Goal: Task Accomplishment & Management: Manage account settings

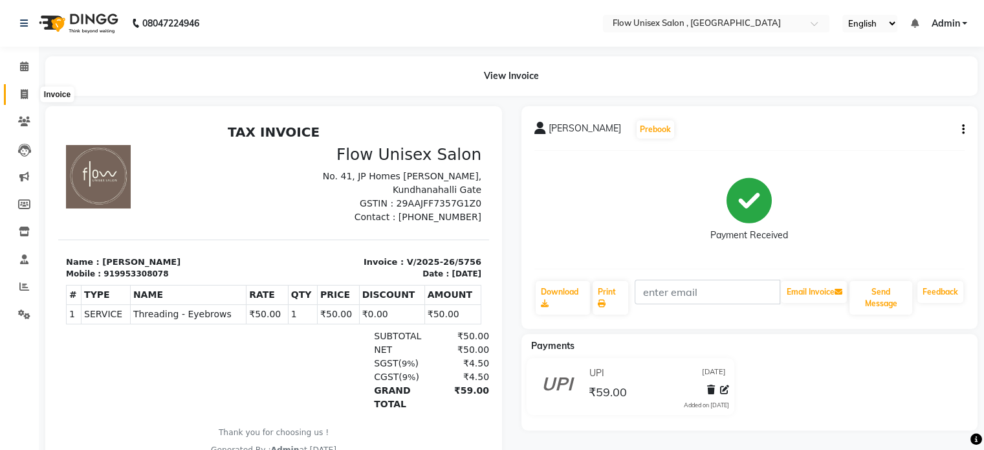
click at [21, 99] on icon at bounding box center [24, 94] width 7 height 10
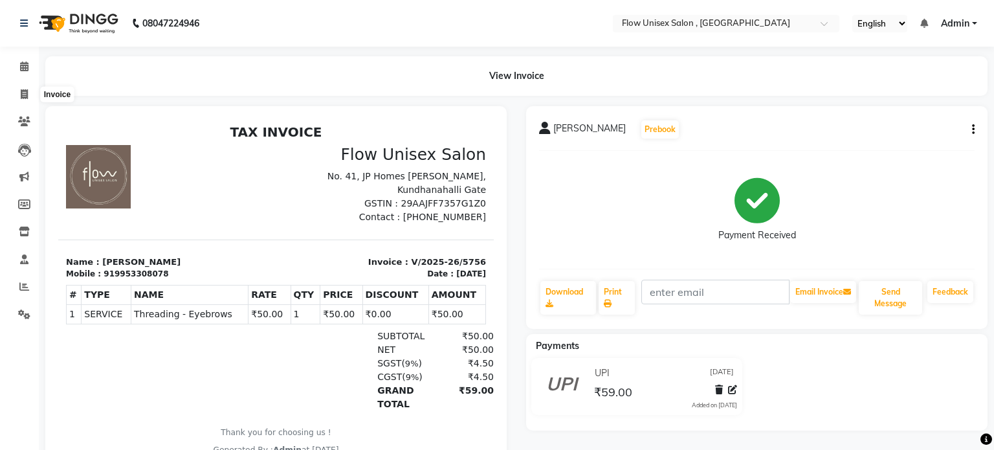
select select "5875"
select select "service"
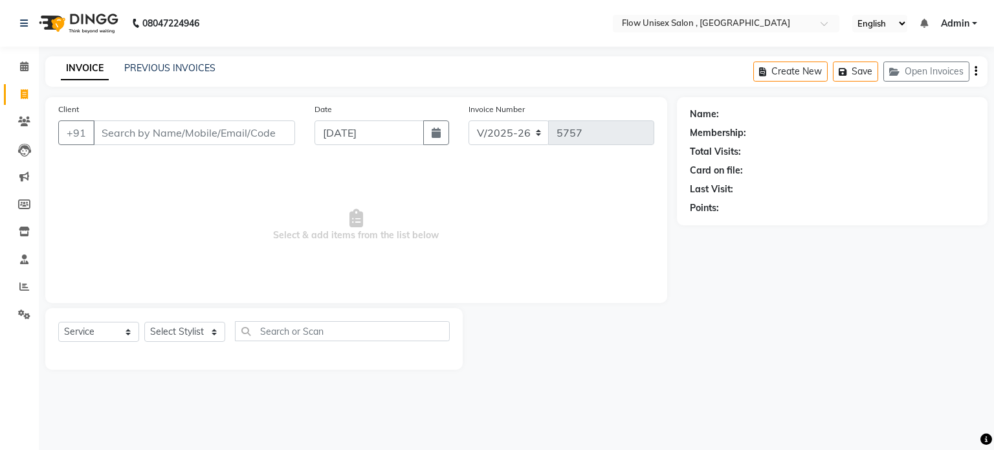
click at [181, 322] on div "Select Stylist" at bounding box center [184, 332] width 81 height 20
click at [175, 322] on div "Select Stylist [PERSON_NAME] [PERSON_NAME] Kishore [PERSON_NAME] debbarma [PERS…" at bounding box center [184, 332] width 81 height 20
click at [171, 331] on select "Select Stylist [PERSON_NAME] [PERSON_NAME] Kishore [PERSON_NAME] debbarma [PERS…" at bounding box center [184, 332] width 81 height 20
select select "48854"
click at [144, 322] on select "Select Stylist [PERSON_NAME] [PERSON_NAME] Kishore [PERSON_NAME] debbarma [PERS…" at bounding box center [184, 332] width 81 height 20
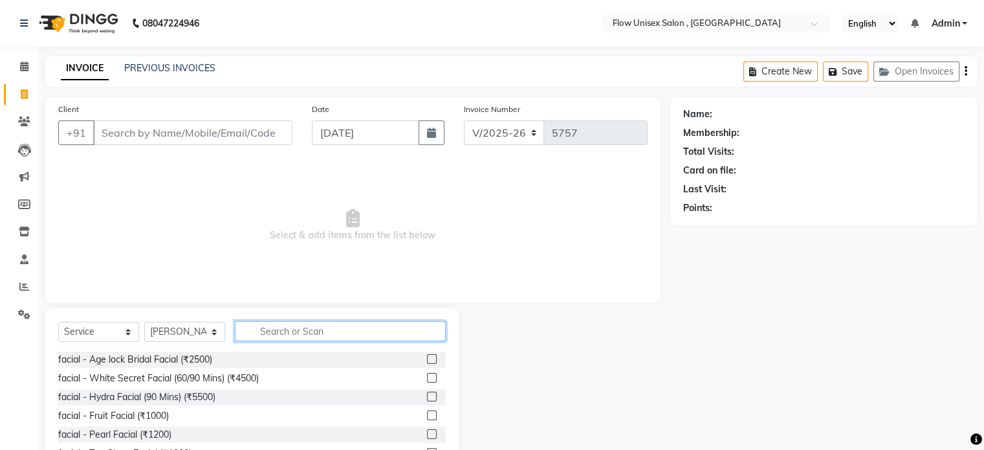
click at [271, 331] on input "text" at bounding box center [340, 331] width 211 height 20
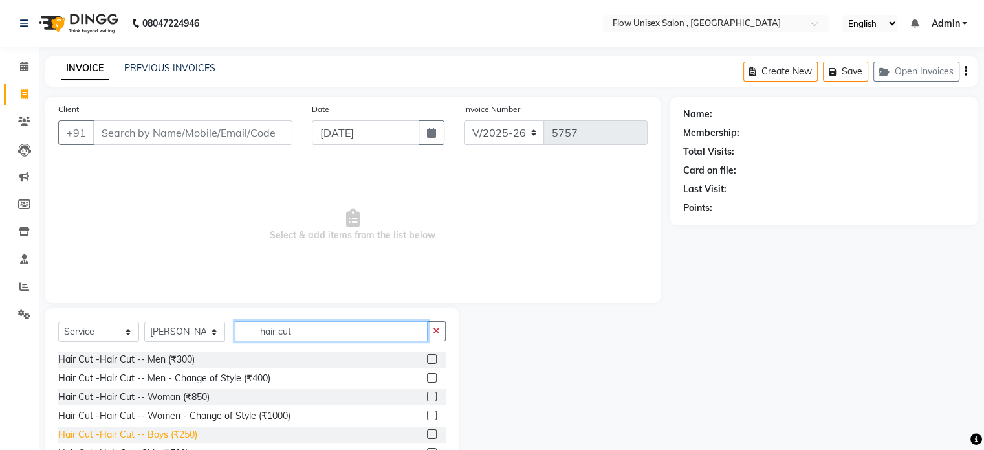
type input "hair cut"
click at [157, 430] on div "Hair Cut -Hair Cut -- Boys (₹250)" at bounding box center [127, 435] width 139 height 14
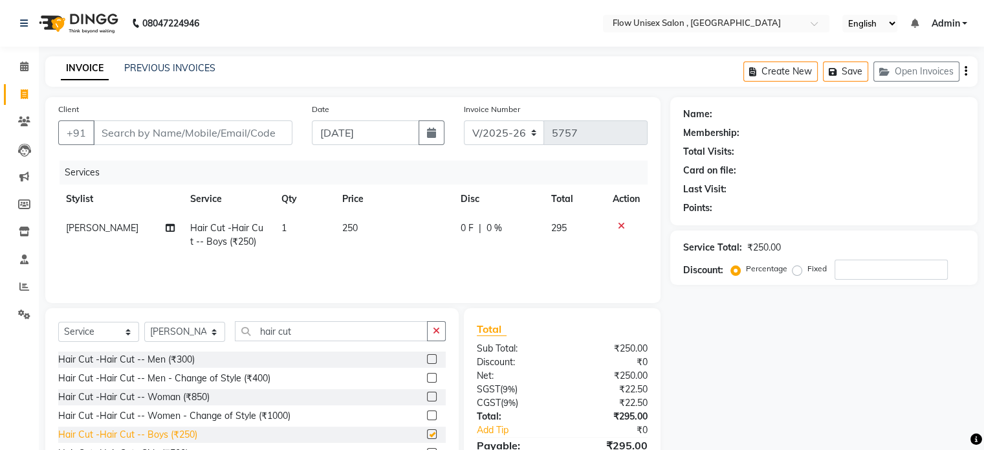
checkbox input "false"
click at [246, 138] on input "Client" at bounding box center [192, 132] width 199 height 25
type input "9"
type input "0"
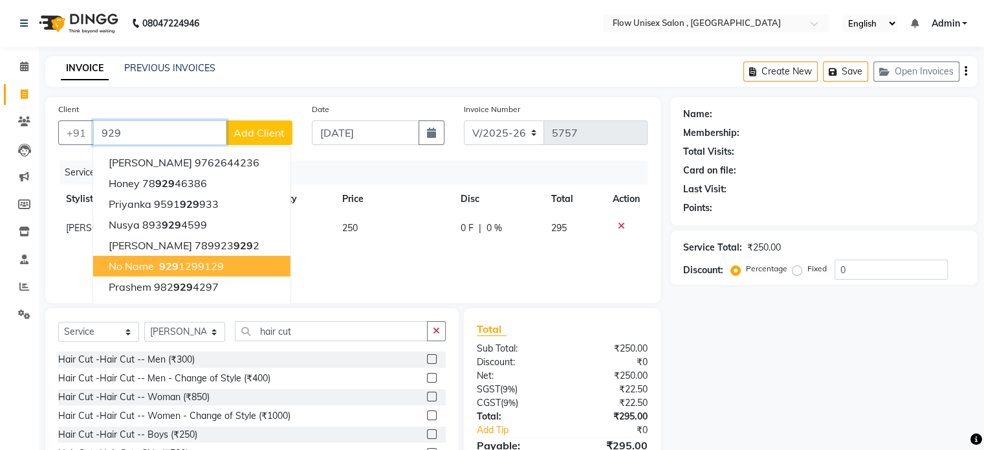
click at [197, 259] on ngb-highlight "929 1299129" at bounding box center [190, 265] width 67 height 13
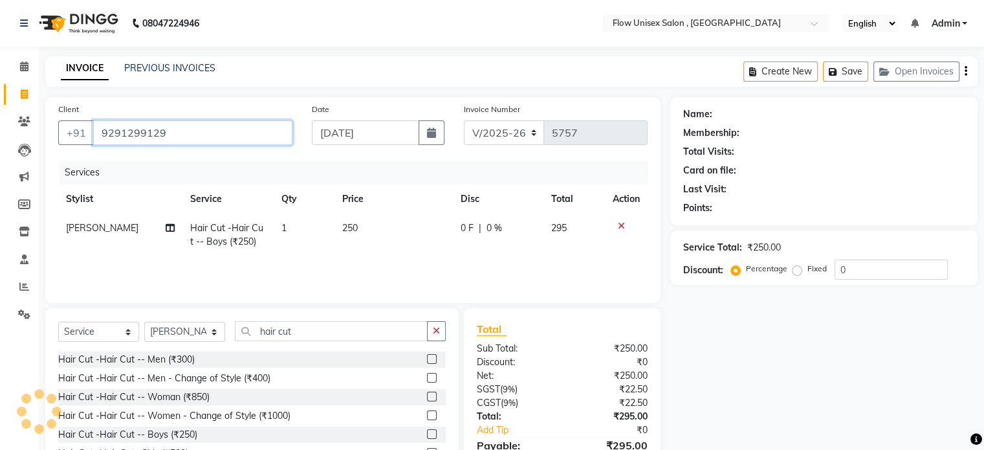
type input "9291299129"
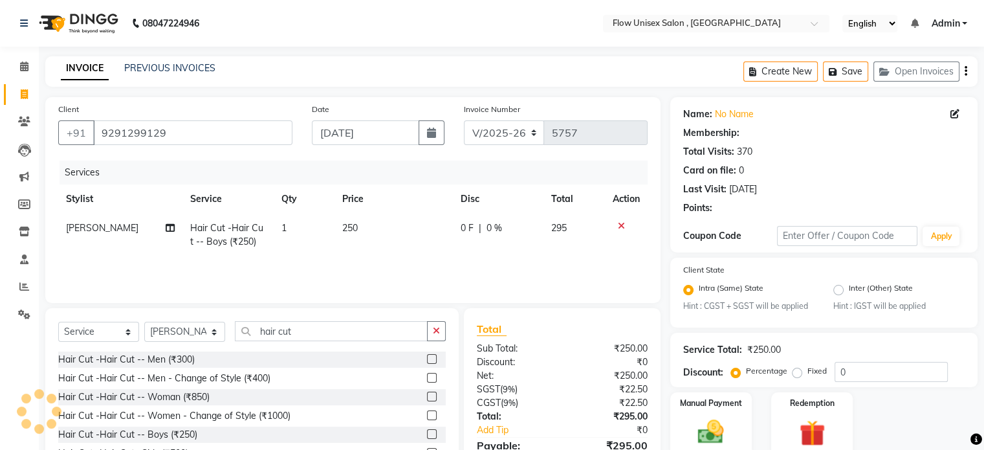
radio input "false"
radio input "true"
select select "1: Object"
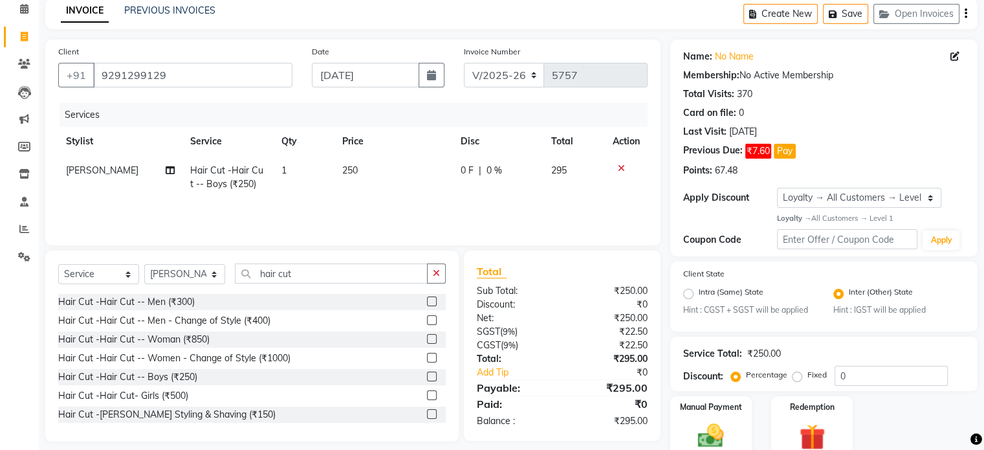
scroll to position [115, 0]
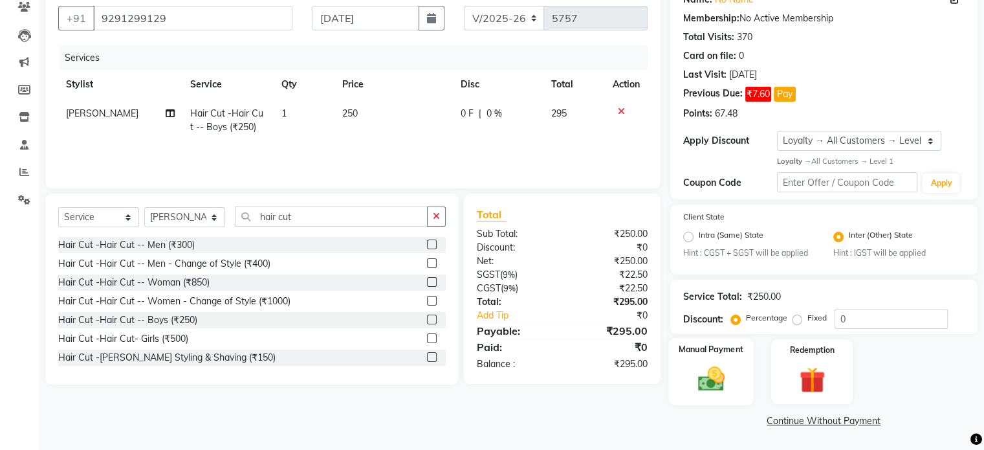
click at [698, 359] on div "Manual Payment" at bounding box center [710, 371] width 85 height 67
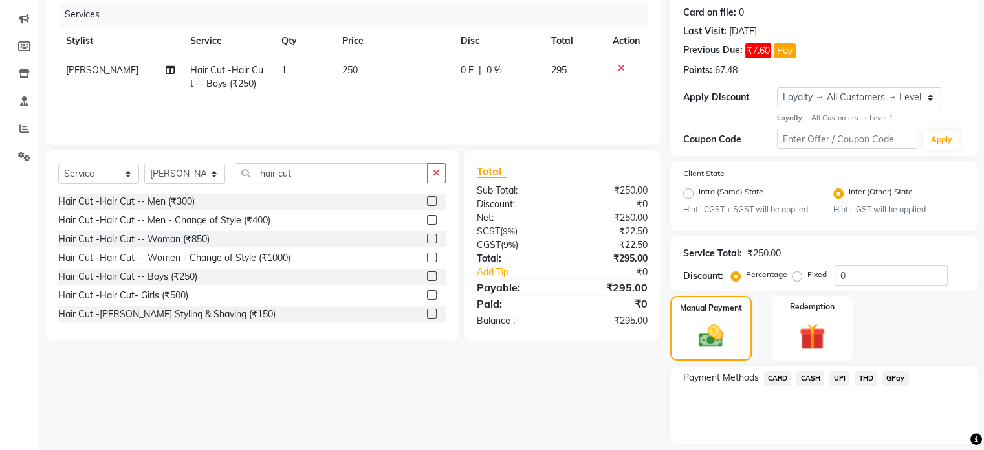
scroll to position [198, 0]
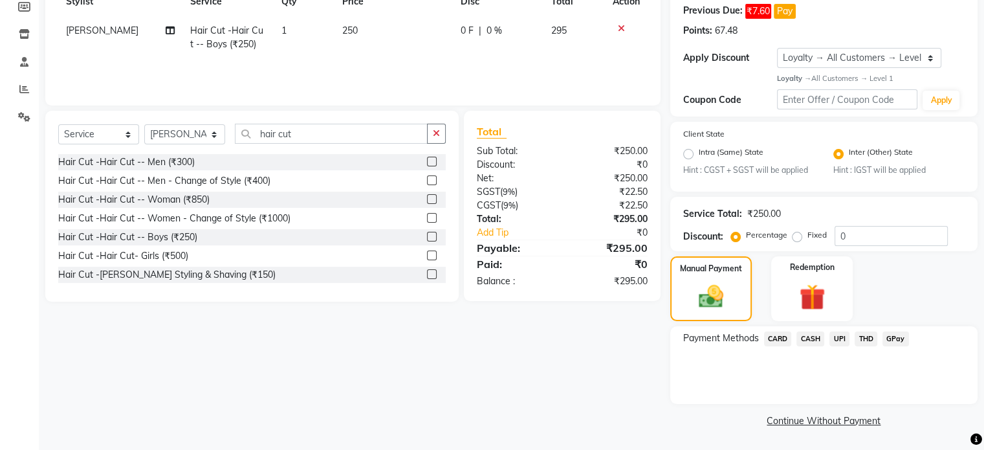
click at [843, 346] on span "UPI" at bounding box center [840, 338] width 20 height 15
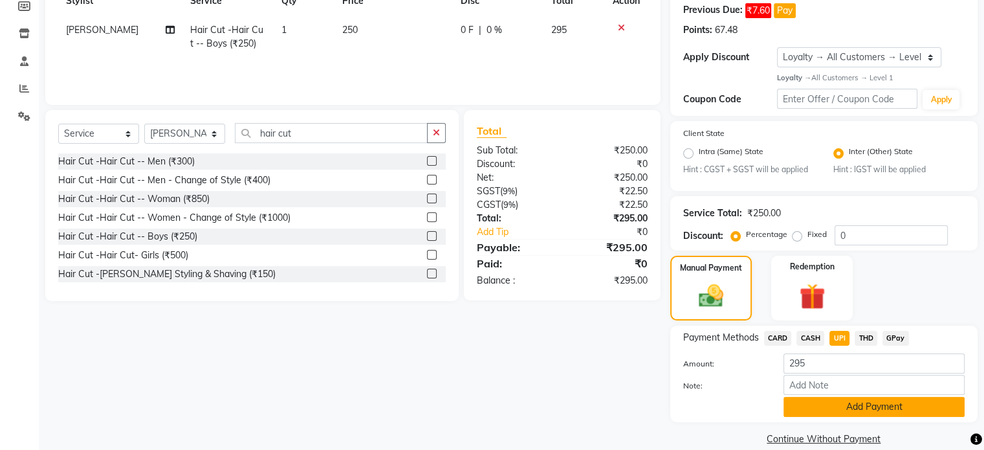
click at [851, 406] on button "Add Payment" at bounding box center [874, 407] width 181 height 20
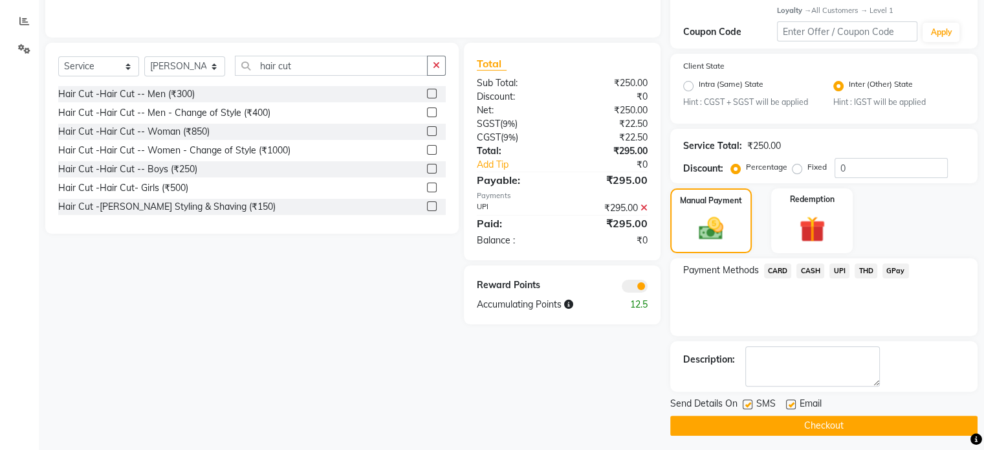
scroll to position [271, 0]
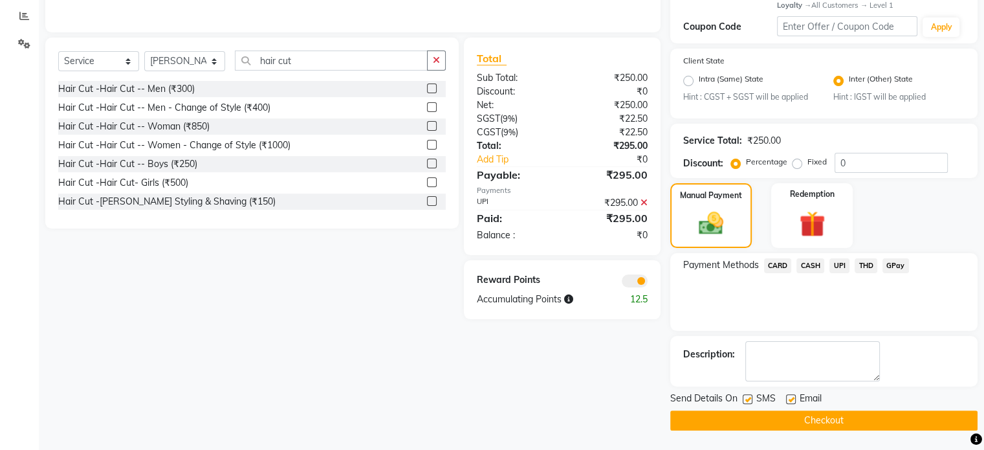
click at [633, 278] on span at bounding box center [635, 280] width 26 height 13
click at [648, 283] on input "checkbox" at bounding box center [648, 283] width 0 height 0
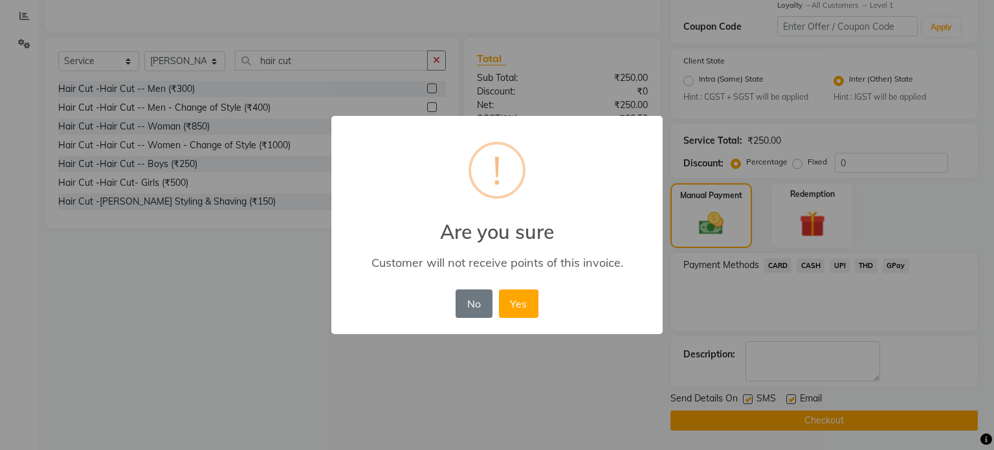
click at [490, 318] on div "No No Yes" at bounding box center [496, 303] width 89 height 35
click at [517, 303] on button "Yes" at bounding box center [518, 303] width 39 height 28
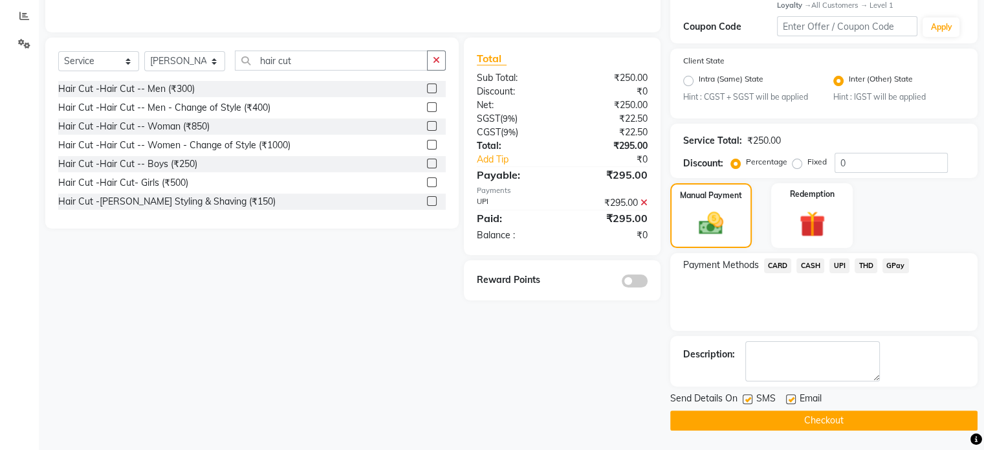
click at [724, 417] on button "Checkout" at bounding box center [823, 420] width 307 height 20
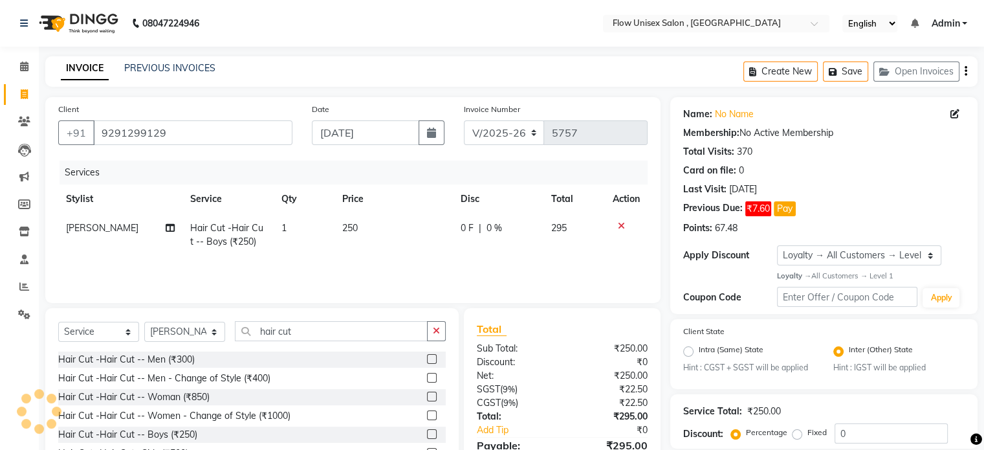
scroll to position [0, 0]
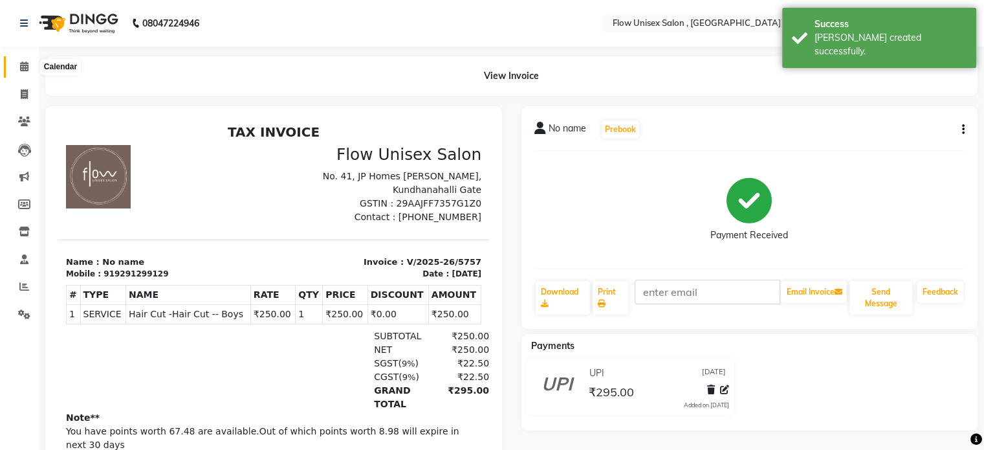
click at [21, 71] on icon at bounding box center [24, 66] width 8 height 10
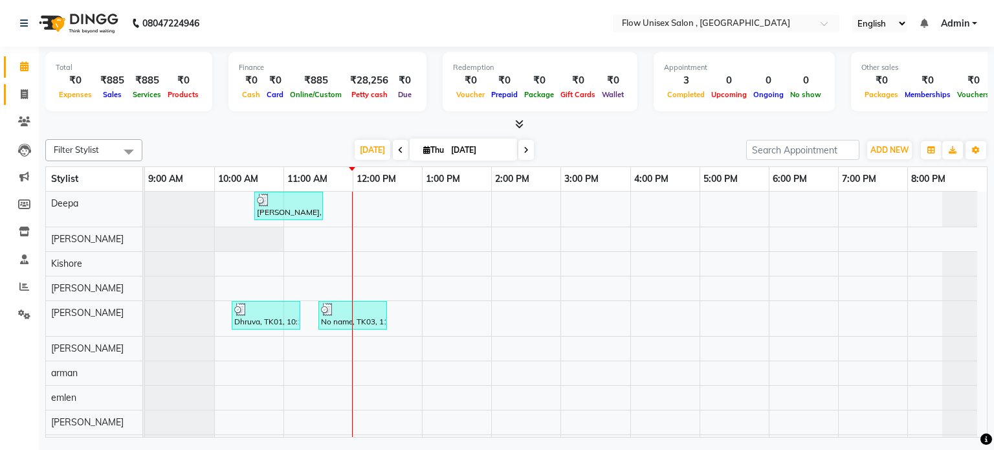
drag, startPoint x: 49, startPoint y: 89, endPoint x: 18, endPoint y: 95, distance: 31.0
click at [18, 95] on span at bounding box center [24, 94] width 23 height 15
select select "service"
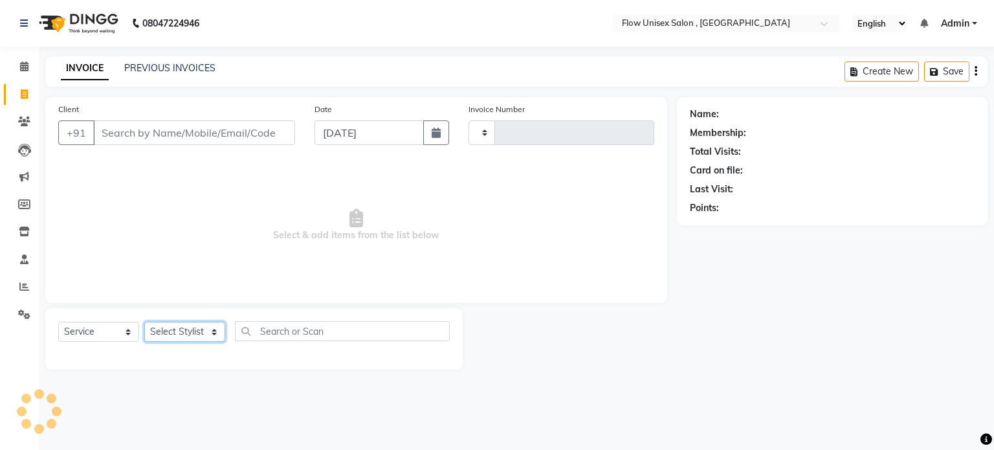
click at [210, 331] on select "Select Stylist" at bounding box center [184, 332] width 81 height 20
select select "5875"
type input "5758"
click at [186, 333] on select "Select Stylist" at bounding box center [184, 332] width 81 height 20
click at [178, 331] on select "Select Stylist" at bounding box center [184, 332] width 81 height 20
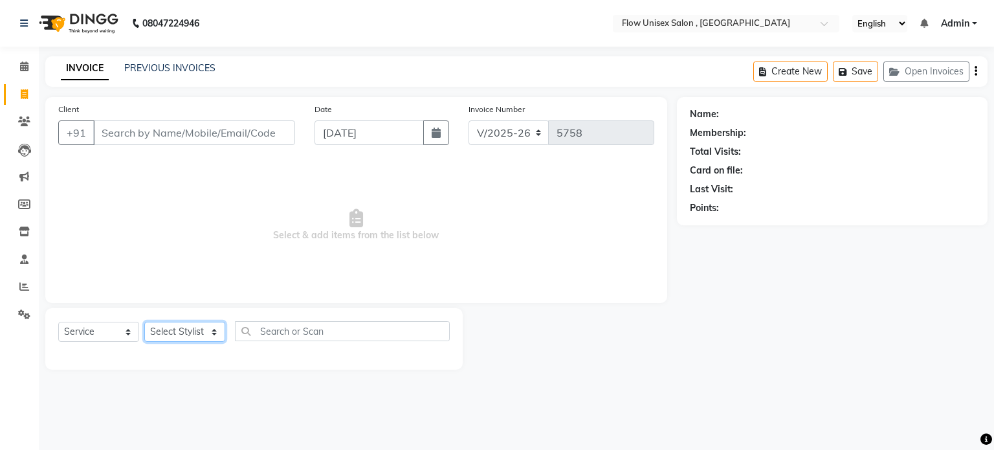
click at [178, 331] on select "Select Stylist" at bounding box center [184, 332] width 81 height 20
click at [259, 284] on span "Select & add items from the list below" at bounding box center [356, 224] width 596 height 129
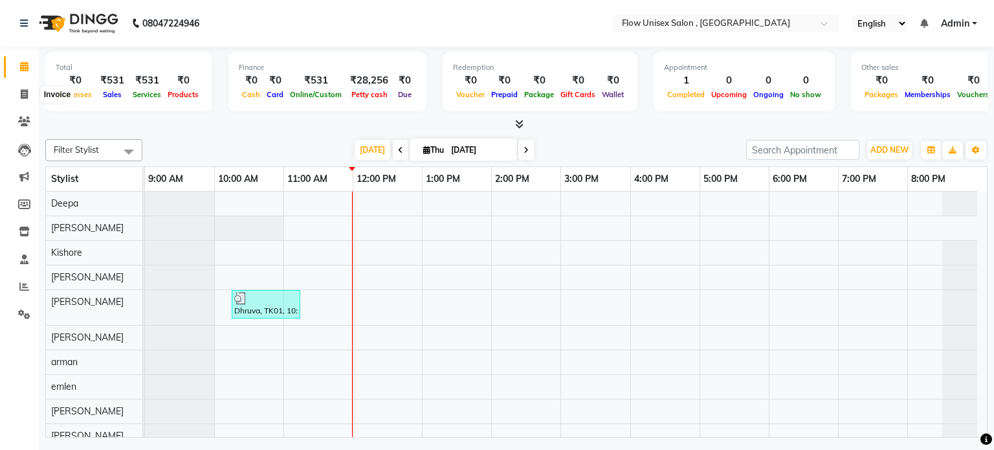
click at [27, 97] on icon at bounding box center [24, 94] width 7 height 10
select select "service"
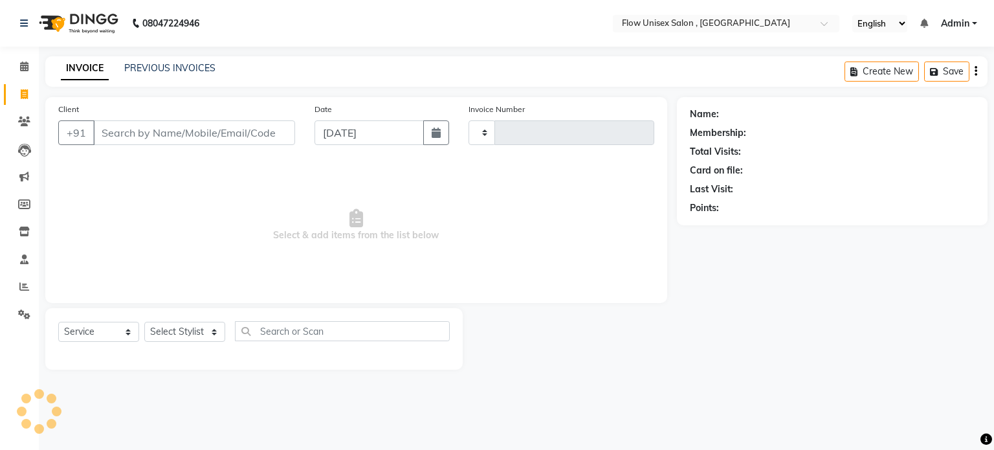
type input "5758"
select select "5875"
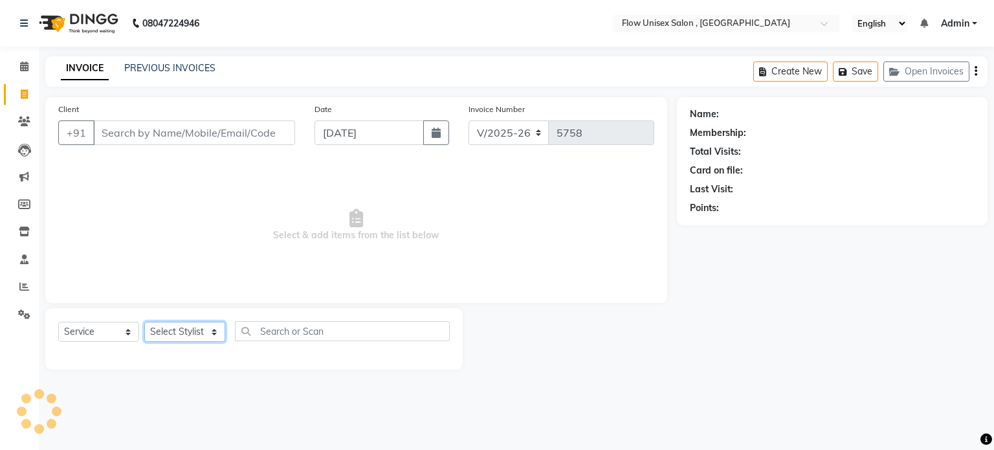
click at [170, 336] on select "Select Stylist" at bounding box center [184, 332] width 81 height 20
click at [171, 334] on select "Select Stylist" at bounding box center [184, 332] width 81 height 20
click at [196, 336] on select "Select Stylist [PERSON_NAME] [PERSON_NAME] Kishore [PERSON_NAME] debbarma [PERS…" at bounding box center [184, 332] width 81 height 20
select select "70798"
click at [144, 322] on select "Select Stylist [PERSON_NAME] [PERSON_NAME] Kishore [PERSON_NAME] debbarma [PERS…" at bounding box center [184, 332] width 81 height 20
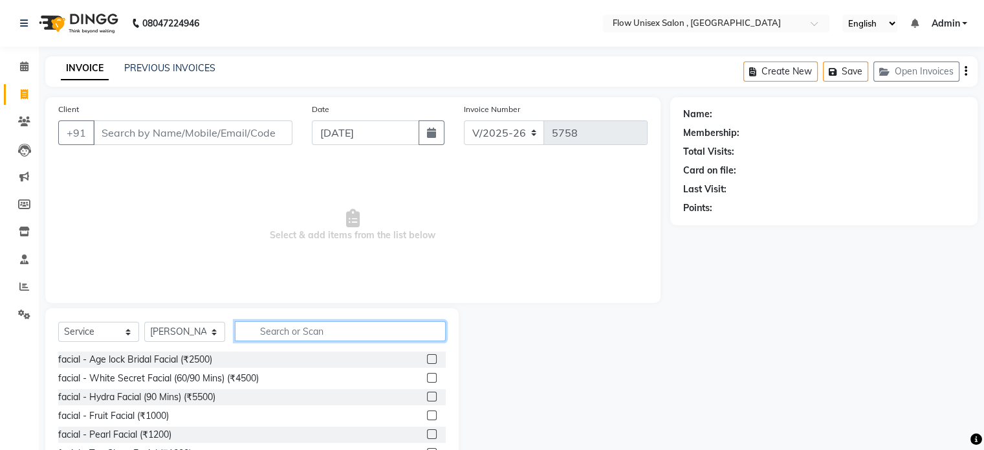
click at [316, 331] on input "text" at bounding box center [340, 331] width 211 height 20
type input "th"
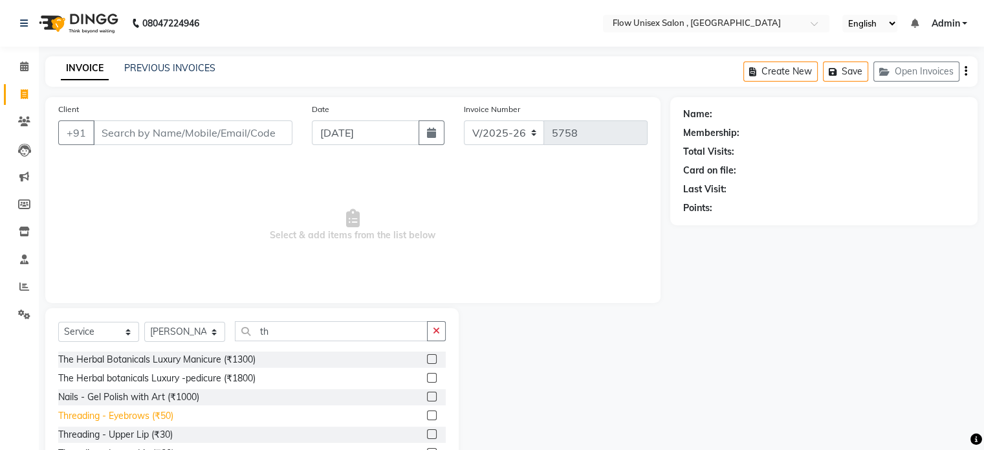
click at [146, 416] on div "Threading - Eyebrows (₹50)" at bounding box center [115, 416] width 115 height 14
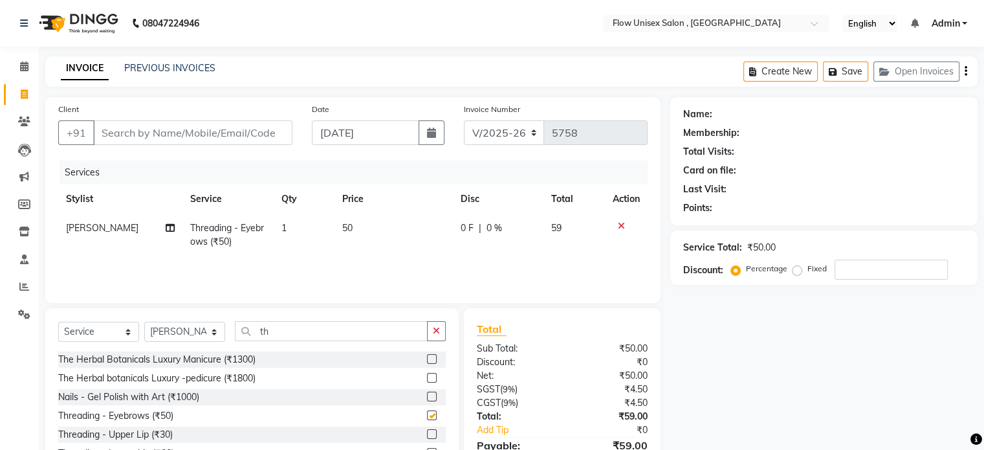
checkbox input "false"
click at [208, 133] on input "Client" at bounding box center [192, 132] width 199 height 25
type input "9"
type input "0"
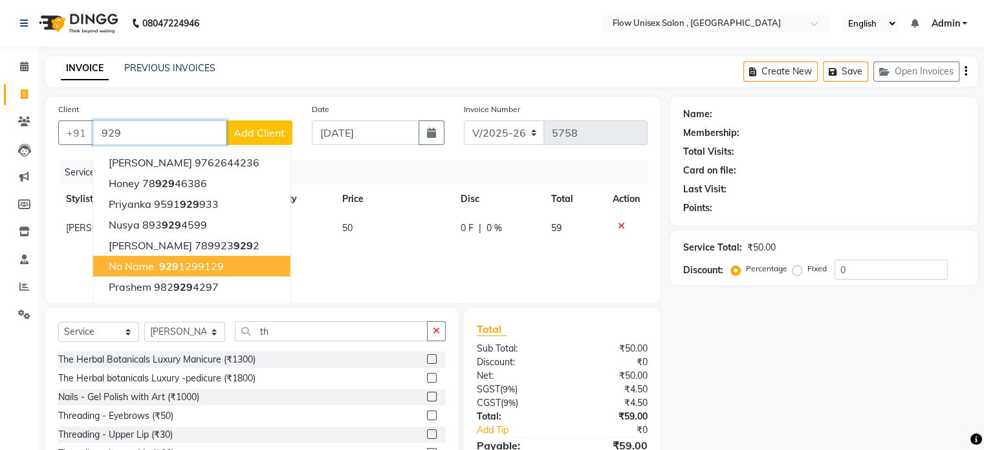
click at [177, 274] on button "No name 929 1299129" at bounding box center [191, 266] width 197 height 21
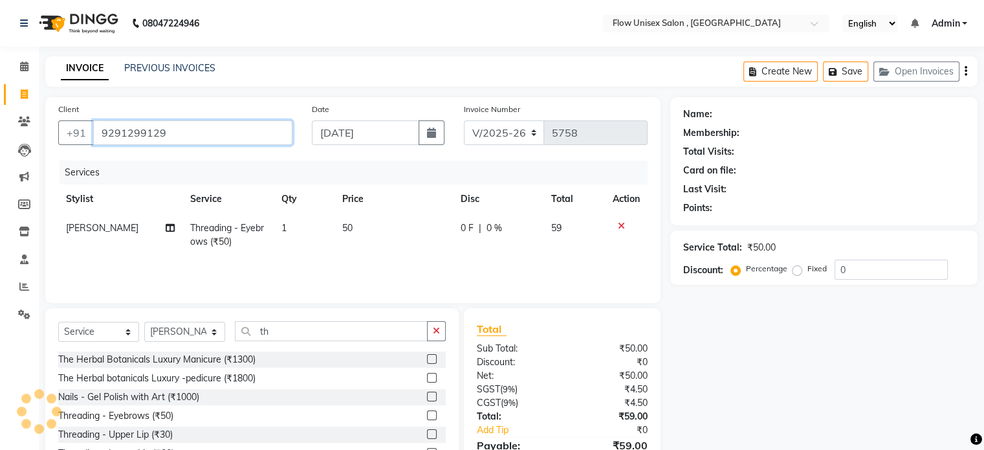
type input "9291299129"
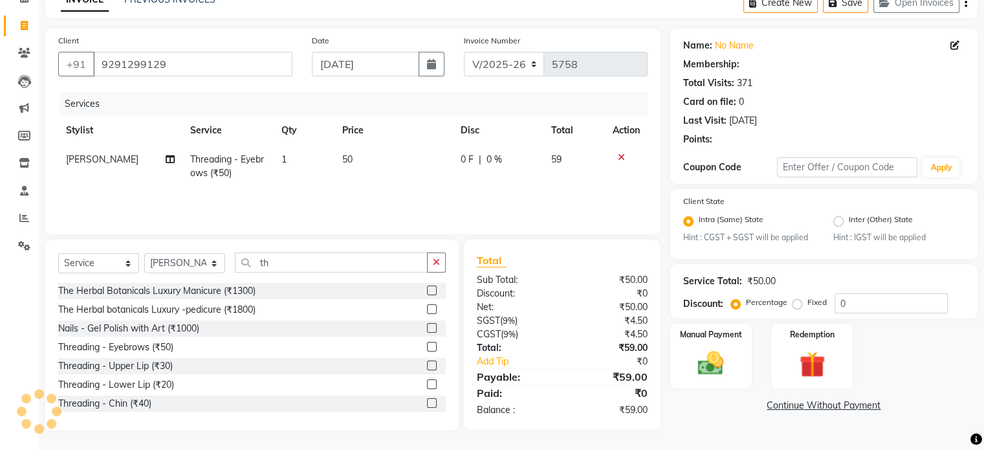
radio input "false"
radio input "true"
select select "1: Object"
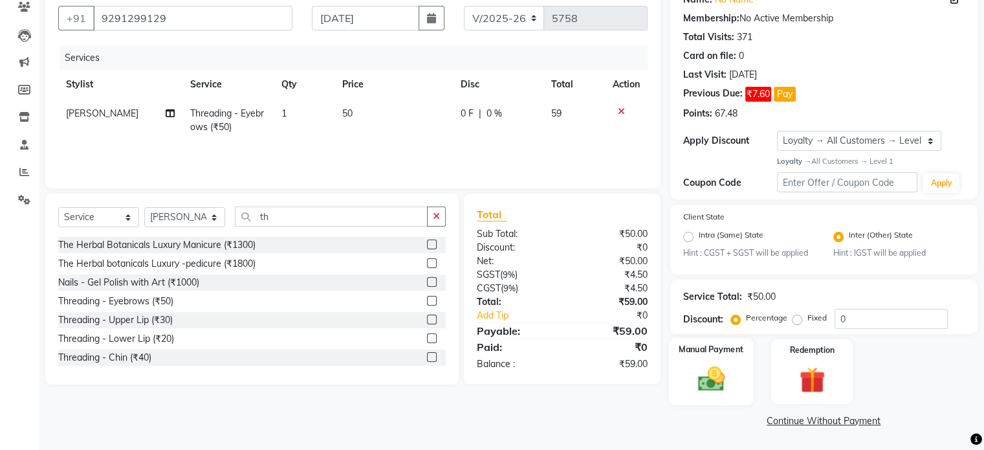
click at [717, 364] on img at bounding box center [710, 379] width 43 height 31
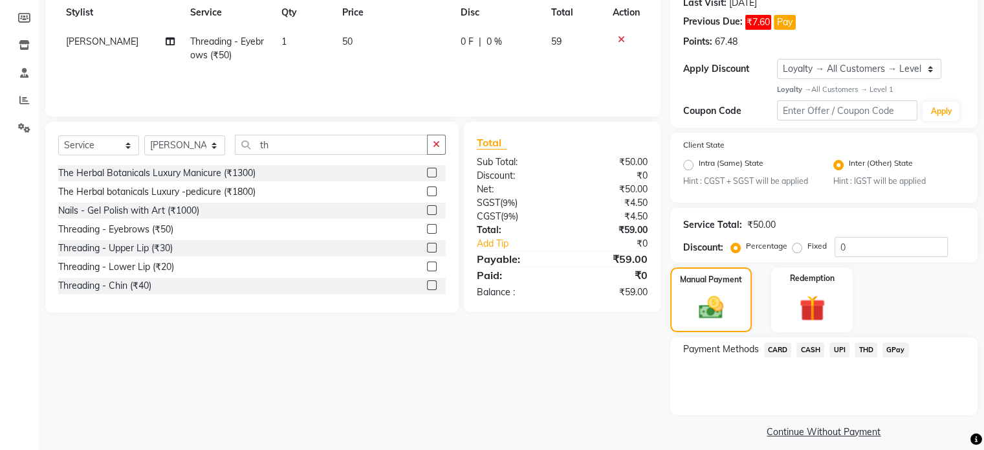
scroll to position [198, 0]
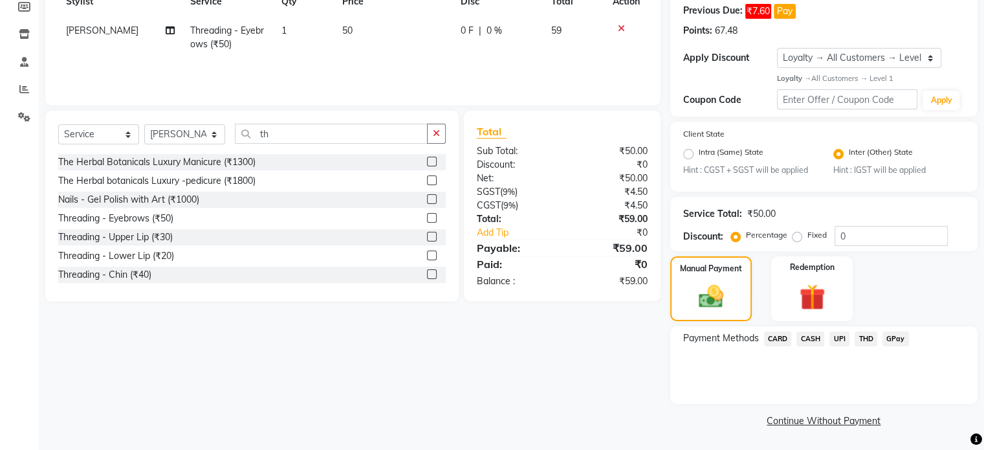
click at [839, 340] on span "UPI" at bounding box center [840, 338] width 20 height 15
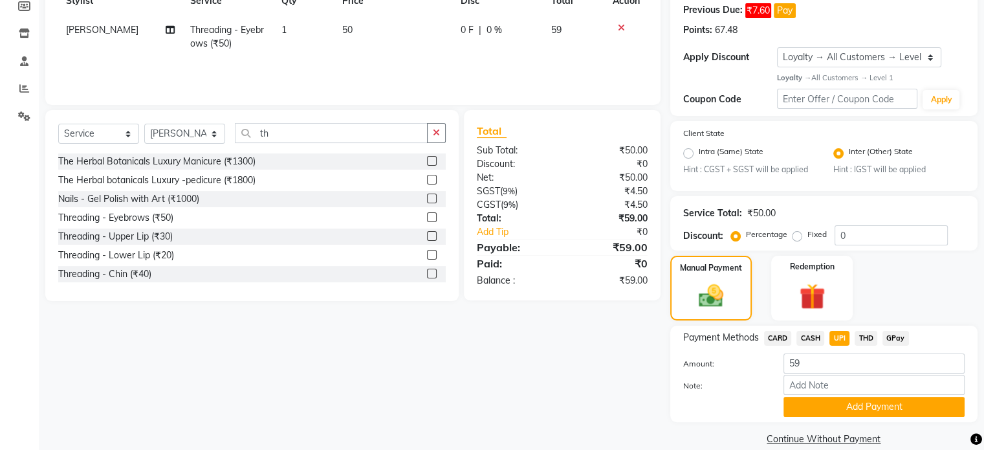
drag, startPoint x: 826, startPoint y: 410, endPoint x: 776, endPoint y: 373, distance: 61.1
click at [824, 410] on button "Add Payment" at bounding box center [874, 407] width 181 height 20
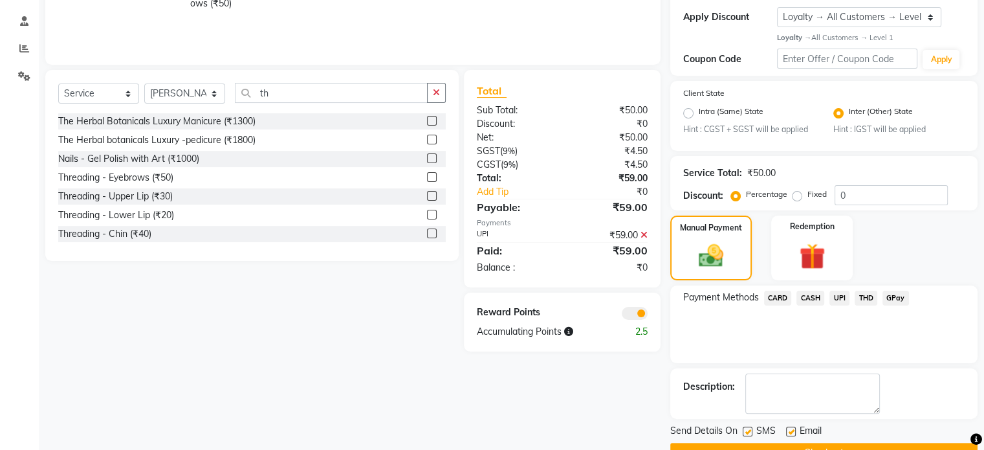
scroll to position [271, 0]
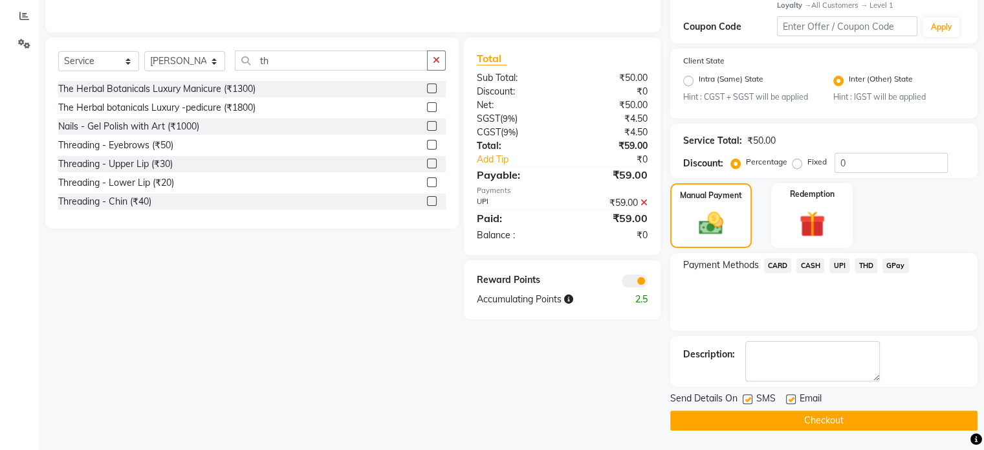
click at [626, 280] on span at bounding box center [635, 280] width 26 height 13
click at [648, 283] on input "checkbox" at bounding box center [648, 283] width 0 height 0
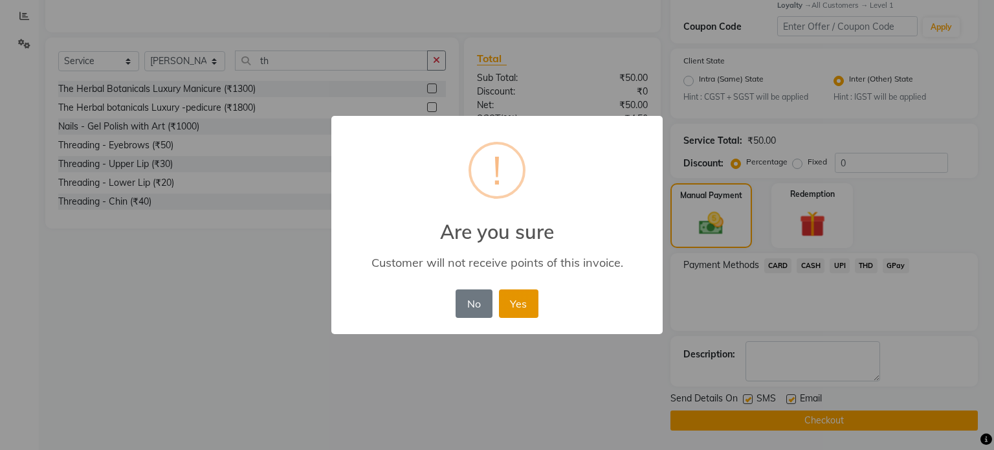
click at [512, 310] on button "Yes" at bounding box center [518, 303] width 39 height 28
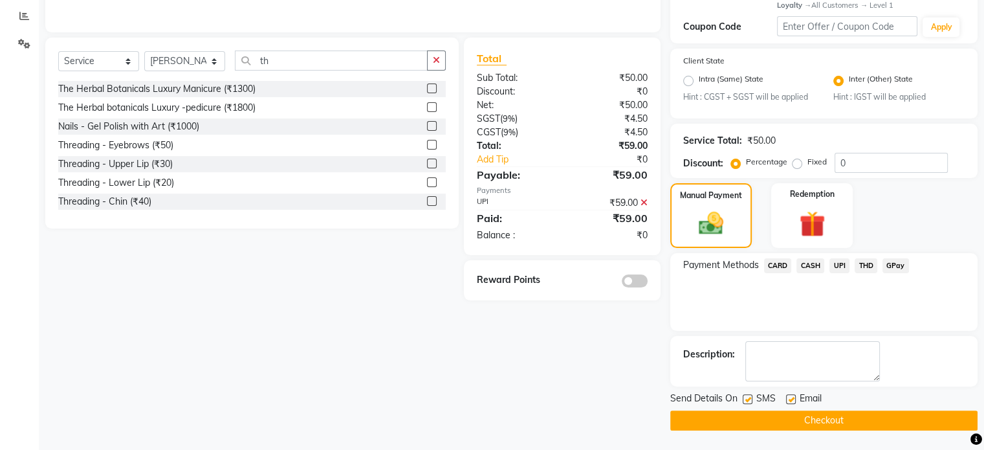
click at [721, 418] on button "Checkout" at bounding box center [823, 420] width 307 height 20
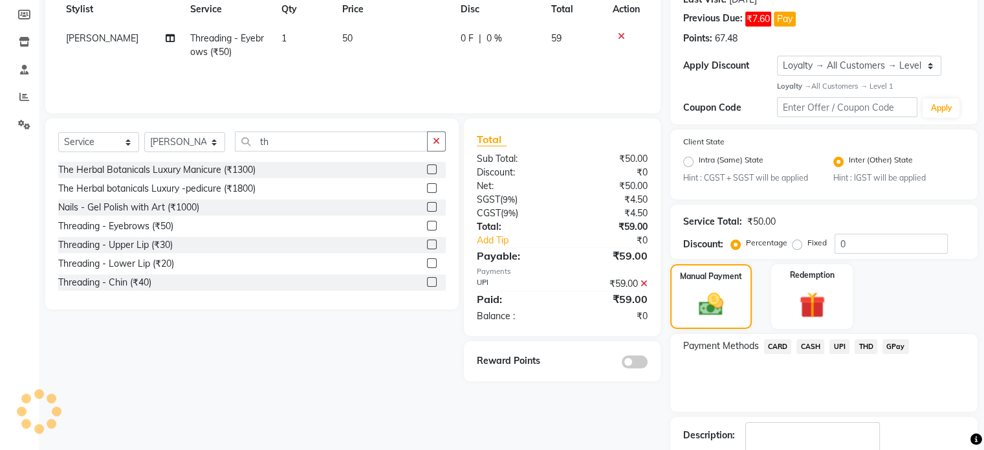
scroll to position [12, 0]
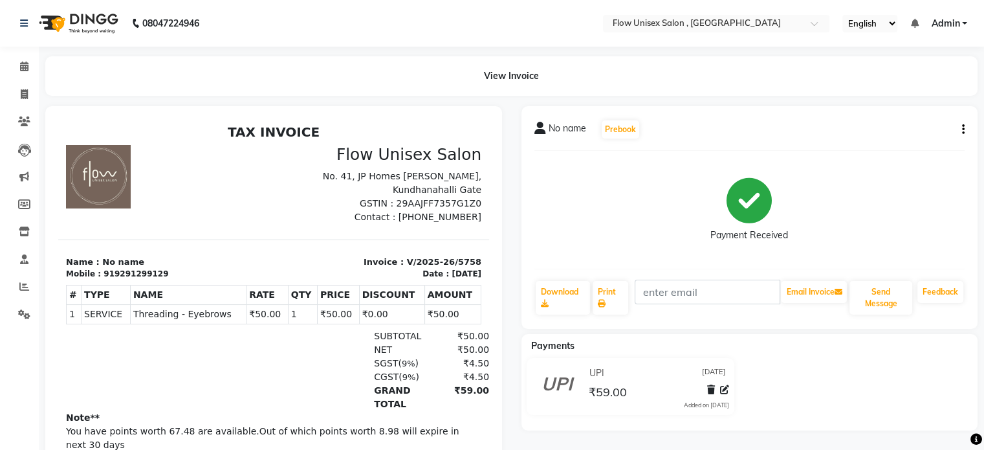
click at [36, 315] on div at bounding box center [274, 300] width 476 height 388
click at [32, 315] on span at bounding box center [24, 314] width 23 height 15
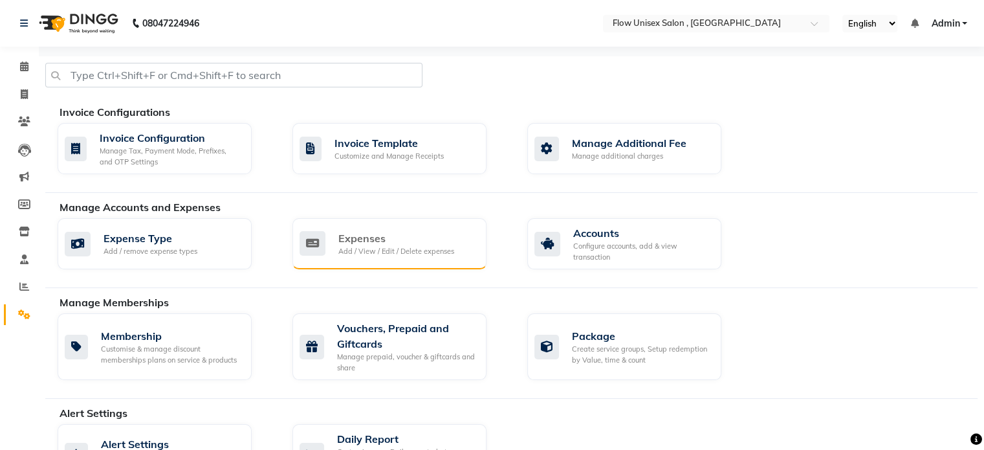
click at [457, 238] on div "Expenses Add / View / Edit / Delete expenses" at bounding box center [388, 243] width 177 height 27
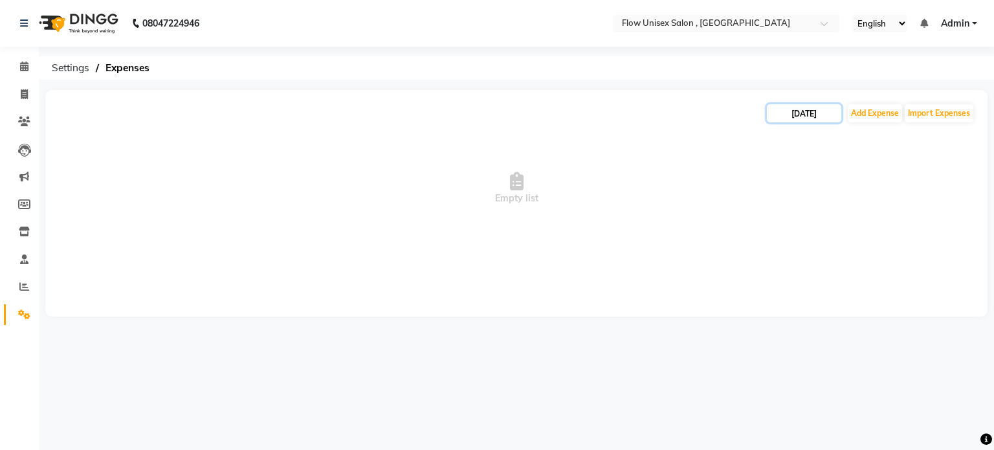
click at [776, 120] on input "[DATE]" at bounding box center [804, 113] width 74 height 18
select select "9"
select select "2025"
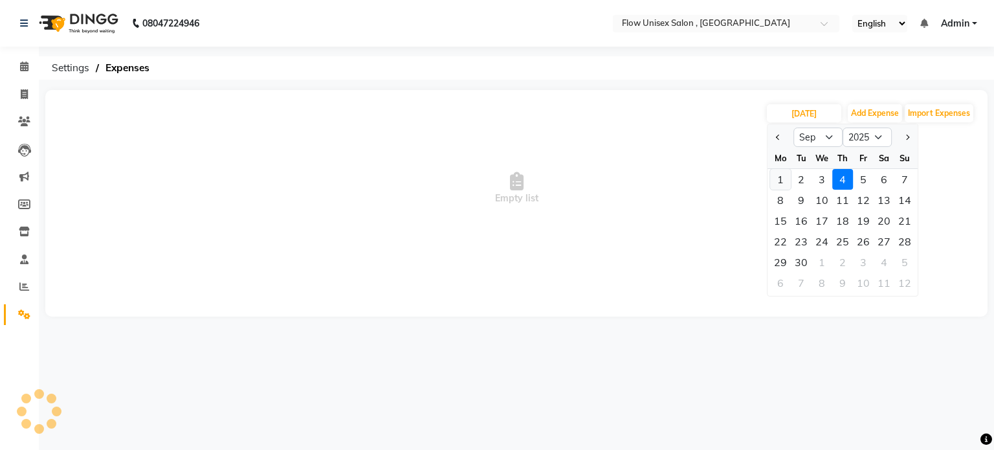
click at [771, 181] on div "1" at bounding box center [780, 179] width 21 height 21
type input "01-09-2025"
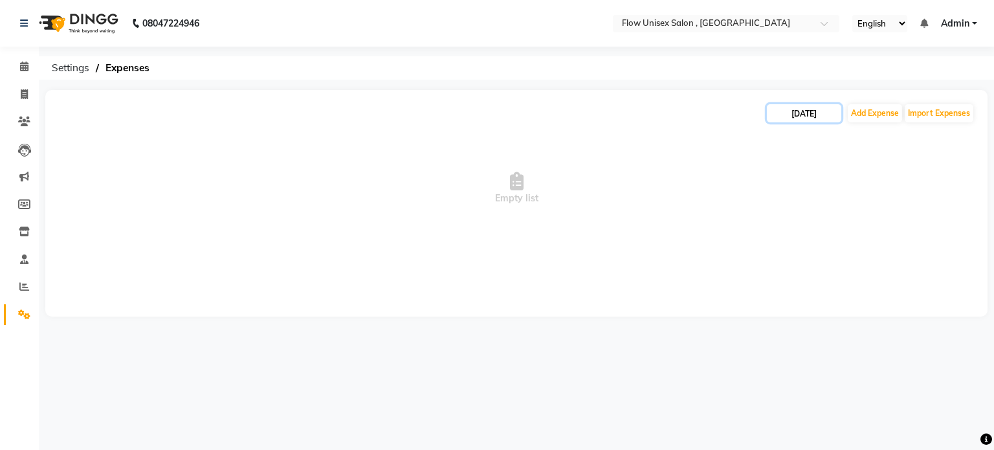
click at [805, 113] on input "01-09-2025" at bounding box center [804, 113] width 74 height 18
select select "9"
select select "2025"
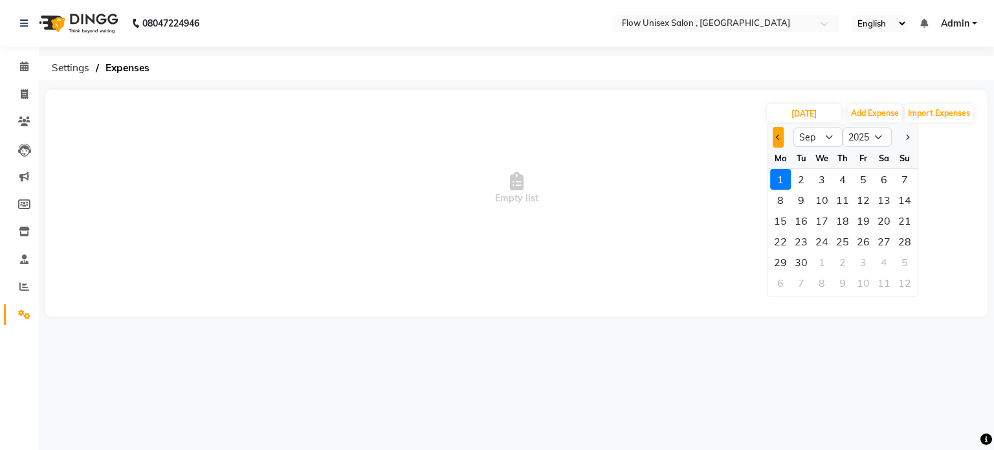
click at [783, 142] on button "Previous month" at bounding box center [778, 137] width 11 height 21
select select "8"
click at [881, 264] on div "30" at bounding box center [884, 262] width 21 height 21
type input "30-08-2025"
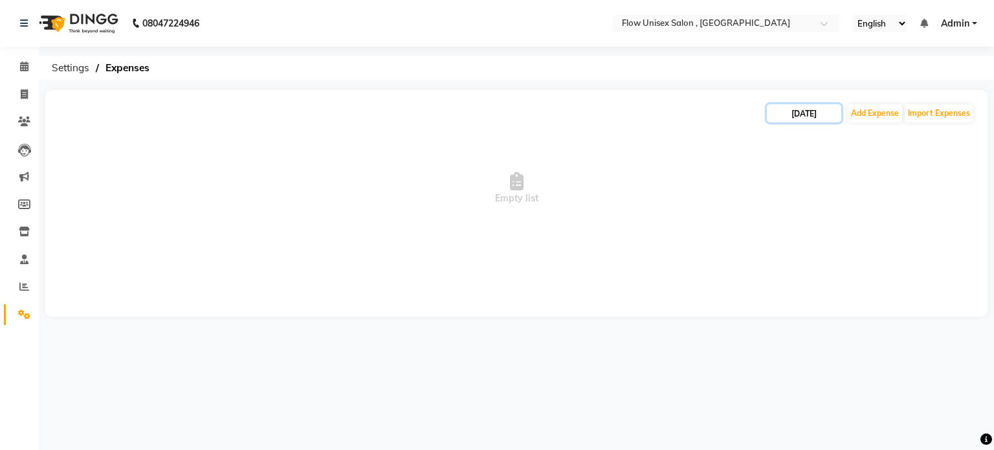
click at [797, 116] on input "30-08-2025" at bounding box center [804, 113] width 74 height 18
select select "8"
select select "2025"
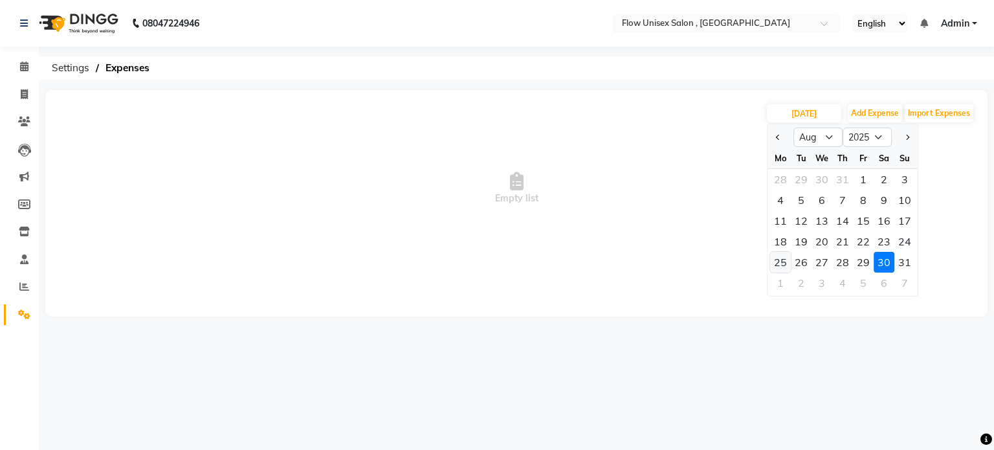
click at [782, 263] on div "25" at bounding box center [780, 262] width 21 height 21
type input "25-08-2025"
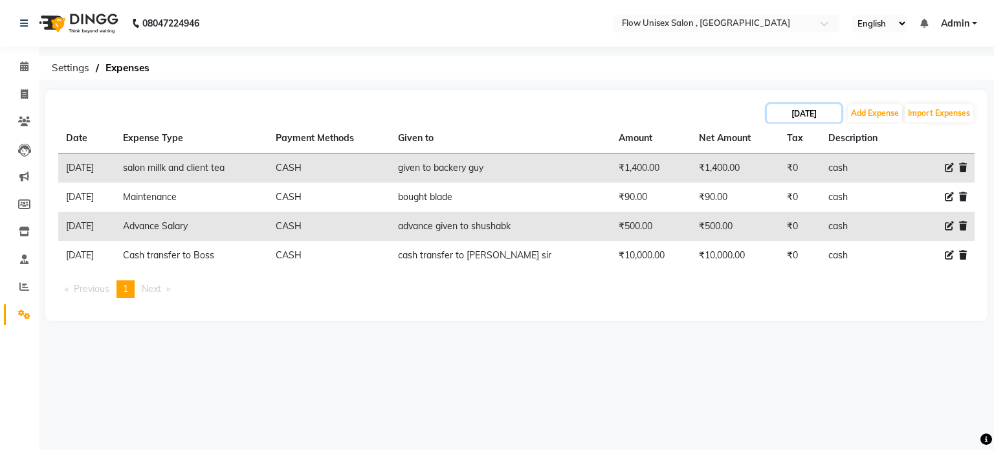
click at [806, 111] on input "25-08-2025" at bounding box center [804, 113] width 74 height 18
select select "8"
select select "2025"
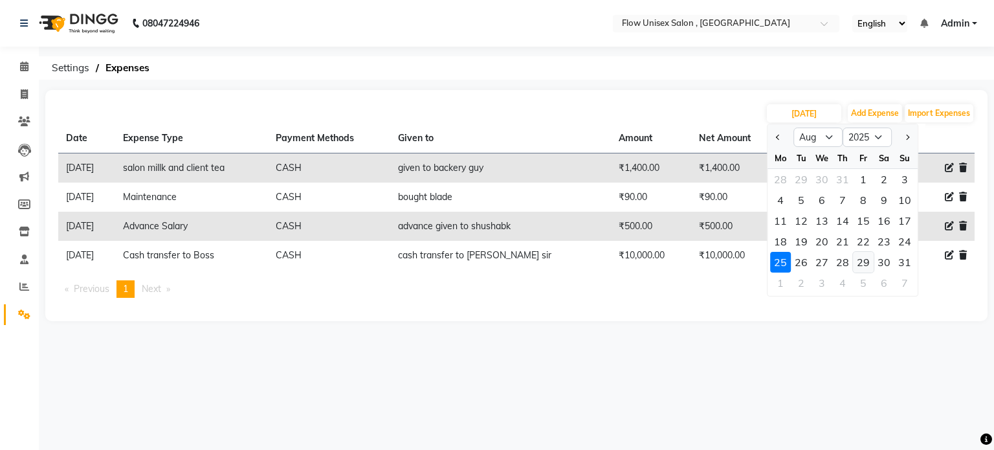
click at [870, 263] on div "29" at bounding box center [863, 262] width 21 height 21
type input "29-08-2025"
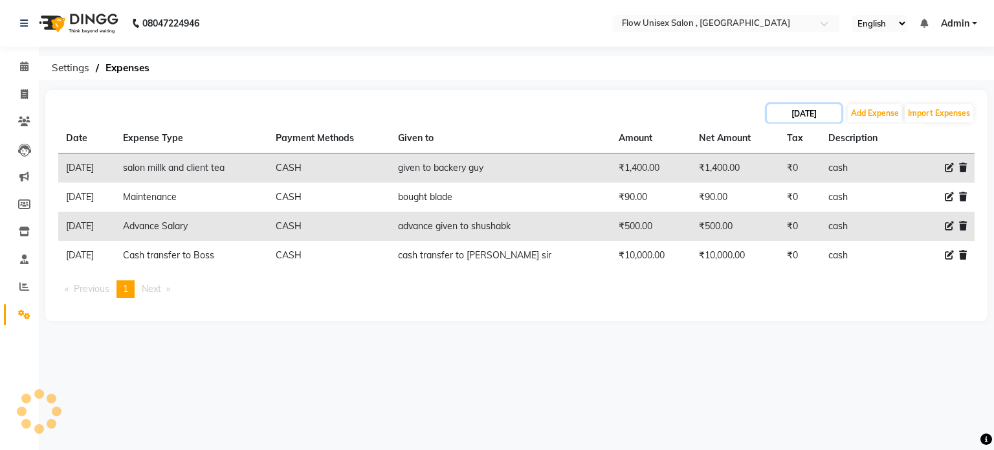
click at [814, 115] on input "29-08-2025" at bounding box center [804, 113] width 74 height 18
select select "8"
select select "2025"
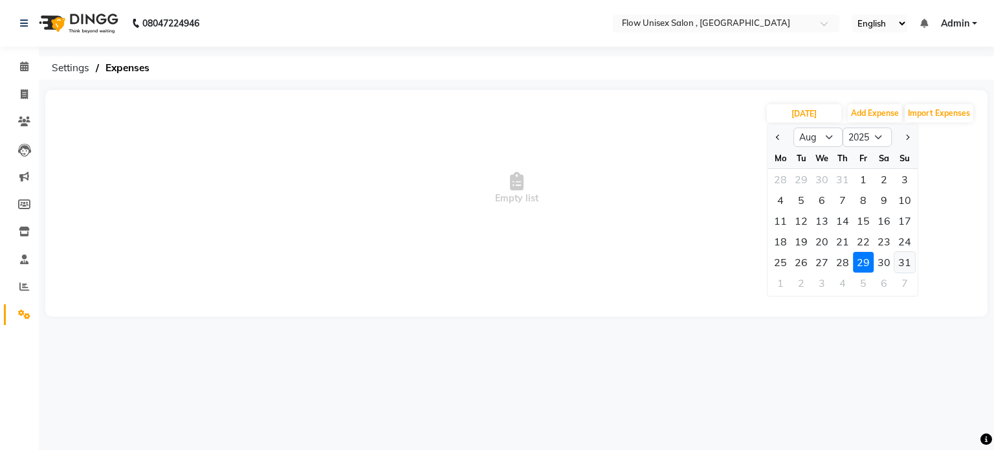
click at [899, 263] on div "31" at bounding box center [904, 262] width 21 height 21
type input "31-08-2025"
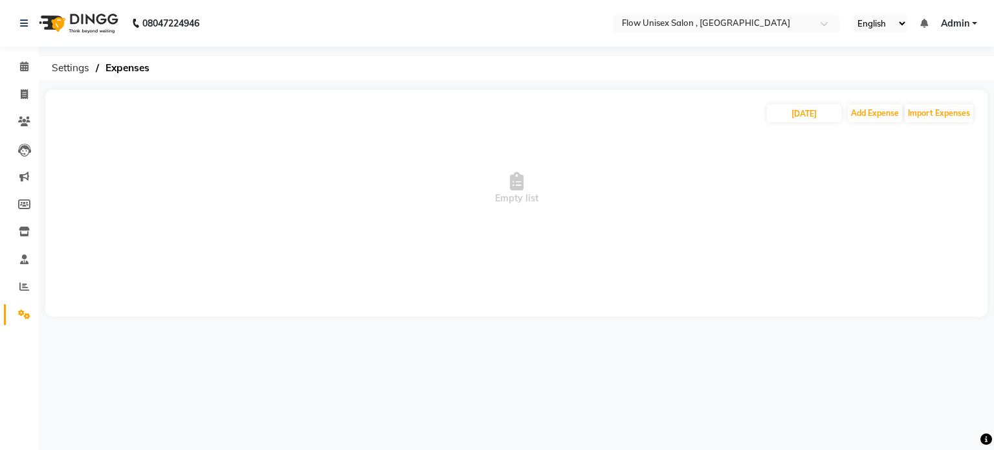
click at [802, 103] on div "31-08-2025 Add Expense Import Expenses" at bounding box center [516, 113] width 916 height 21
click at [791, 113] on input "31-08-2025" at bounding box center [804, 113] width 74 height 18
select select "8"
select select "2025"
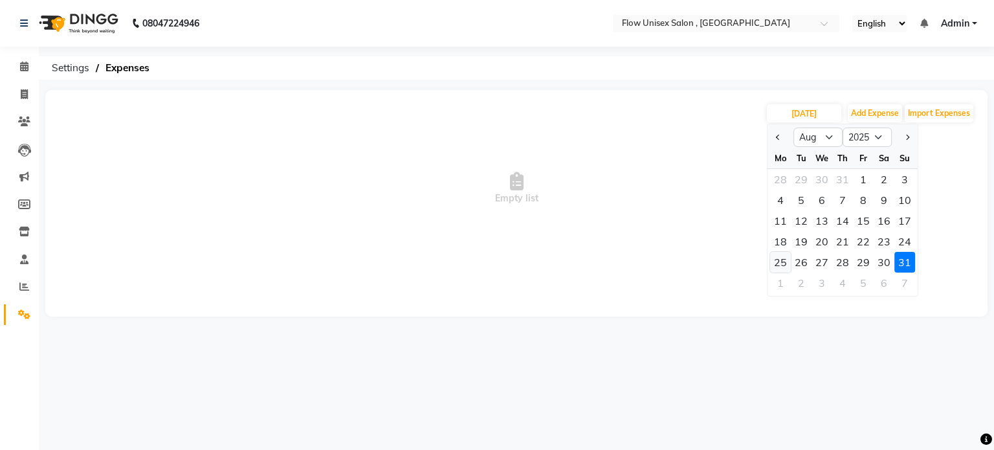
click at [783, 265] on div "25" at bounding box center [780, 262] width 21 height 21
type input "25-08-2025"
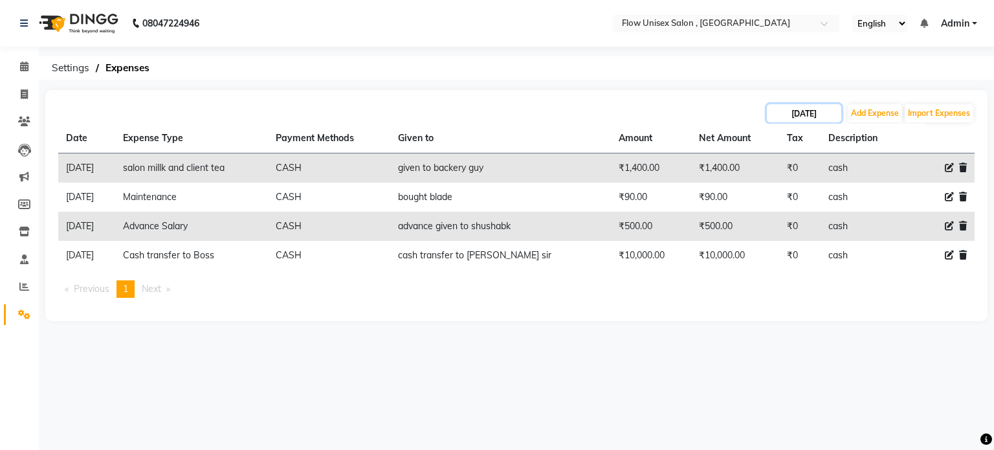
click at [802, 114] on input "25-08-2025" at bounding box center [804, 113] width 74 height 18
select select "8"
select select "2025"
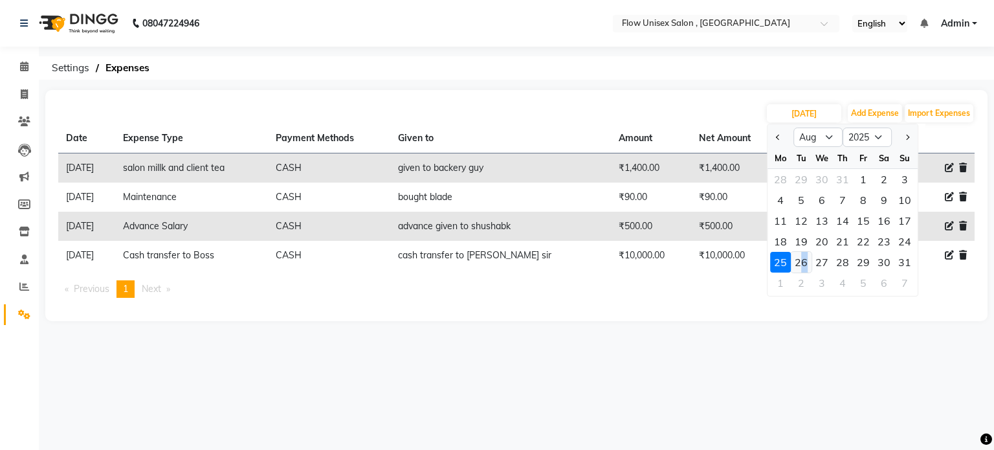
click at [804, 256] on div "26" at bounding box center [801, 262] width 21 height 21
type input "26-08-2025"
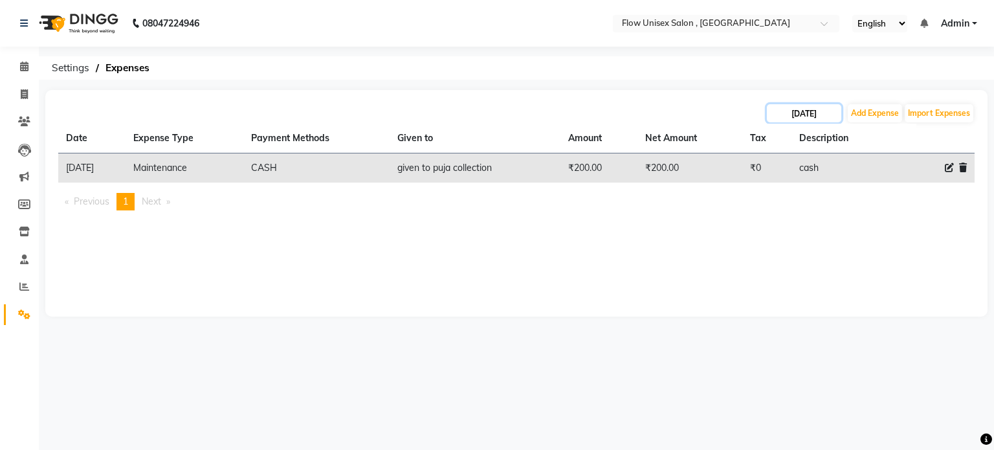
click at [795, 108] on input "26-08-2025" at bounding box center [804, 113] width 74 height 18
select select "8"
select select "2025"
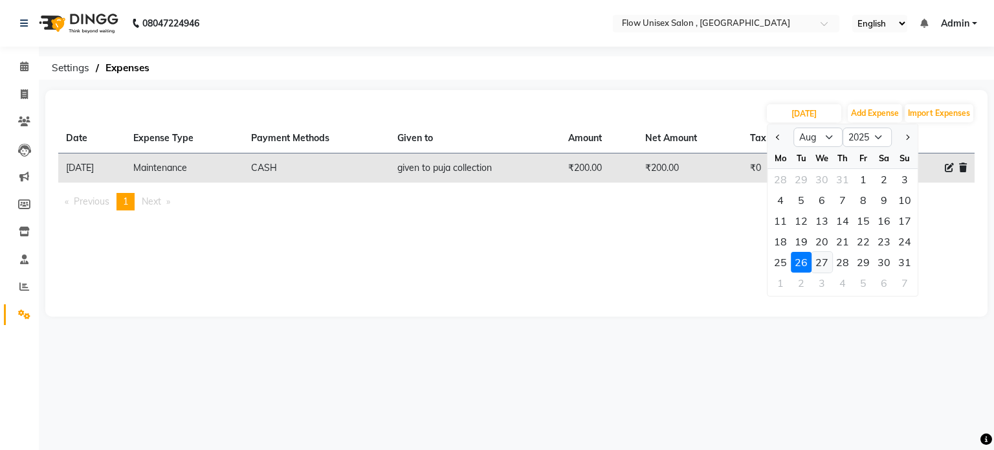
click at [827, 261] on div "27" at bounding box center [821, 262] width 21 height 21
type input "27-08-2025"
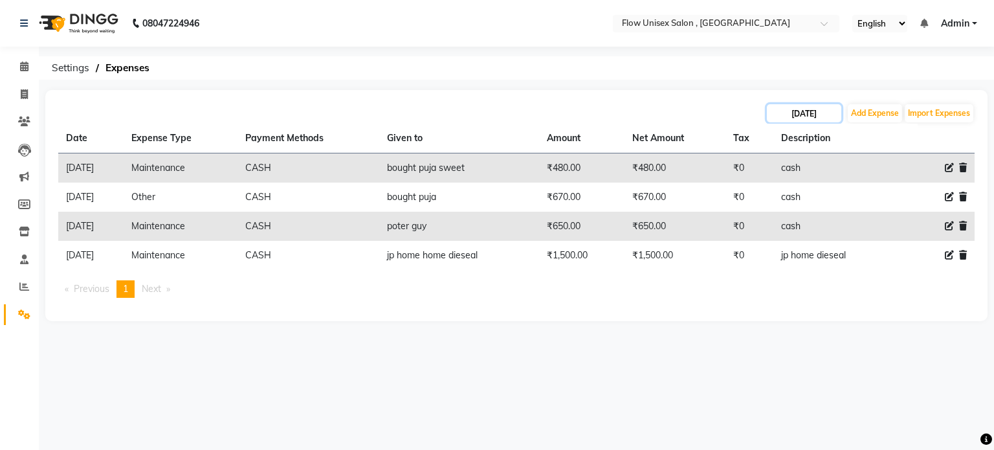
click at [804, 116] on input "27-08-2025" at bounding box center [804, 113] width 74 height 18
select select "8"
select select "2025"
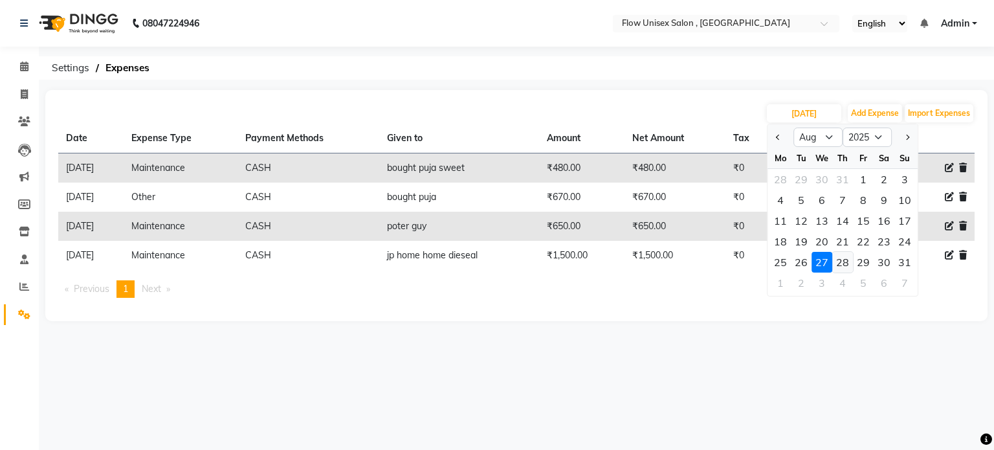
click at [841, 256] on div "28" at bounding box center [842, 262] width 21 height 21
type input "28-08-2025"
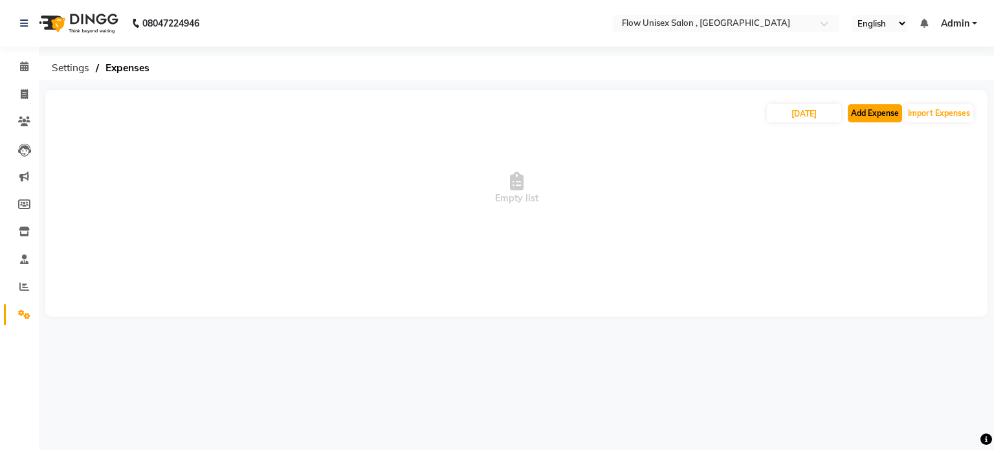
click at [862, 111] on button "Add Expense" at bounding box center [875, 113] width 54 height 18
select select "1"
select select "4831"
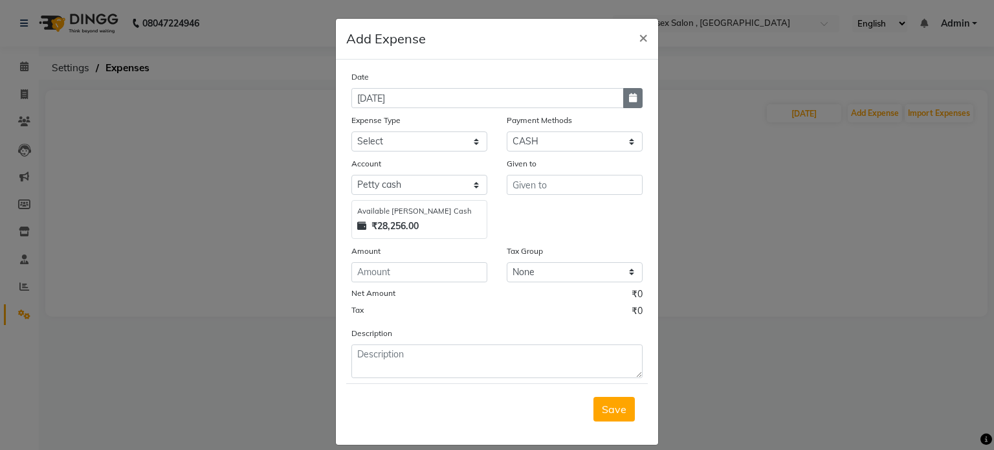
click at [631, 93] on button "button" at bounding box center [632, 98] width 19 height 20
select select "9"
select select "2025"
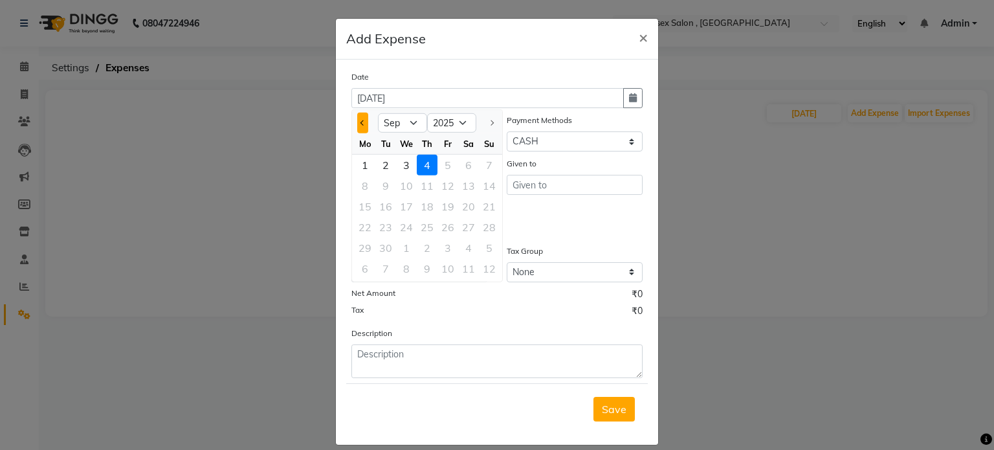
click at [359, 125] on button "Previous month" at bounding box center [362, 123] width 11 height 21
select select "8"
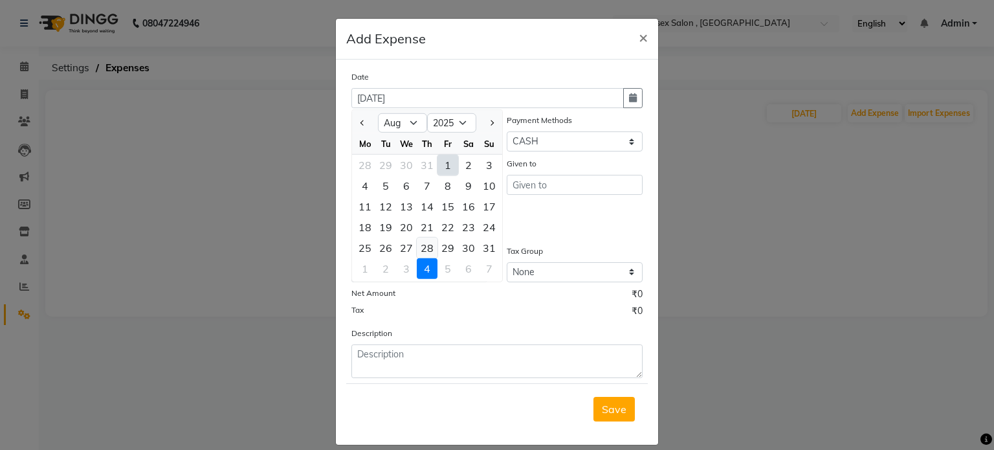
click at [422, 243] on div "28" at bounding box center [427, 247] width 21 height 21
type input "28-08-2025"
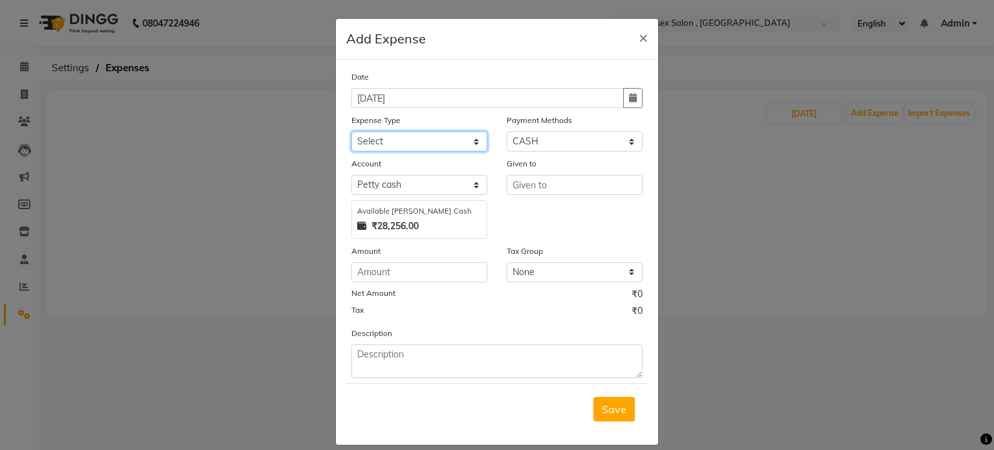
click at [430, 135] on select "Select Advance Salary Bank charges Cash transfer to bank Cash transfer to Boss …" at bounding box center [419, 141] width 136 height 20
select select "15422"
click at [351, 133] on select "Select Advance Salary Bank charges Cash transfer to bank Cash transfer to Boss …" at bounding box center [419, 141] width 136 height 20
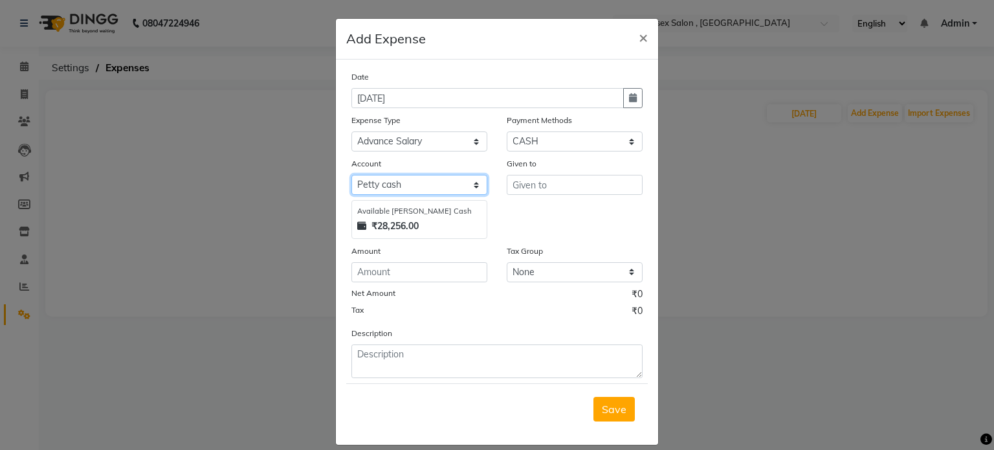
click at [440, 192] on select "Select Petty cash Default account" at bounding box center [419, 185] width 136 height 20
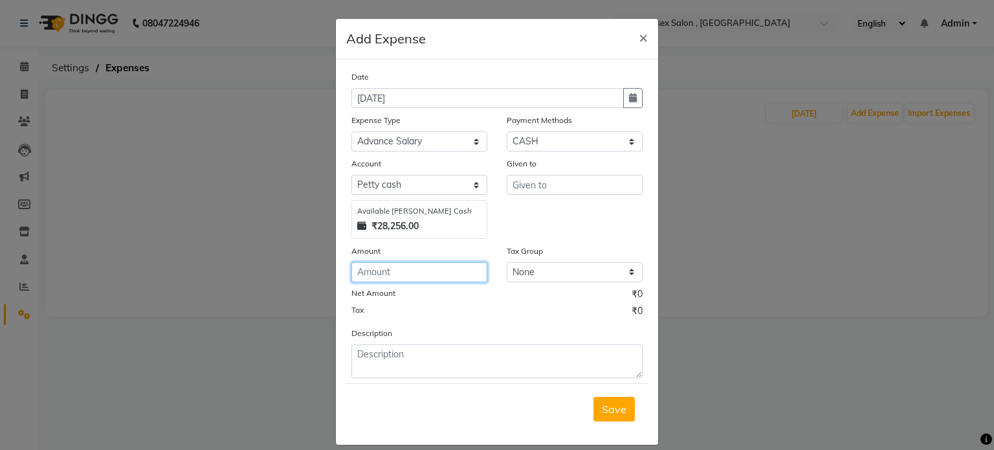
click at [456, 274] on input "number" at bounding box center [419, 272] width 136 height 20
click at [458, 272] on input "number" at bounding box center [419, 272] width 136 height 20
type input "1000"
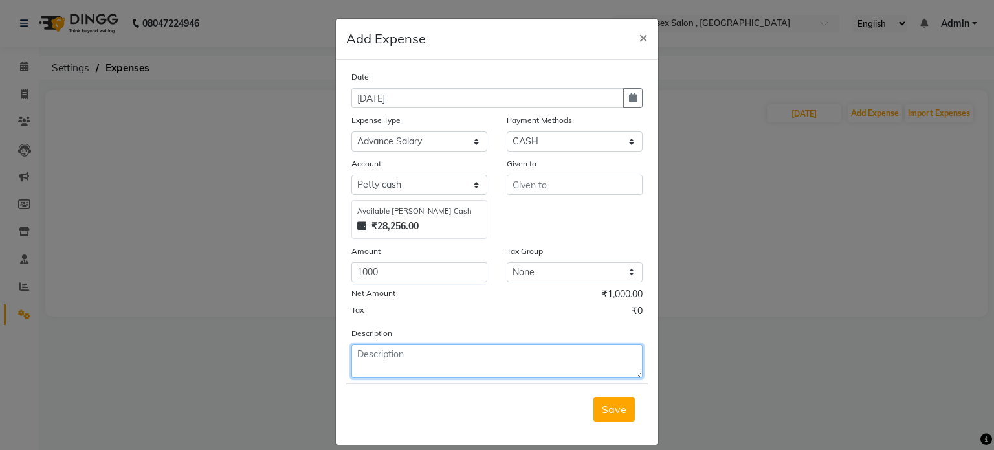
click at [419, 374] on textarea at bounding box center [496, 361] width 291 height 34
type textarea "cash"
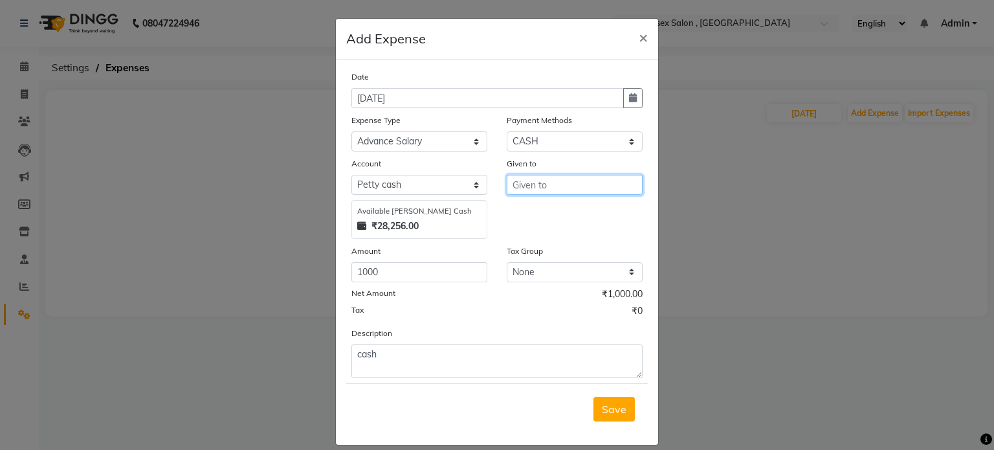
click at [520, 185] on input "text" at bounding box center [575, 185] width 136 height 20
type input "advance given to sharuk"
click at [602, 415] on span "Save" at bounding box center [614, 408] width 25 height 13
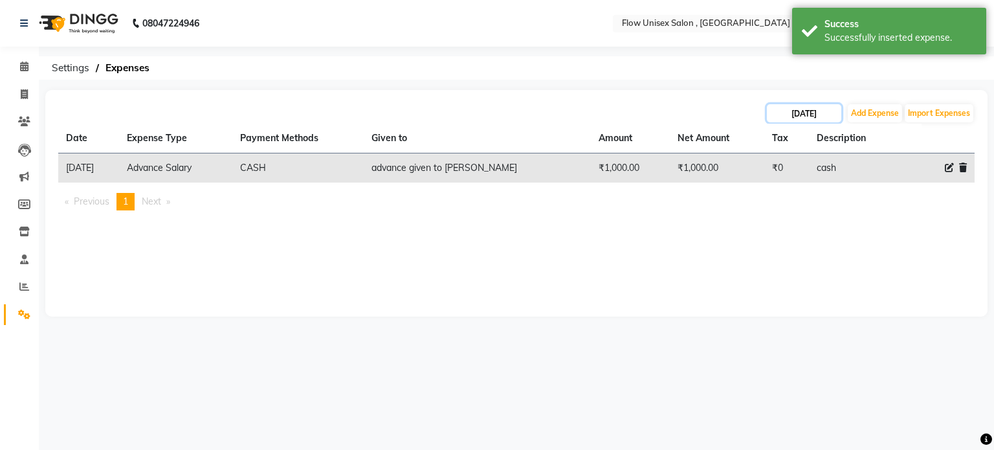
click at [808, 111] on input "28-08-2025" at bounding box center [804, 113] width 74 height 18
select select "8"
select select "2025"
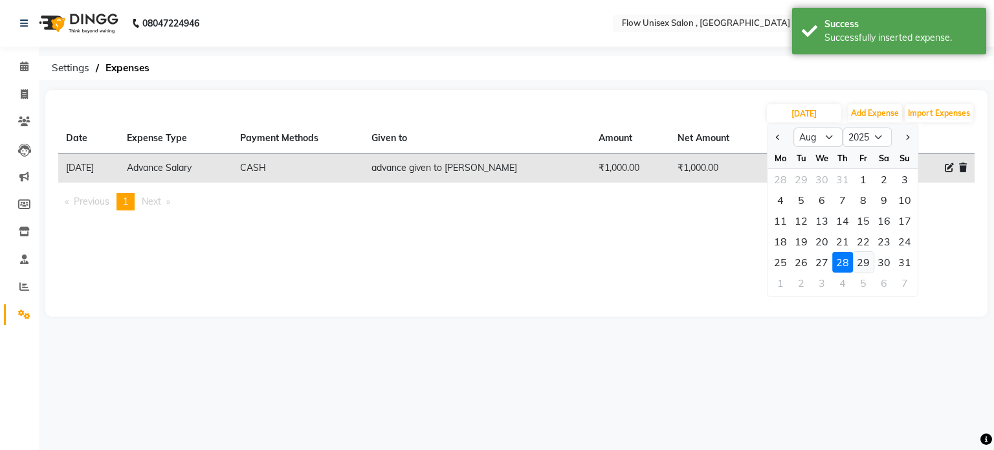
click at [854, 256] on div "29" at bounding box center [863, 262] width 21 height 21
type input "29-08-2025"
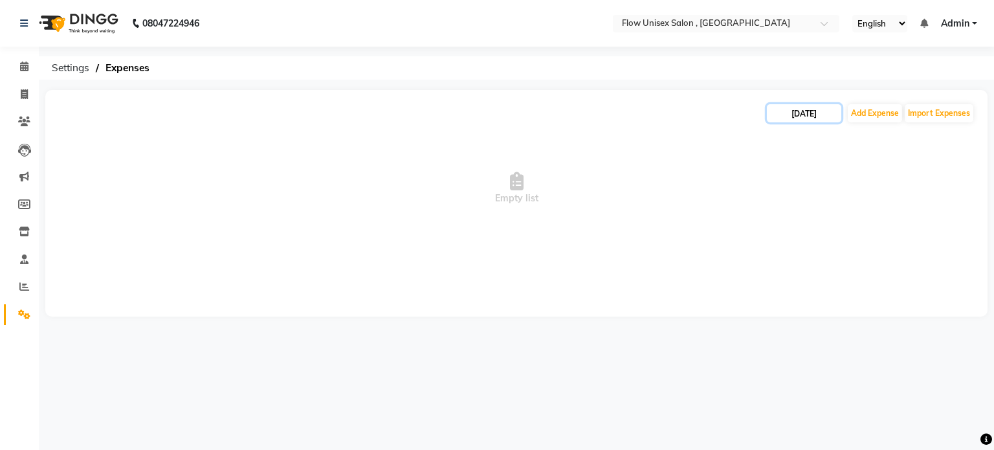
click at [804, 116] on input "29-08-2025" at bounding box center [804, 113] width 74 height 18
select select "8"
select select "2025"
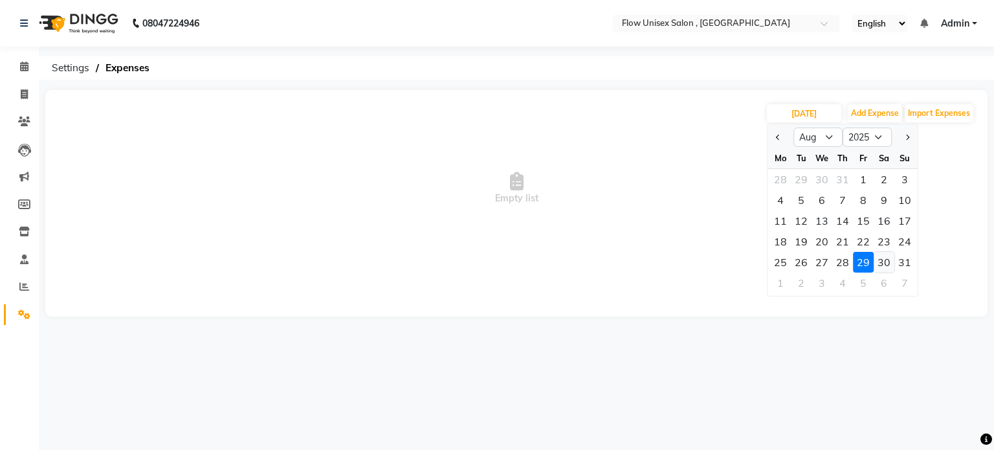
click at [887, 261] on div "30" at bounding box center [884, 262] width 21 height 21
type input "30-08-2025"
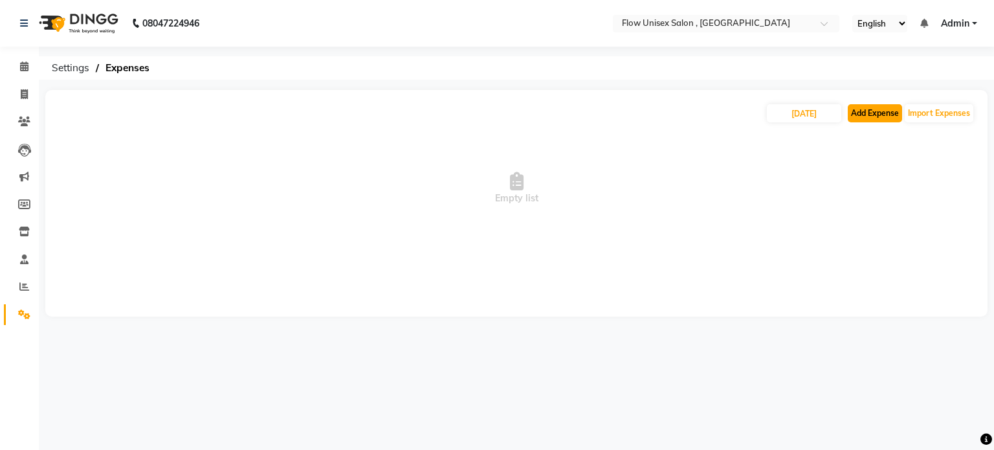
click at [863, 111] on button "Add Expense" at bounding box center [875, 113] width 54 height 18
select select "1"
select select "4831"
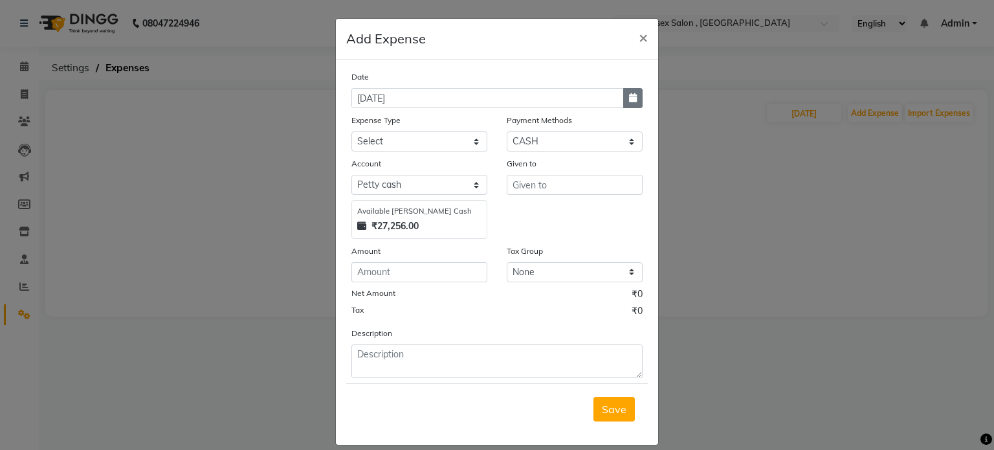
click at [632, 105] on button "button" at bounding box center [632, 98] width 19 height 20
select select "9"
select select "2025"
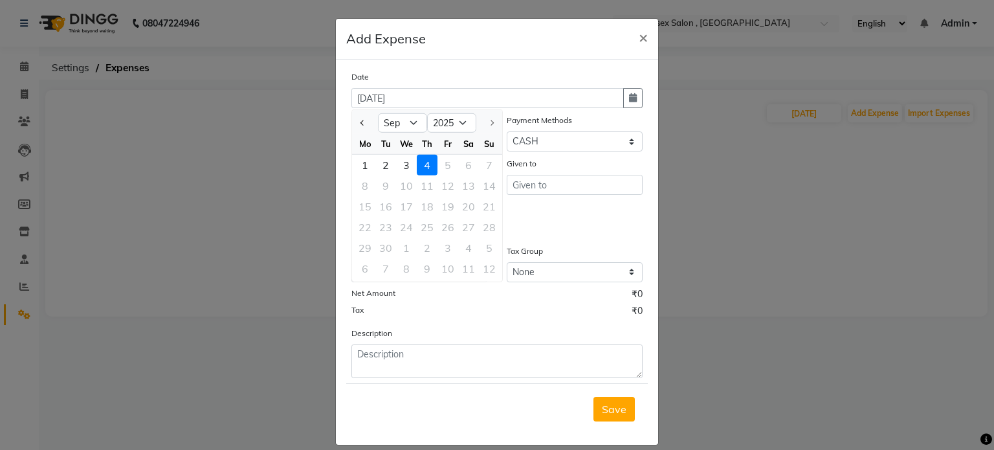
click at [352, 123] on div at bounding box center [365, 123] width 26 height 21
click at [365, 120] on div at bounding box center [365, 123] width 26 height 21
click at [360, 124] on span "Previous month" at bounding box center [362, 122] width 5 height 5
select select "8"
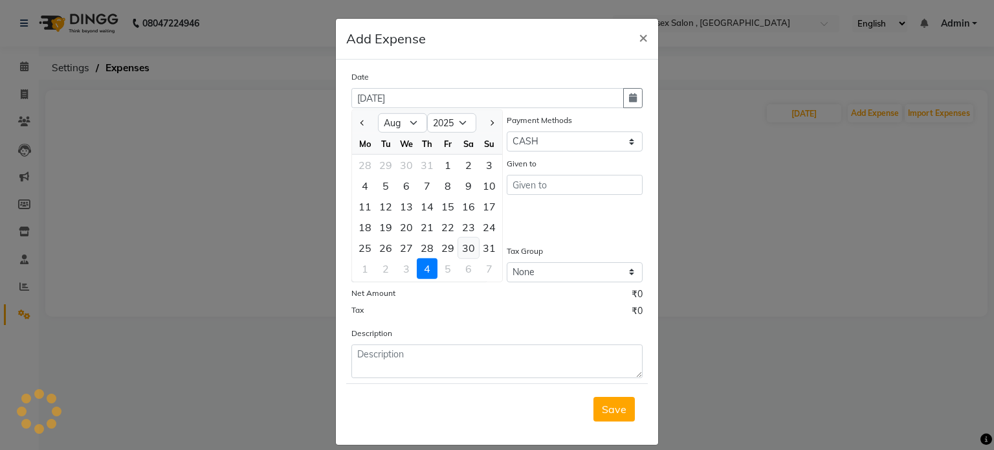
click at [463, 250] on div "30" at bounding box center [468, 247] width 21 height 21
type input "30-08-2025"
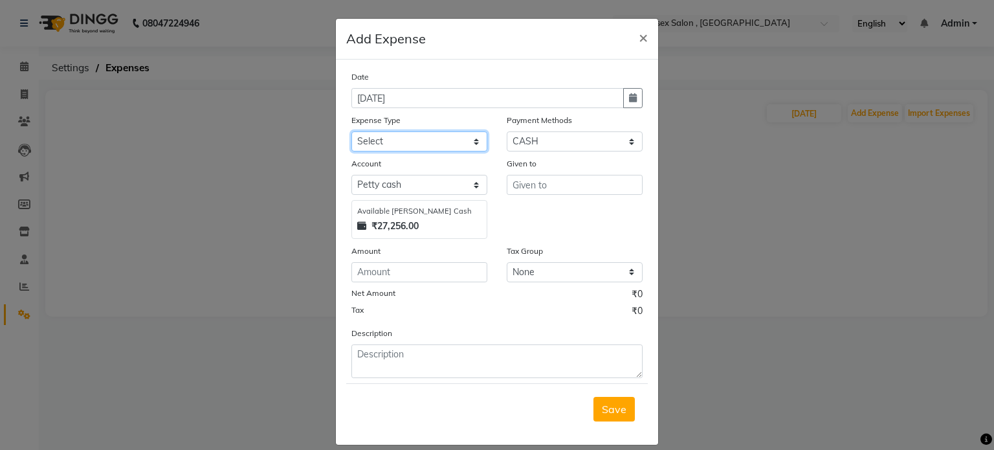
click at [433, 140] on select "Select Advance Salary Bank charges Cash transfer to bank Cash transfer to Boss …" at bounding box center [419, 141] width 136 height 20
select select "15422"
click at [351, 133] on select "Select Advance Salary Bank charges Cash transfer to bank Cash transfer to Boss …" at bounding box center [419, 141] width 136 height 20
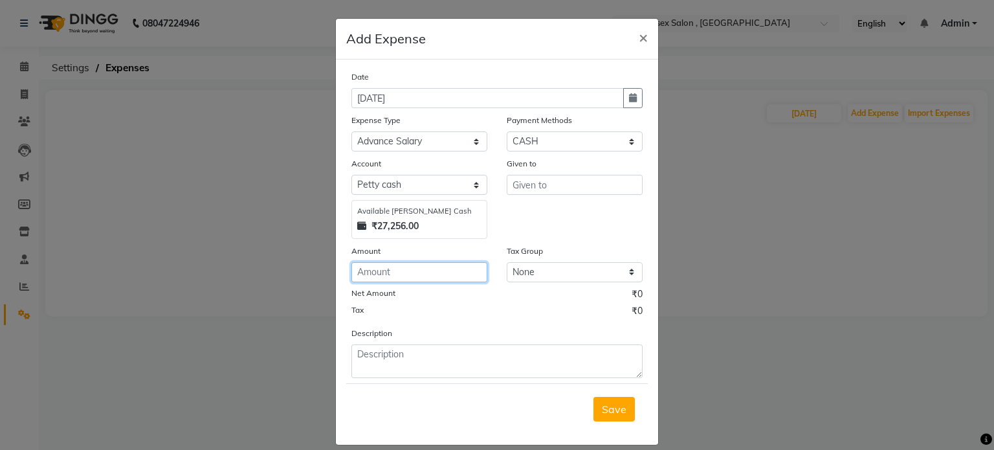
click at [417, 269] on input "number" at bounding box center [419, 272] width 136 height 20
type input "3000"
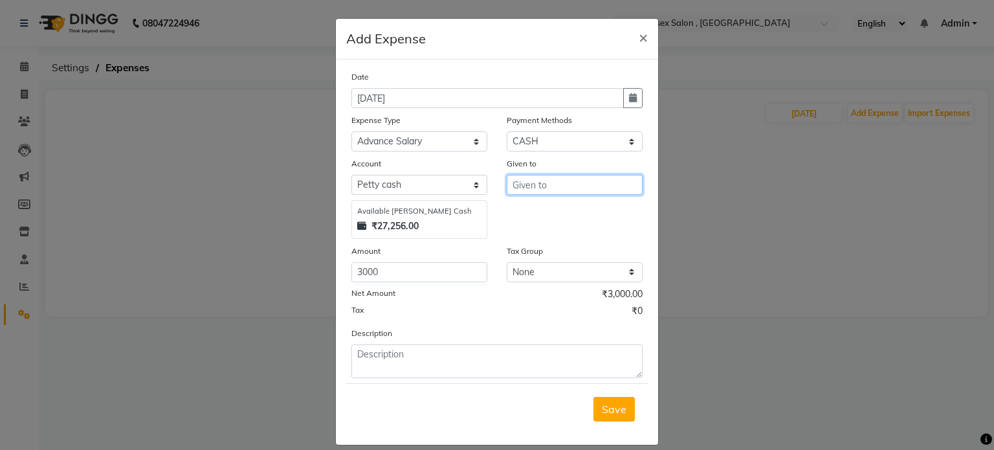
click at [538, 182] on input "text" at bounding box center [575, 185] width 136 height 20
type input "advance given to arman"
click at [411, 385] on form "Date 30-08-2025 Expense Type Select Advance Salary Bank charges Cash transfer t…" at bounding box center [497, 252] width 302 height 364
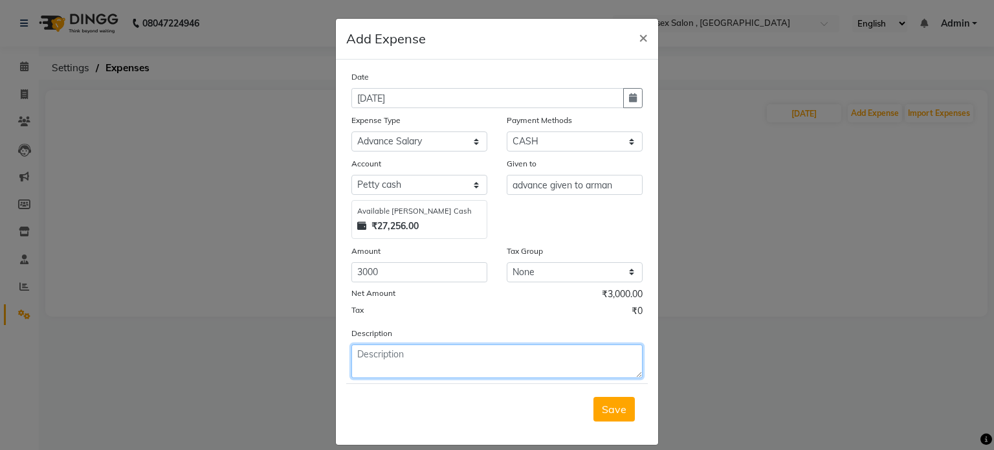
click at [411, 377] on textarea at bounding box center [496, 361] width 291 height 34
type textarea "cash"
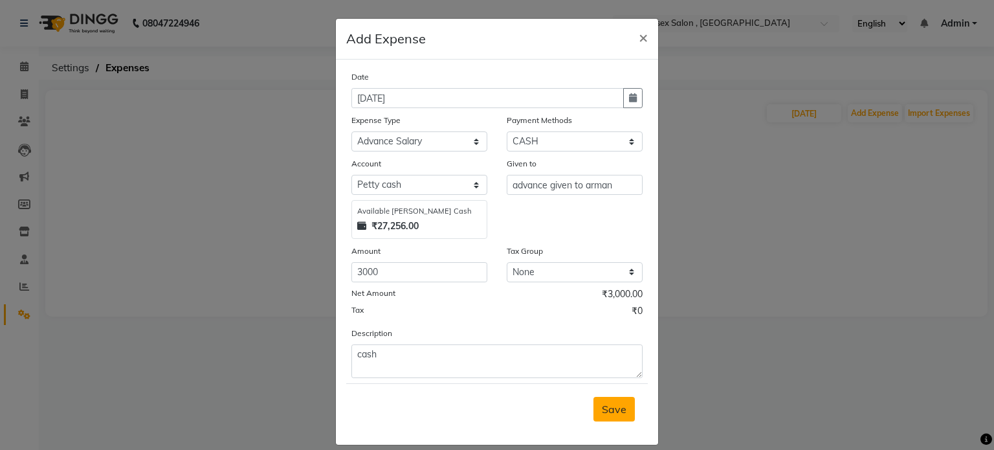
click at [613, 410] on span "Save" at bounding box center [614, 408] width 25 height 13
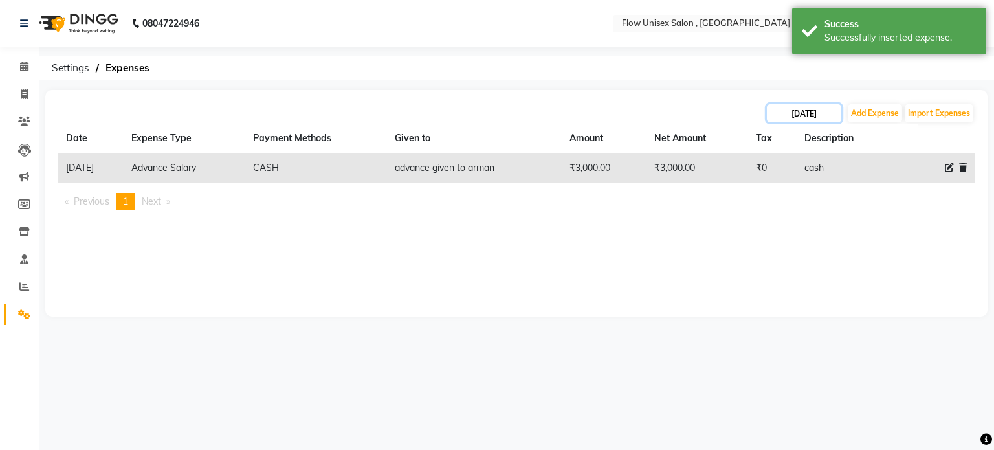
click at [793, 112] on input "30-08-2025" at bounding box center [804, 113] width 74 height 18
select select "8"
select select "2025"
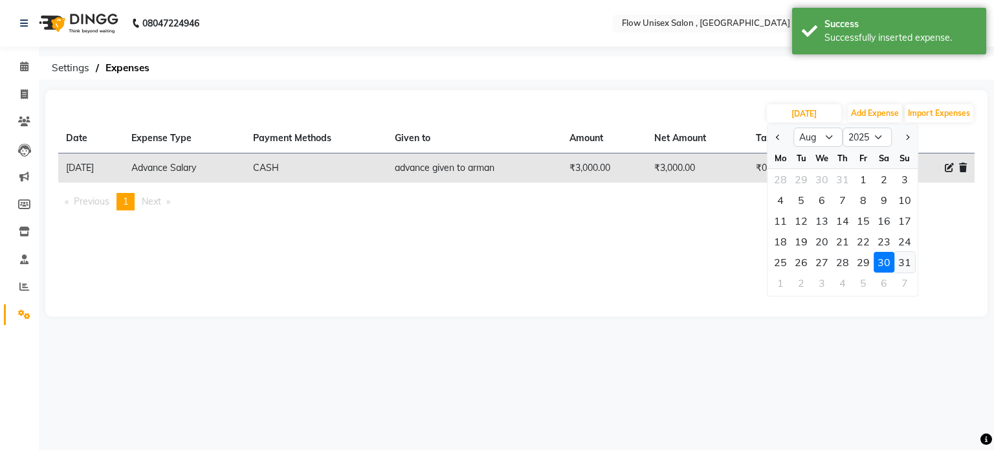
click at [899, 260] on div "31" at bounding box center [904, 262] width 21 height 21
type input "31-08-2025"
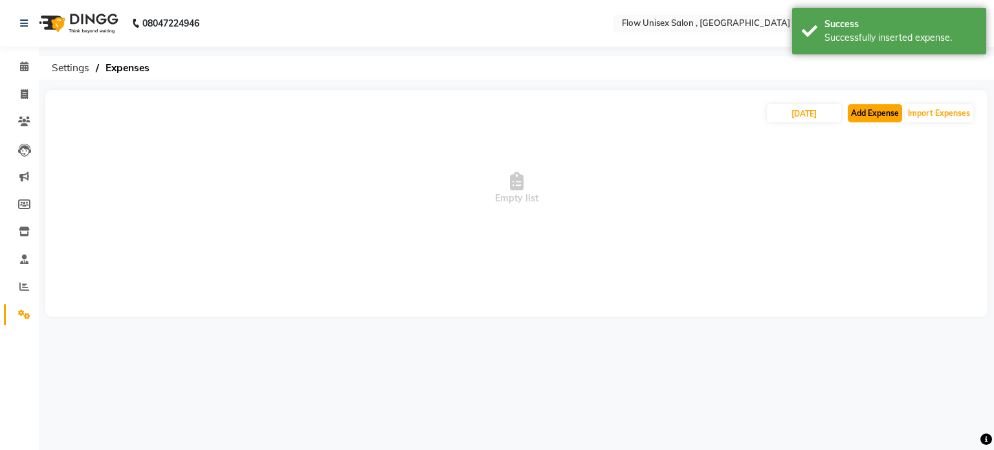
click at [870, 117] on button "Add Expense" at bounding box center [875, 113] width 54 height 18
select select "1"
select select "4831"
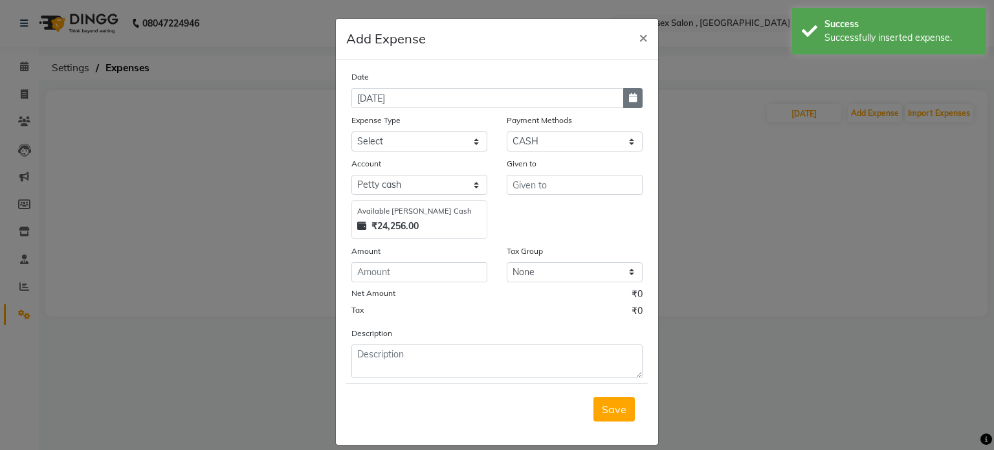
click at [631, 98] on icon "button" at bounding box center [633, 97] width 8 height 9
select select "9"
select select "2025"
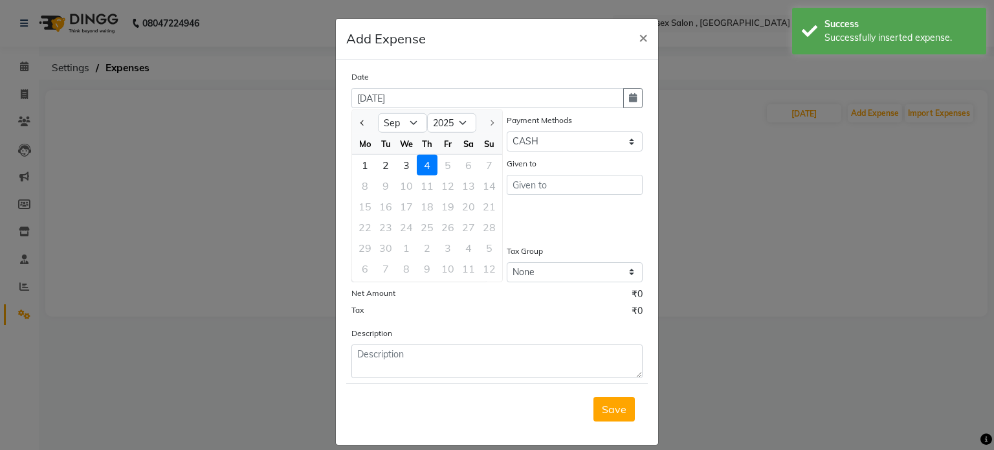
click at [363, 125] on div at bounding box center [365, 123] width 26 height 21
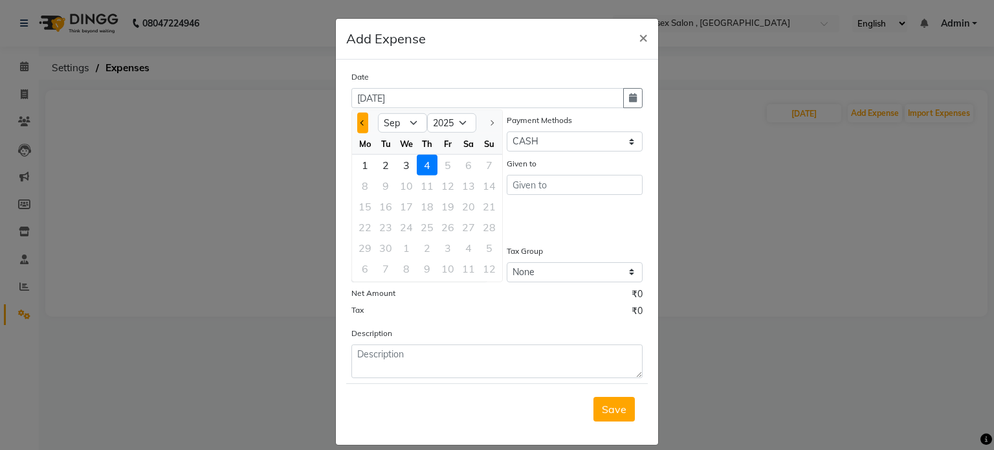
click at [362, 123] on button "Previous month" at bounding box center [362, 123] width 11 height 21
select select "8"
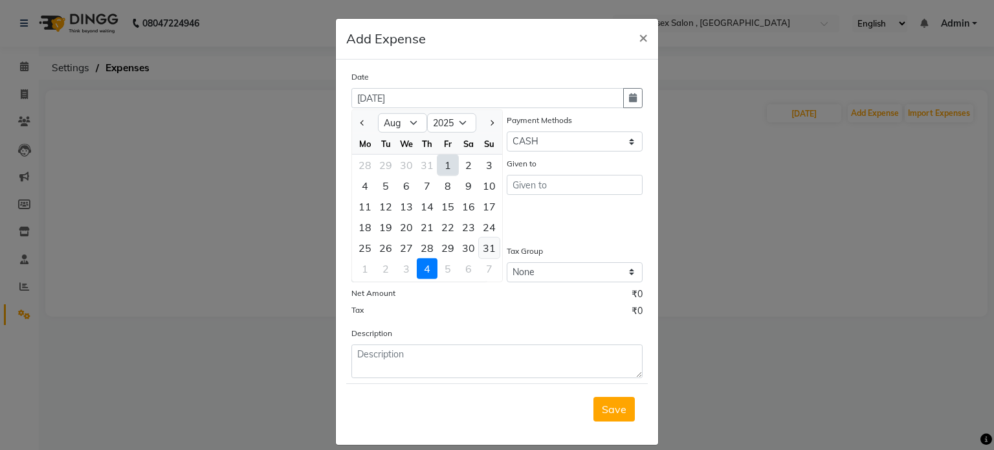
click at [479, 241] on div "31" at bounding box center [489, 247] width 21 height 21
type input "31-08-2025"
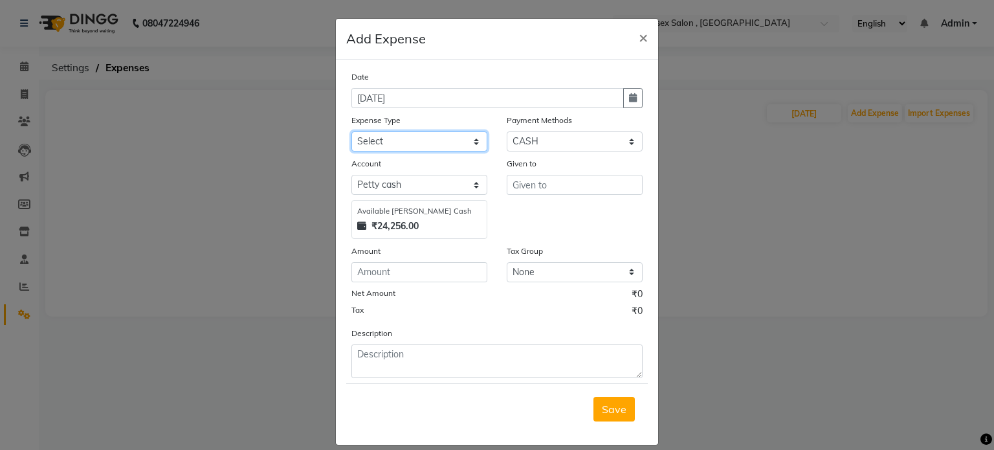
click at [440, 135] on select "Select Advance Salary Bank charges Cash transfer to bank Cash transfer to Boss …" at bounding box center [419, 141] width 136 height 20
select select "15410"
click at [351, 133] on select "Select Advance Salary Bank charges Cash transfer to bank Cash transfer to Boss …" at bounding box center [419, 141] width 136 height 20
click at [415, 188] on select "Select Petty cash Default account" at bounding box center [419, 185] width 136 height 20
drag, startPoint x: 398, startPoint y: 297, endPoint x: 478, endPoint y: 229, distance: 105.1
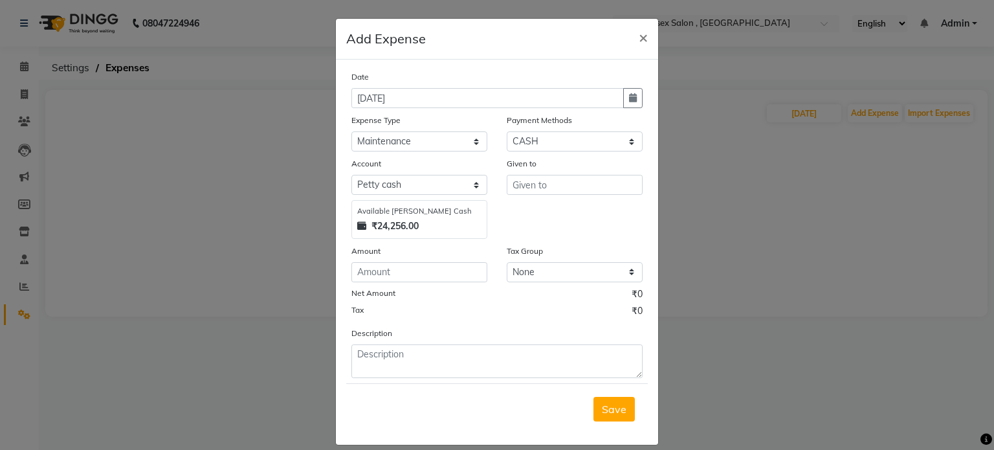
click at [395, 297] on div "Net Amount ₹0" at bounding box center [496, 295] width 291 height 17
click at [528, 188] on input "text" at bounding box center [575, 185] width 136 height 20
type input "given to durga store"
click at [412, 279] on input "number" at bounding box center [419, 272] width 136 height 20
type input "3111"
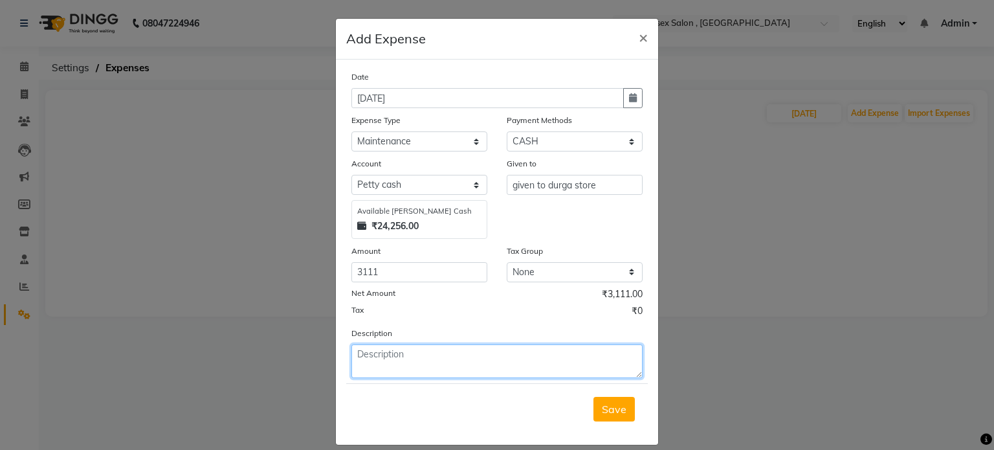
click at [383, 369] on textarea at bounding box center [496, 361] width 291 height 34
type textarea "cash"
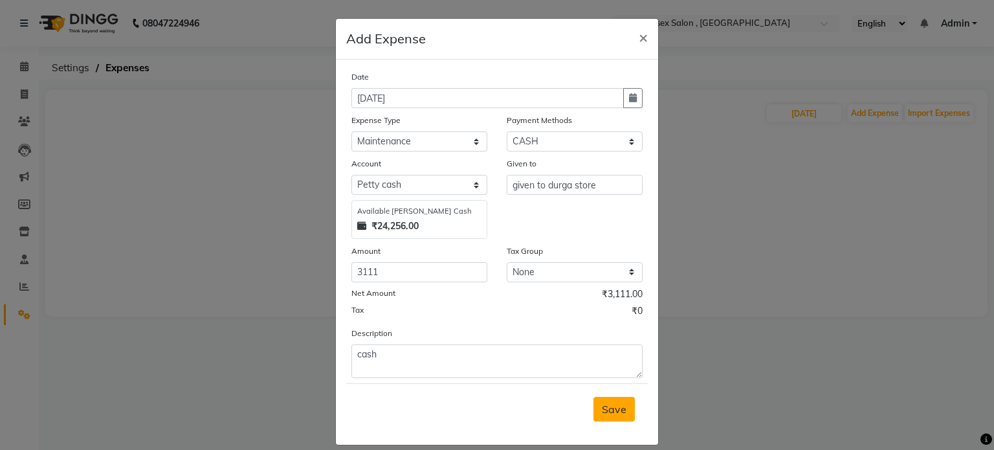
click at [607, 406] on span "Save" at bounding box center [614, 408] width 25 height 13
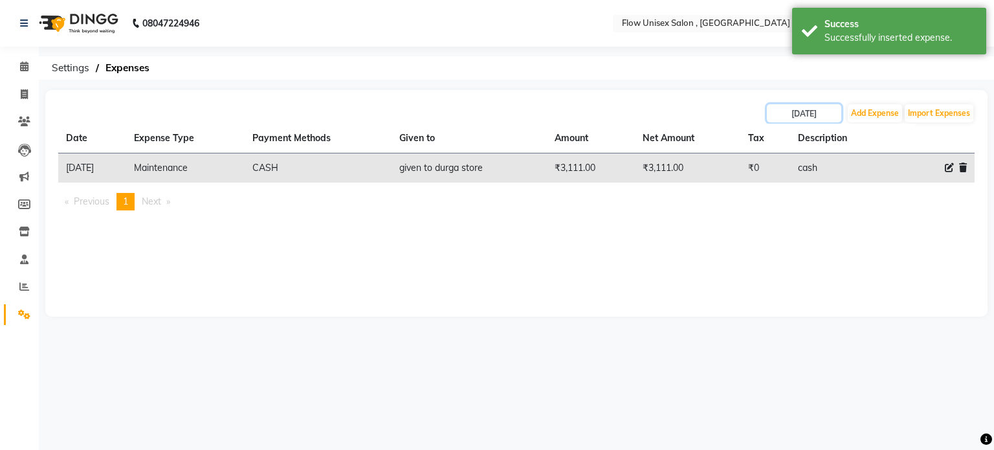
click at [815, 111] on input "31-08-2025" at bounding box center [804, 113] width 74 height 18
select select "8"
select select "2025"
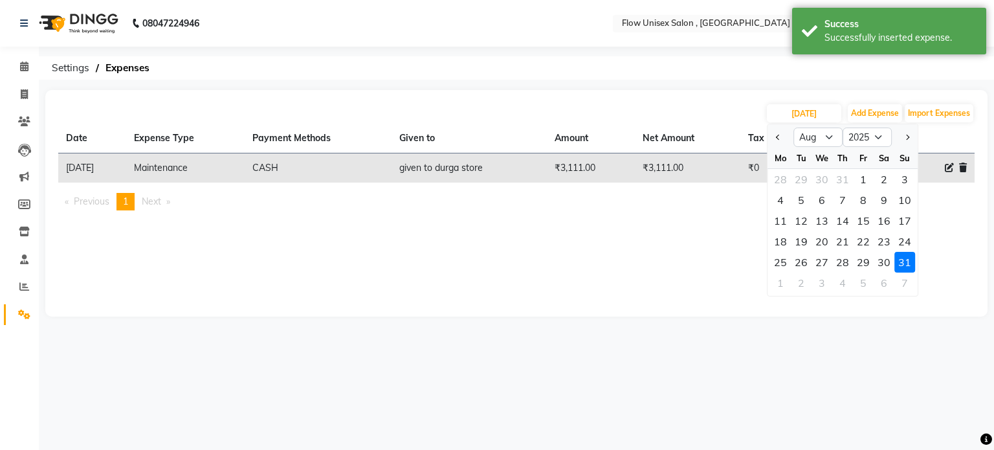
drag, startPoint x: 955, startPoint y: 258, endPoint x: 914, endPoint y: 146, distance: 119.4
click at [947, 248] on div "31-08-2025 Jan Feb Mar Apr May Jun Jul Aug Sep Oct Nov Dec 2015 2016 2017 2018 …" at bounding box center [516, 203] width 942 height 226
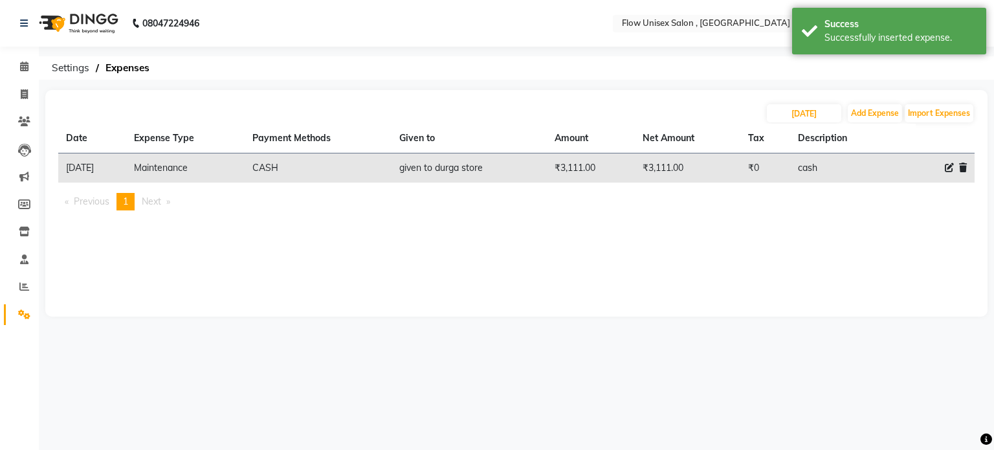
click at [902, 120] on div "31-08-2025 Add Expense Import Expenses" at bounding box center [516, 113] width 916 height 21
click at [894, 118] on button "Add Expense" at bounding box center [875, 113] width 54 height 18
select select "1"
select select "4831"
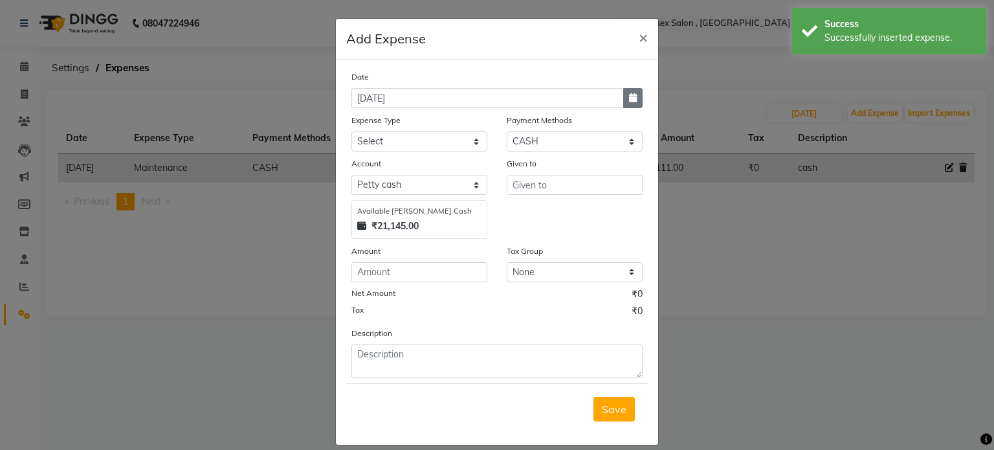
click at [623, 90] on button "button" at bounding box center [632, 98] width 19 height 20
select select "9"
select select "2025"
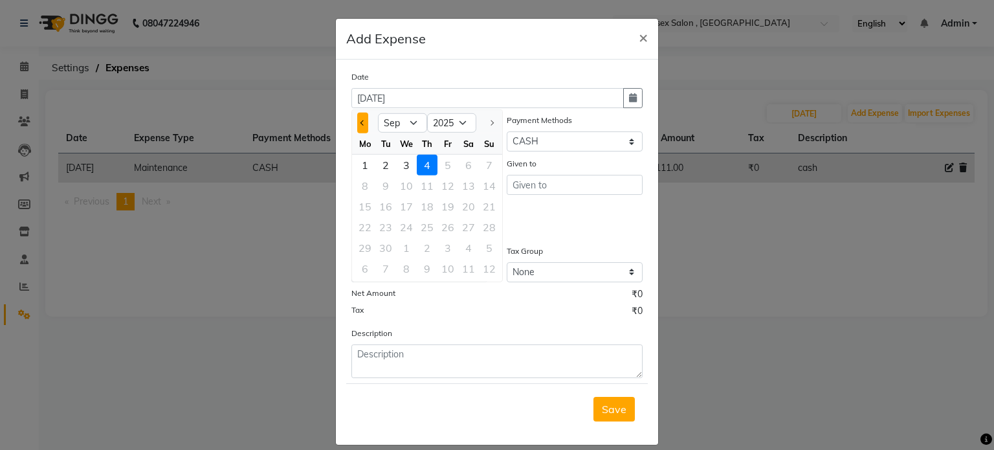
click at [357, 121] on button "Previous month" at bounding box center [362, 123] width 11 height 21
select select "8"
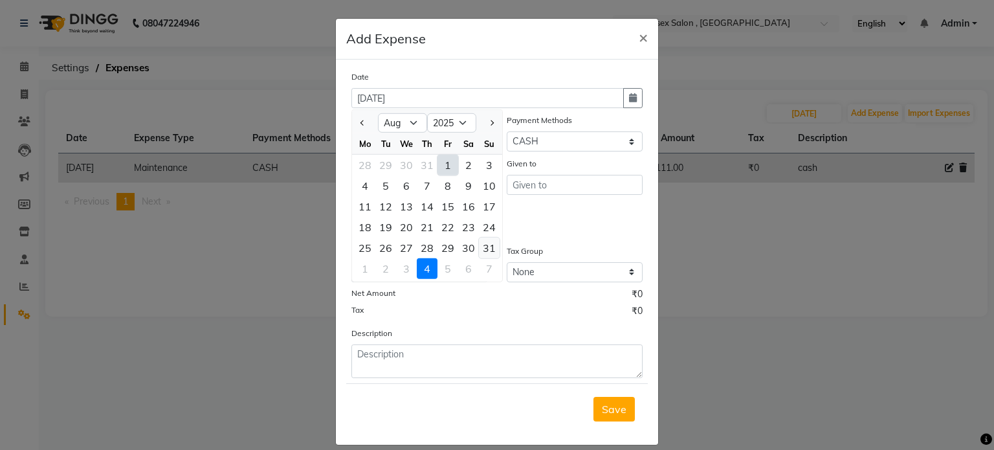
click at [479, 248] on div "31" at bounding box center [489, 247] width 21 height 21
type input "31-08-2025"
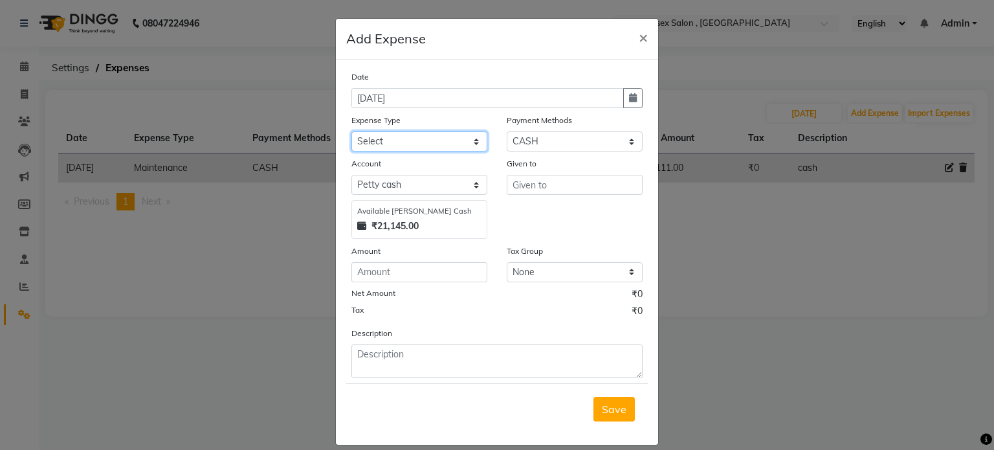
click at [462, 138] on select "Select Advance Salary Bank charges Cash transfer to bank Cash transfer to Boss …" at bounding box center [419, 141] width 136 height 20
select select "15410"
click at [351, 133] on select "Select Advance Salary Bank charges Cash transfer to bank Cash transfer to Boss …" at bounding box center [419, 141] width 136 height 20
click at [546, 194] on input "text" at bounding box center [575, 185] width 136 height 20
type input "9"
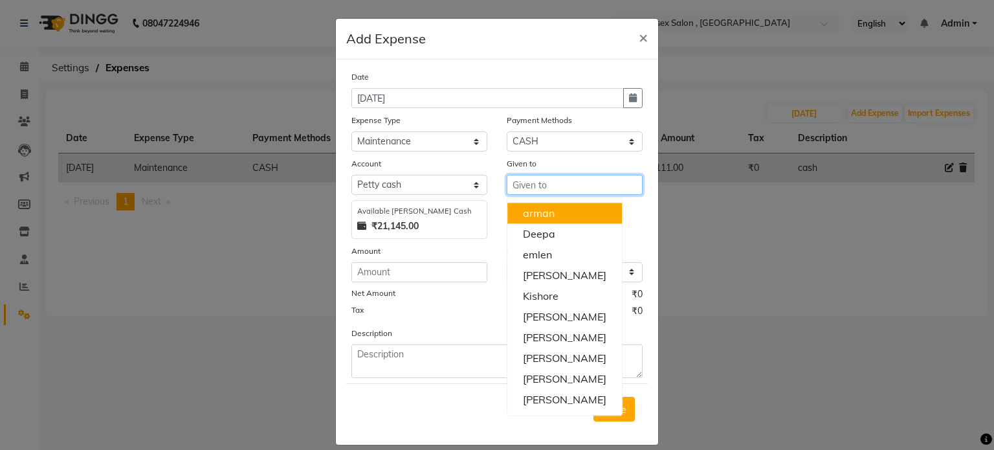
type input "g"
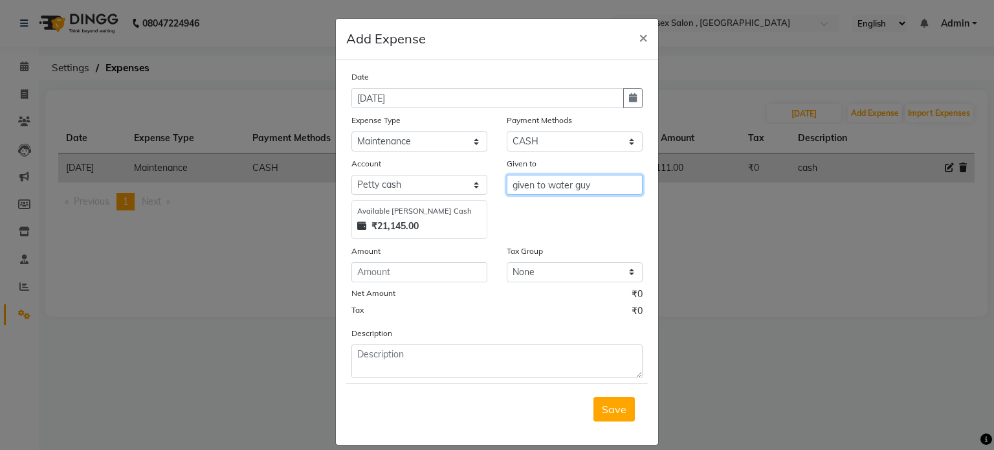
type input "given to water guy"
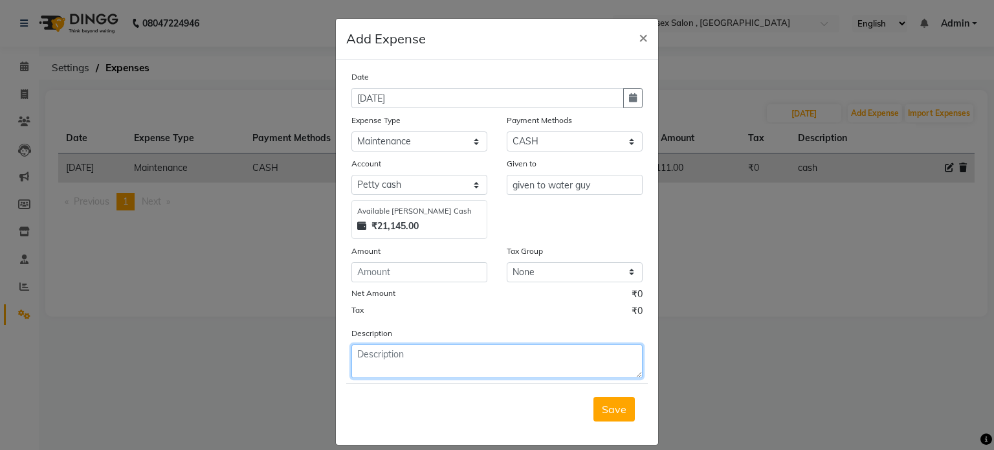
click at [373, 373] on textarea at bounding box center [496, 361] width 291 height 34
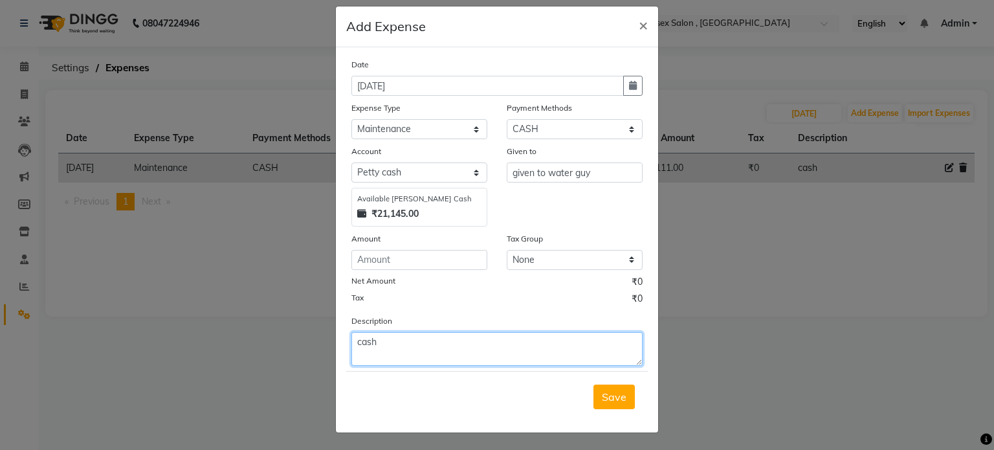
scroll to position [16, 0]
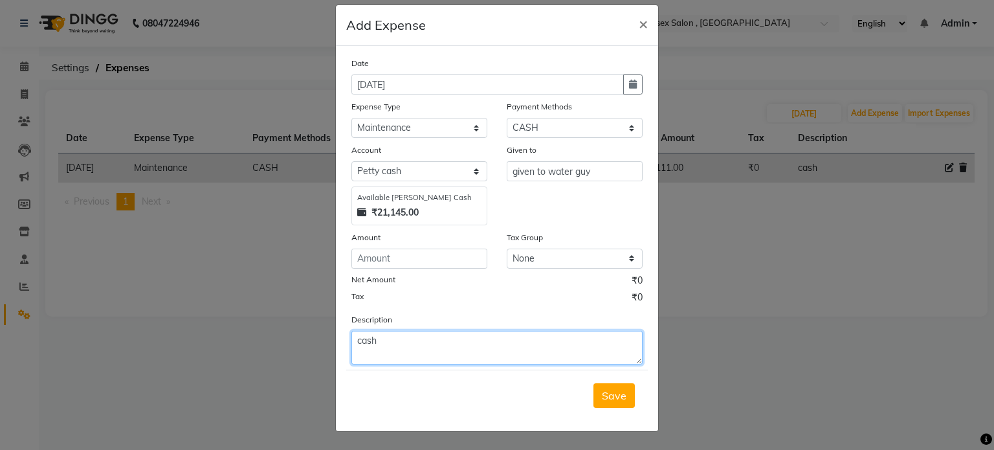
type textarea "cash"
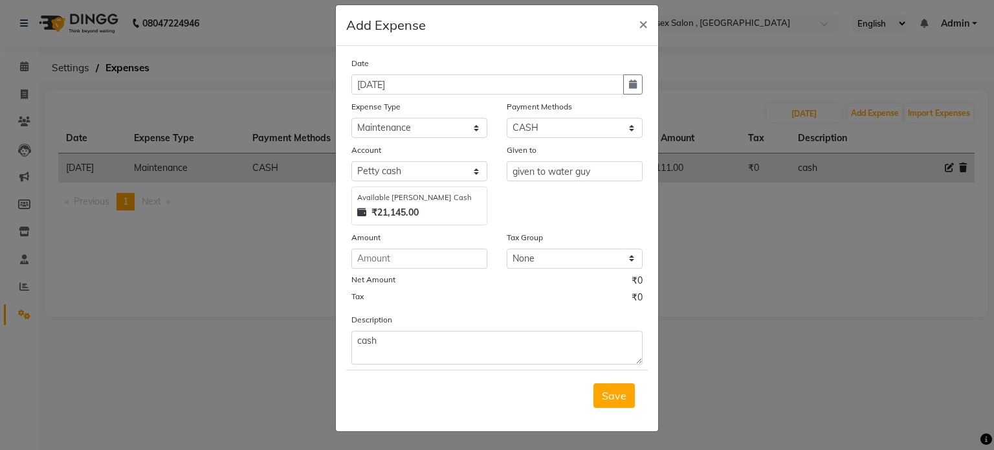
click at [443, 269] on div "Date 31-08-2025 Expense Type Select Advance Salary Bank charges Cash transfer t…" at bounding box center [496, 210] width 291 height 308
click at [448, 258] on input "number" at bounding box center [419, 258] width 136 height 20
type input "900"
click at [604, 395] on span "Save" at bounding box center [614, 395] width 25 height 13
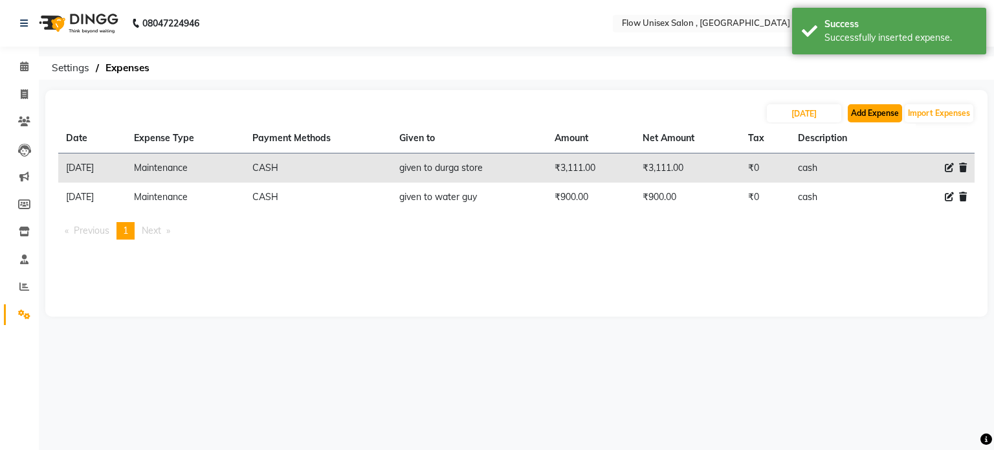
click at [860, 116] on button "Add Expense" at bounding box center [875, 113] width 54 height 18
select select "1"
select select "4831"
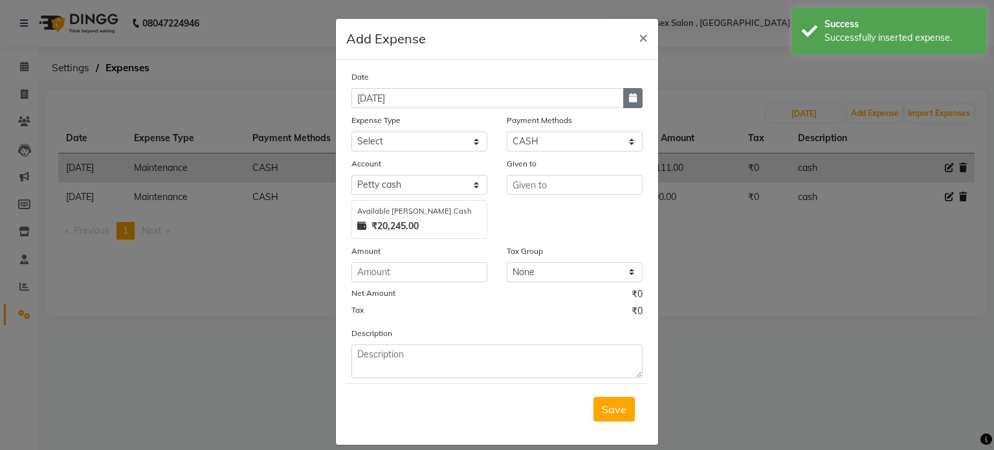
click at [623, 98] on button "button" at bounding box center [632, 98] width 19 height 20
select select "9"
select select "2025"
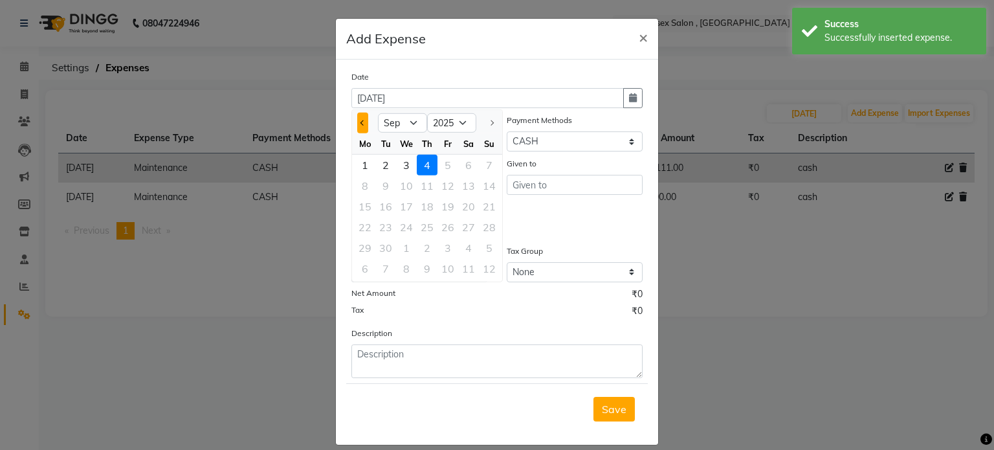
click at [360, 125] on button "Previous month" at bounding box center [362, 123] width 11 height 21
select select "8"
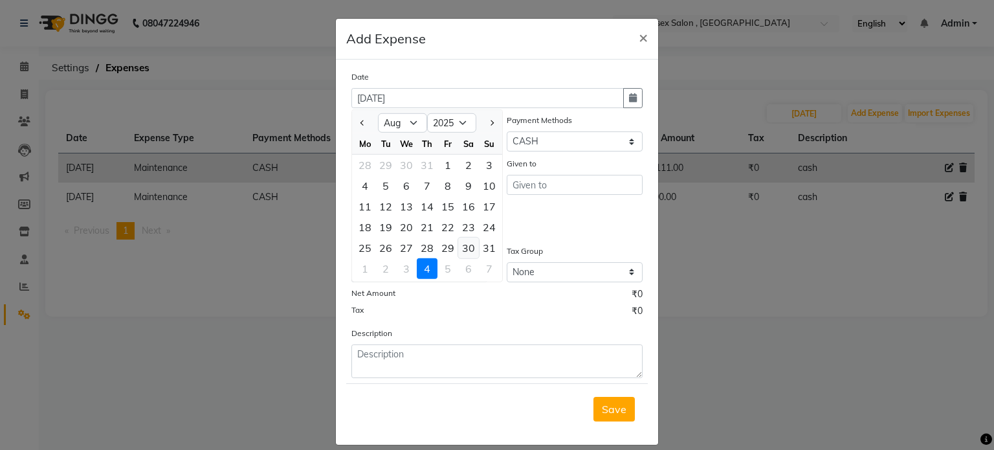
click at [472, 245] on div "25 26 27 28 29 30 31" at bounding box center [427, 247] width 150 height 21
click at [492, 251] on div "31" at bounding box center [489, 247] width 21 height 21
type input "31-08-2025"
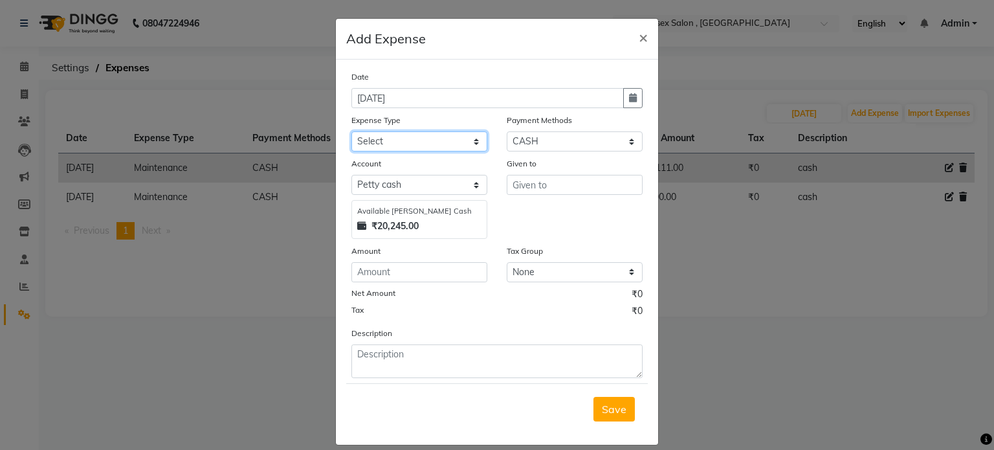
click at [406, 149] on select "Select Advance Salary Bank charges Cash transfer to bank Cash transfer to Boss …" at bounding box center [419, 141] width 136 height 20
select select "16159"
click at [351, 133] on select "Select Advance Salary Bank charges Cash transfer to bank Cash transfer to Boss …" at bounding box center [419, 141] width 136 height 20
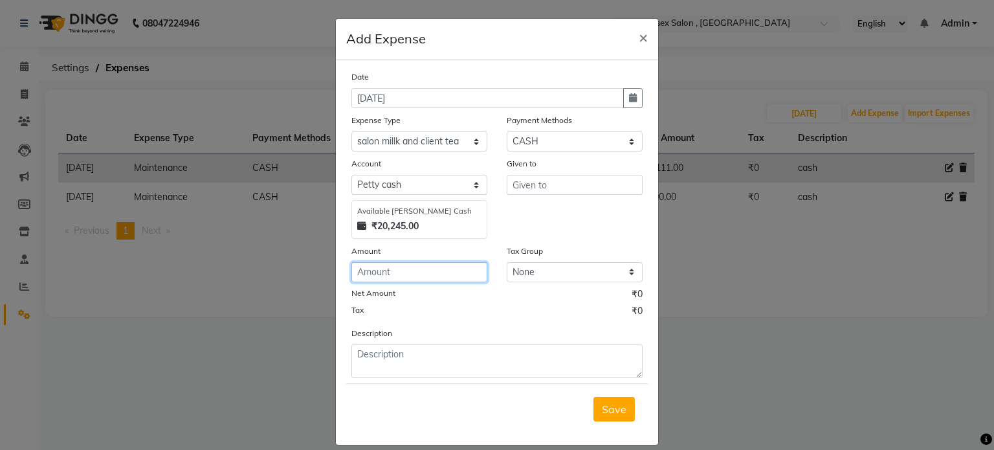
click at [421, 278] on input "number" at bounding box center [419, 272] width 136 height 20
type input "1720"
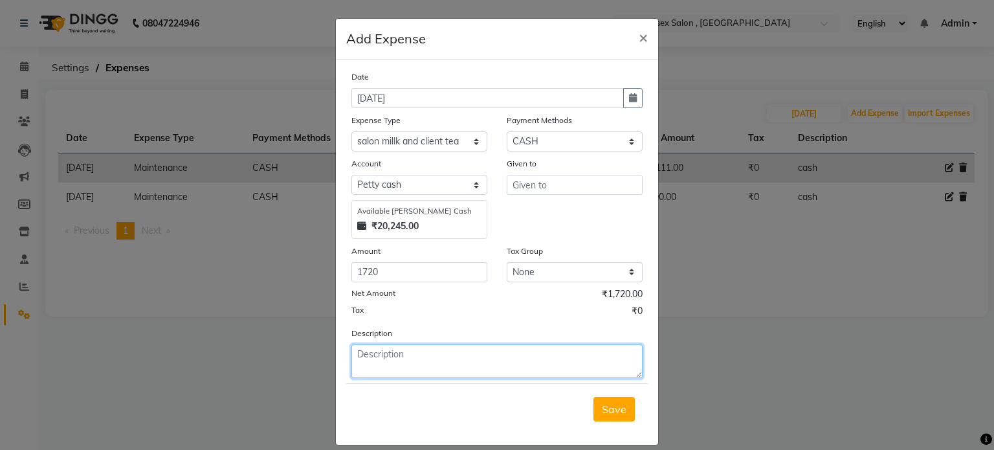
click at [390, 369] on textarea at bounding box center [496, 361] width 291 height 34
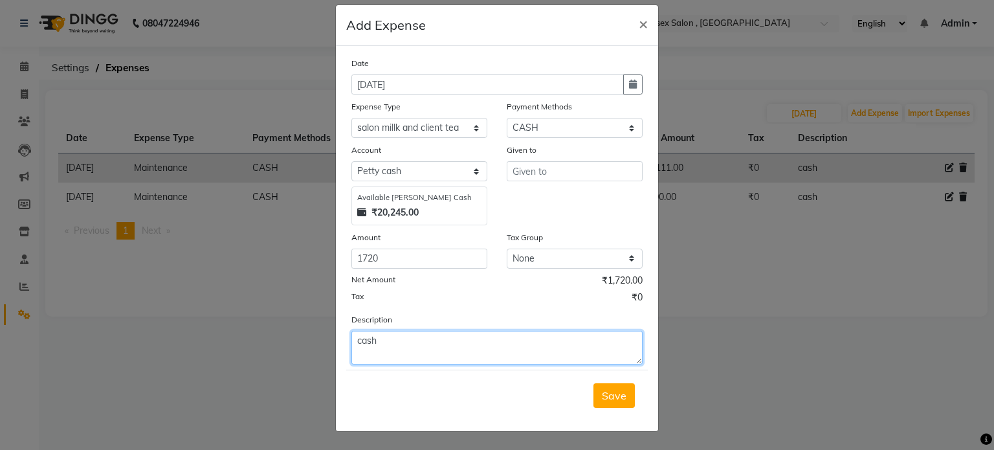
type textarea "cash"
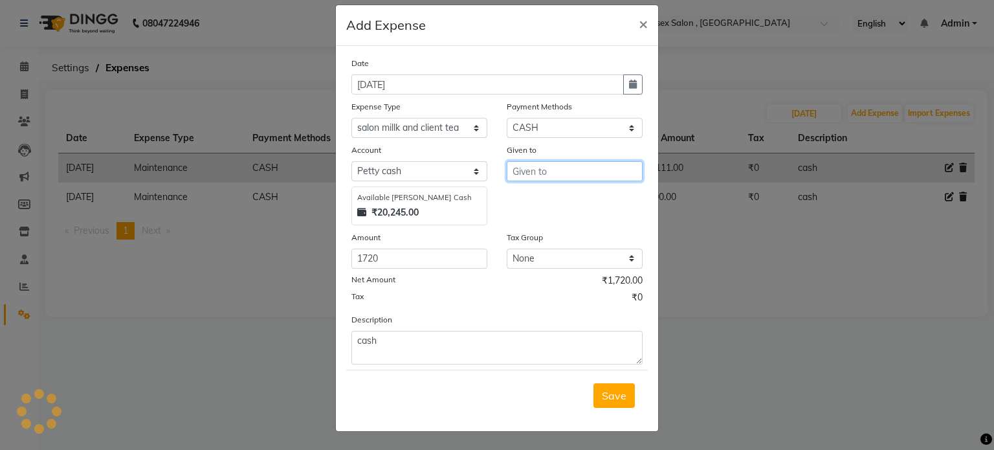
click at [597, 162] on input "text" at bounding box center [575, 171] width 136 height 20
click at [539, 169] on input "given to ackery guy" at bounding box center [575, 171] width 136 height 20
click at [580, 238] on div "Tax Group" at bounding box center [575, 239] width 136 height 18
click at [542, 171] on input "given t ackery guy" at bounding box center [575, 171] width 136 height 20
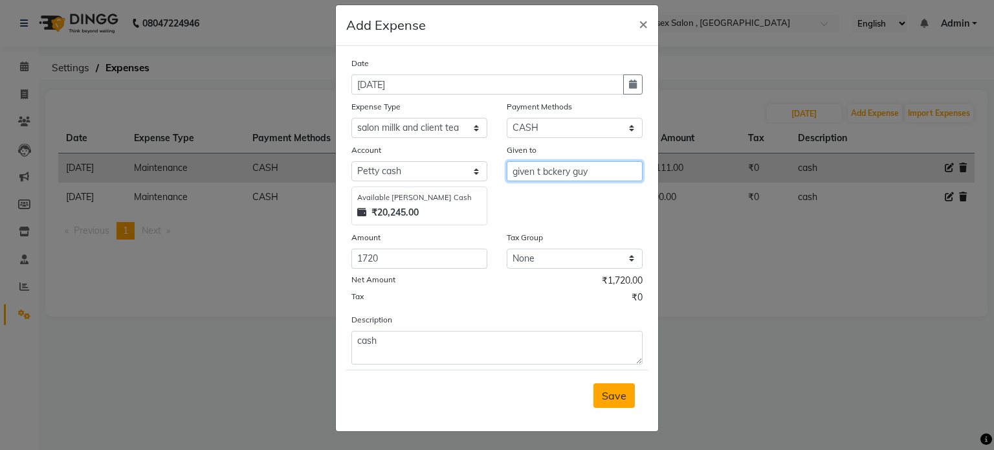
type input "given t bckery guy"
click at [624, 398] on button "Save" at bounding box center [613, 395] width 41 height 25
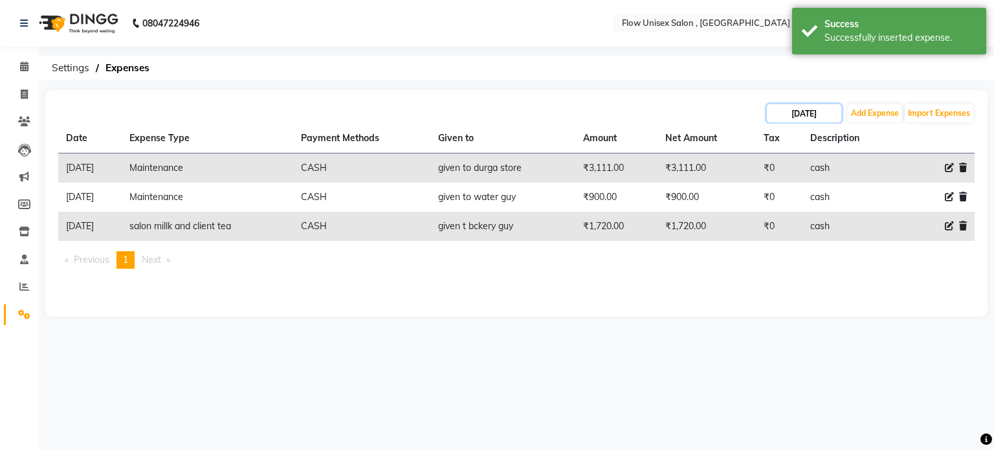
click at [834, 112] on input "31-08-2025" at bounding box center [804, 113] width 74 height 18
select select "8"
select select "2025"
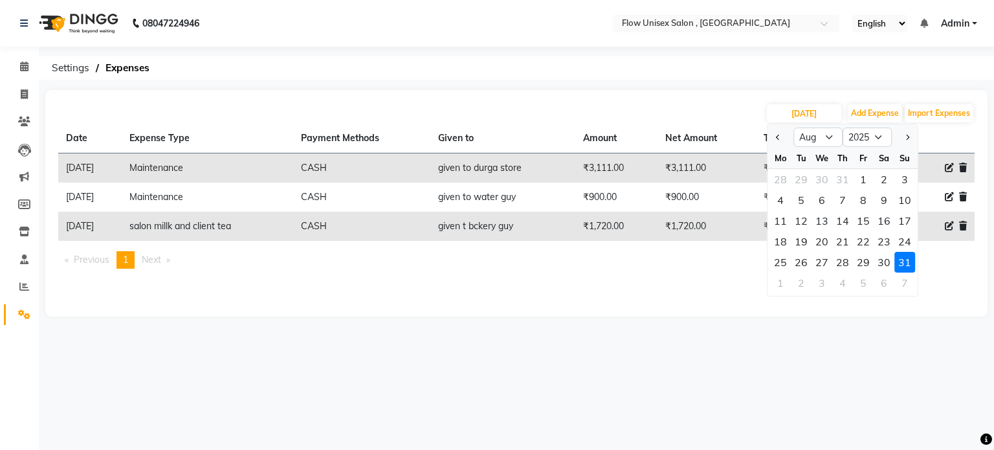
click at [786, 278] on div "1" at bounding box center [780, 282] width 21 height 21
type input "01-09-2025"
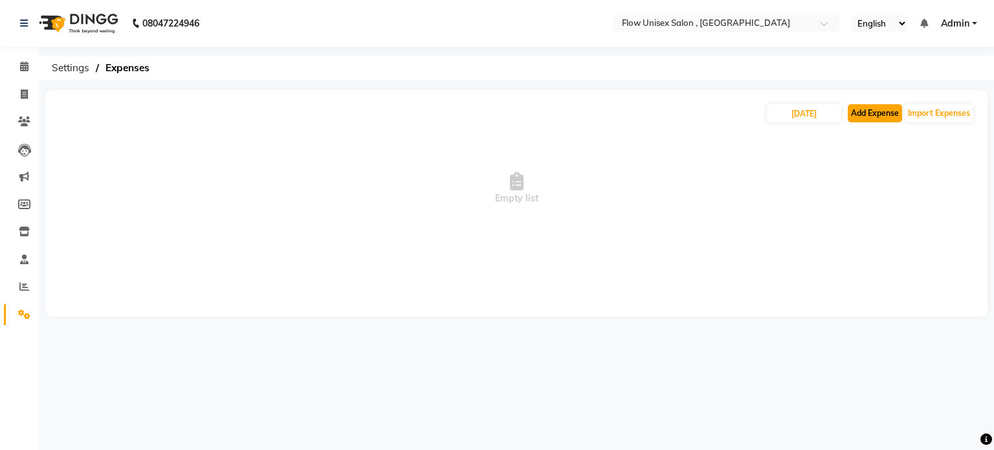
click at [848, 114] on button "Add Expense" at bounding box center [875, 113] width 54 height 18
select select "1"
select select "4831"
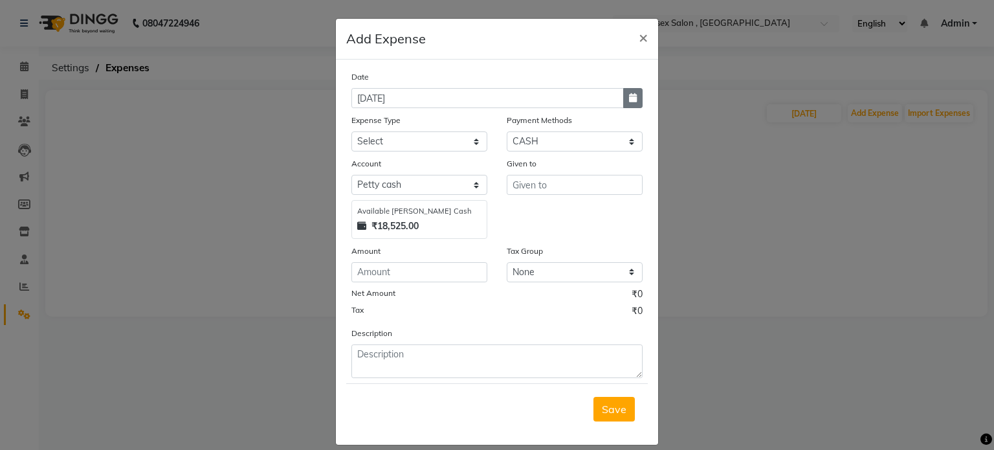
click at [623, 104] on button "button" at bounding box center [632, 98] width 19 height 20
select select "9"
select select "2025"
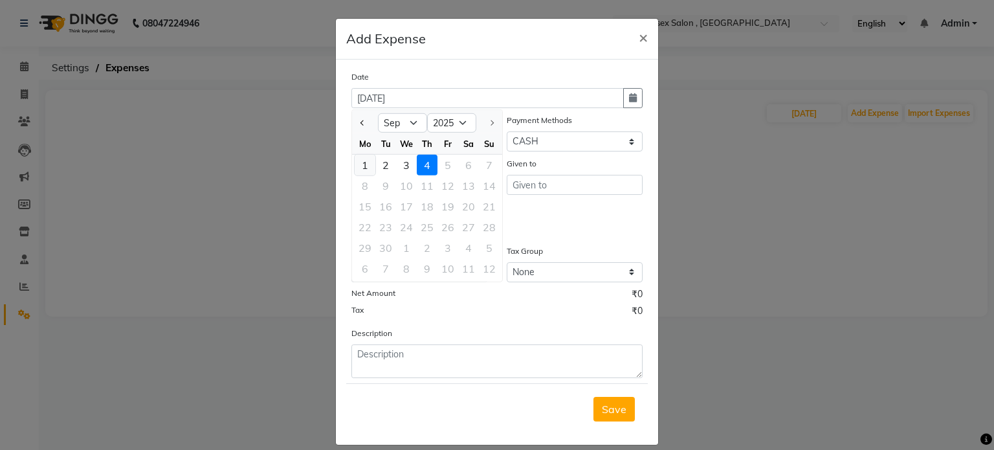
click at [357, 166] on div "1" at bounding box center [365, 165] width 21 height 21
type input "01-09-2025"
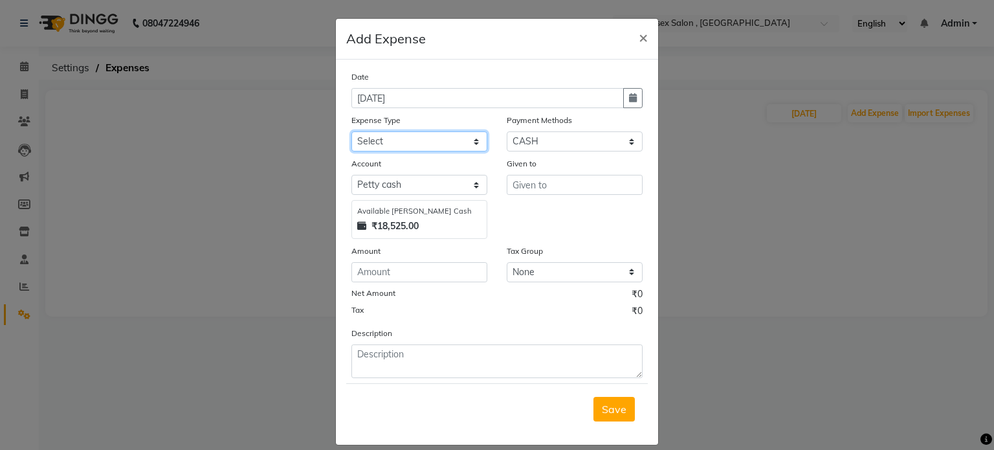
click at [401, 146] on select "Select Advance Salary Bank charges Cash transfer to bank Cash transfer to Boss …" at bounding box center [419, 141] width 136 height 20
select select "16537"
click at [351, 133] on select "Select Advance Salary Bank charges Cash transfer to bank Cash transfer to Boss …" at bounding box center [419, 141] width 136 height 20
click at [410, 287] on div "Date 01-09-2025 Expense Type Select Advance Salary Bank charges Cash transfer t…" at bounding box center [496, 224] width 291 height 308
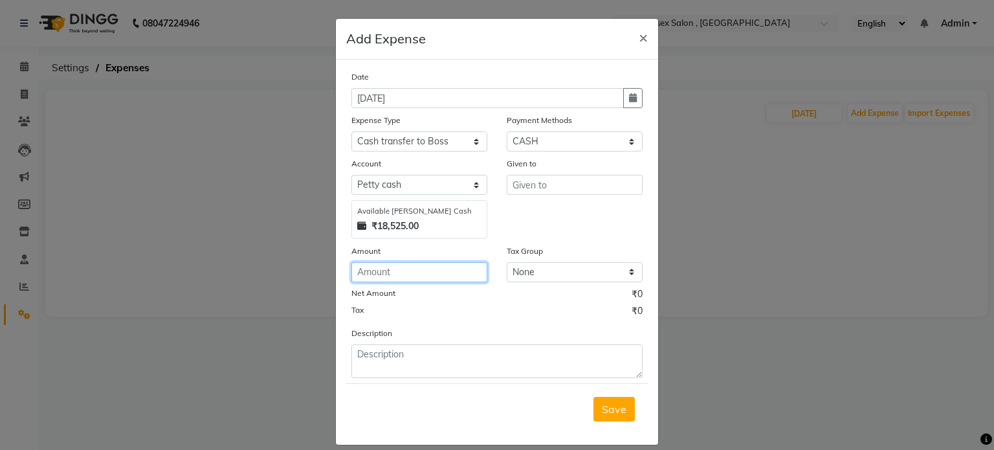
click at [410, 277] on input "number" at bounding box center [419, 272] width 136 height 20
type input "11000"
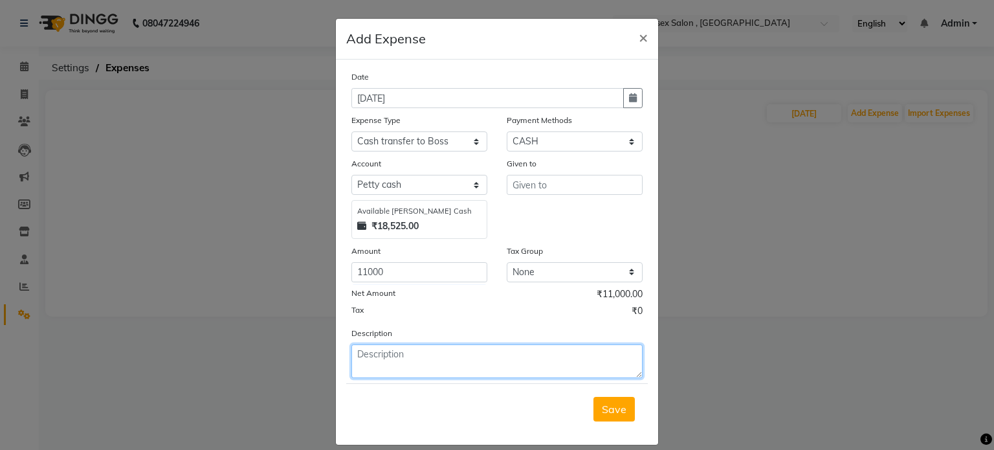
click at [393, 367] on textarea at bounding box center [496, 361] width 291 height 34
type textarea "cash"
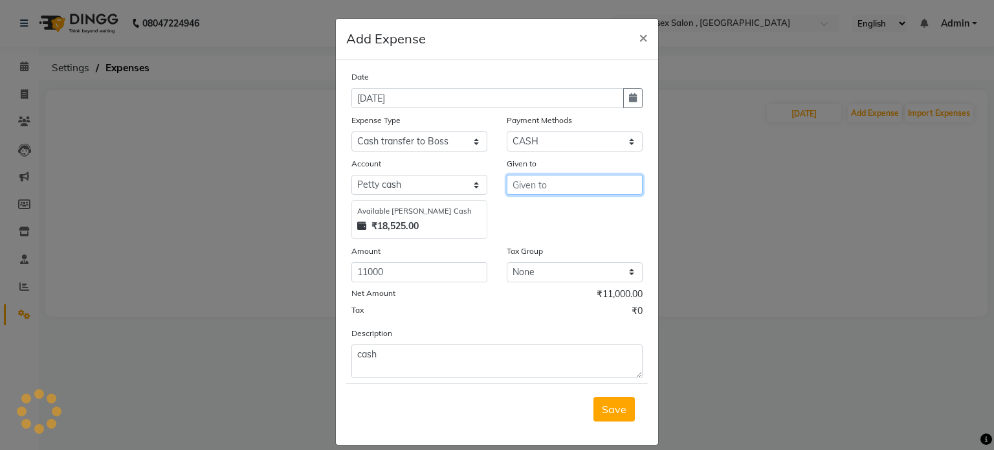
click at [591, 193] on input "text" at bounding box center [575, 185] width 136 height 20
type input "cash transfer to jeeven sir"
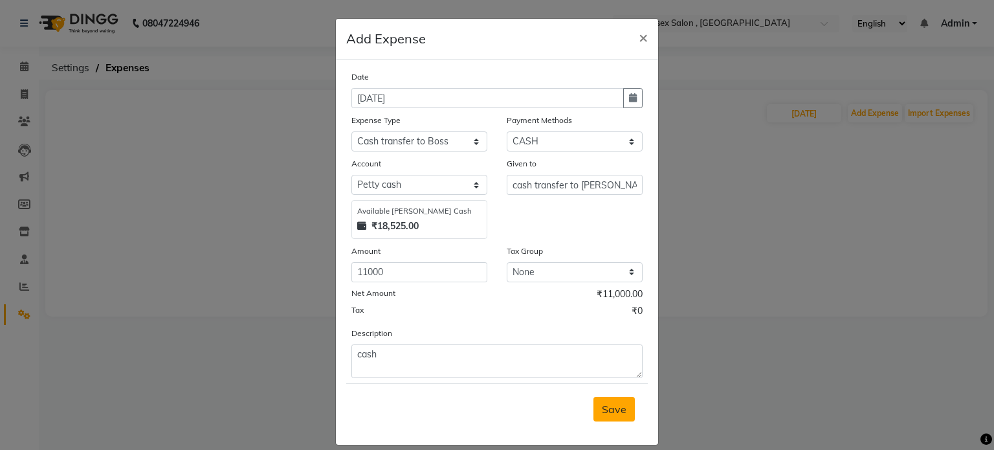
click at [626, 408] on button "Save" at bounding box center [613, 409] width 41 height 25
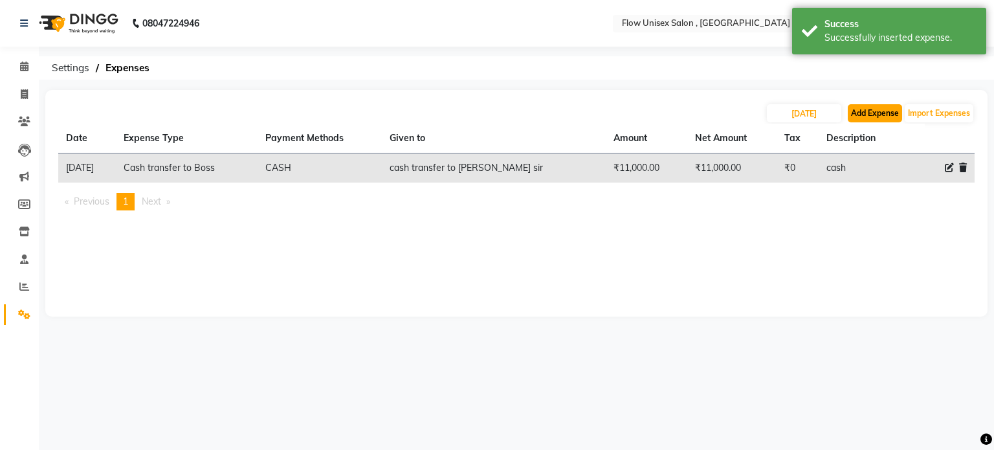
click at [857, 113] on button "Add Expense" at bounding box center [875, 113] width 54 height 18
select select "1"
select select "4831"
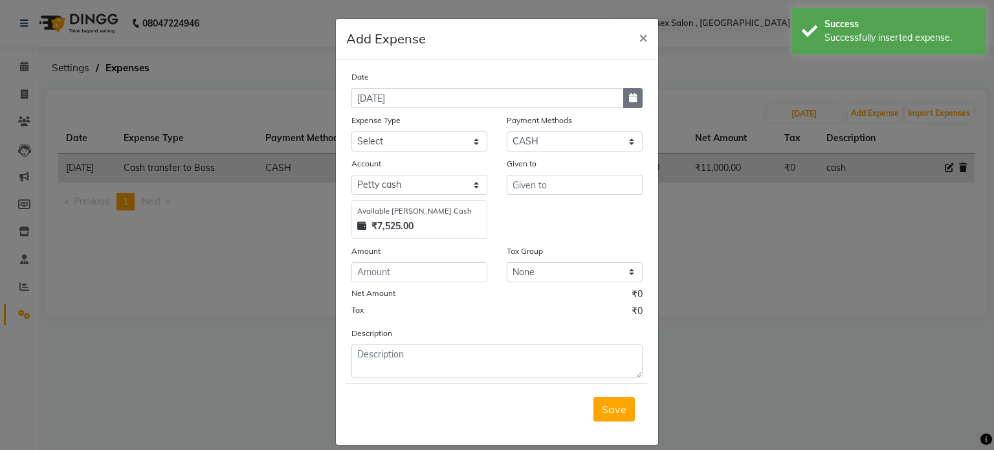
click at [630, 93] on icon "button" at bounding box center [633, 97] width 8 height 9
select select "9"
select select "2025"
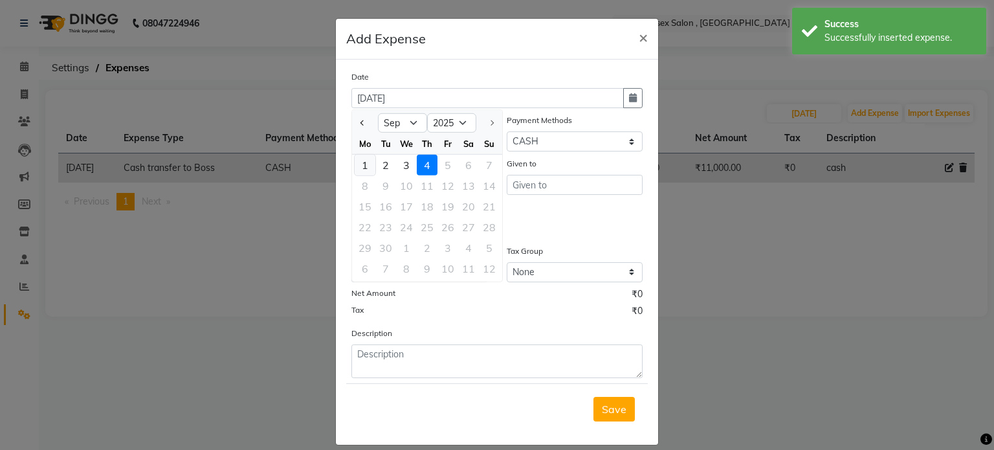
click at [361, 162] on div "1" at bounding box center [365, 165] width 21 height 21
type input "01-09-2025"
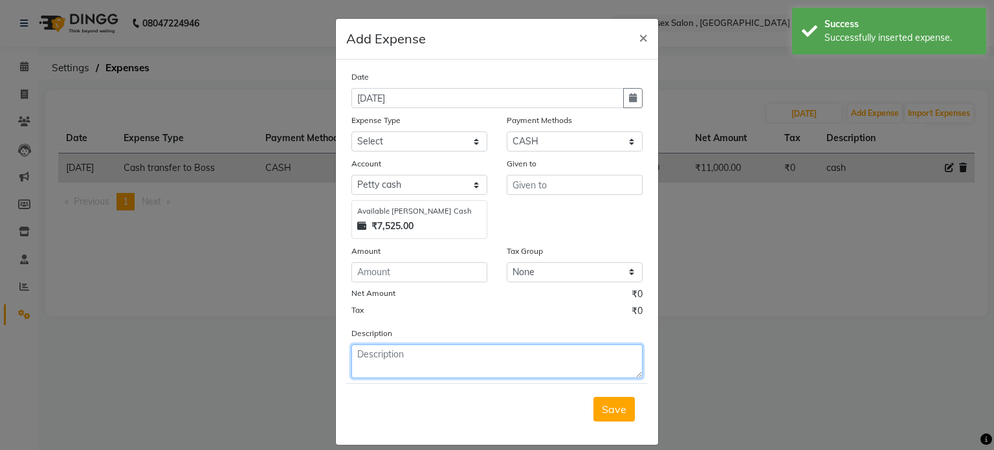
click at [473, 362] on textarea at bounding box center [496, 361] width 291 height 34
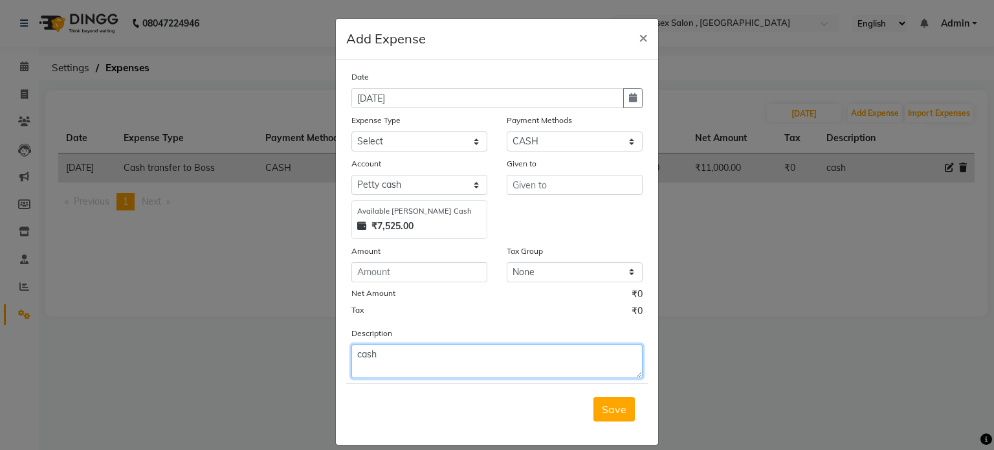
type textarea "cash"
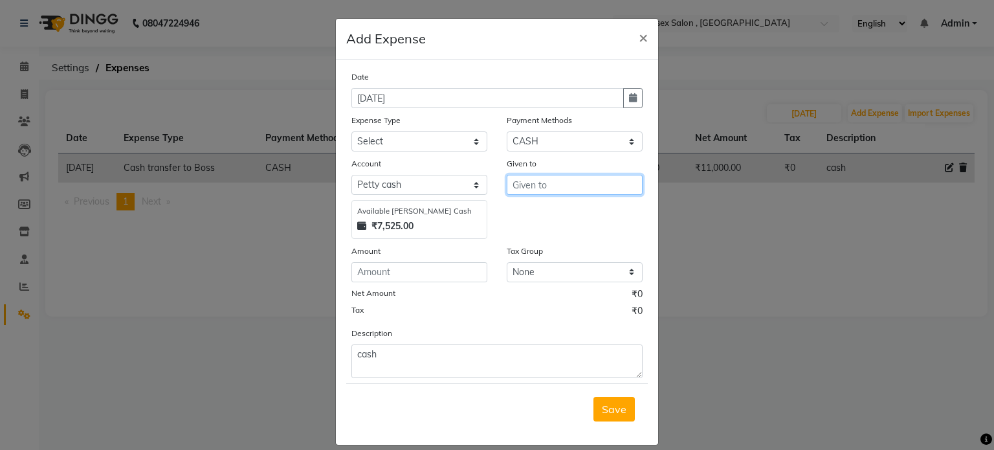
click at [525, 189] on input "text" at bounding box center [575, 185] width 136 height 20
type input "advance given to sharuk"
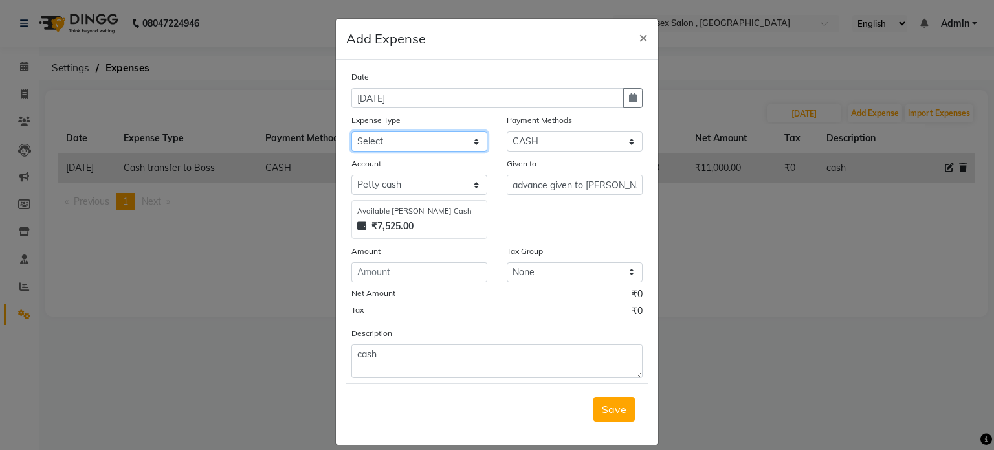
click at [396, 144] on select "Select Advance Salary Bank charges Cash transfer to bank Cash transfer to Boss …" at bounding box center [419, 141] width 136 height 20
select select "15422"
click at [351, 133] on select "Select Advance Salary Bank charges Cash transfer to bank Cash transfer to Boss …" at bounding box center [419, 141] width 136 height 20
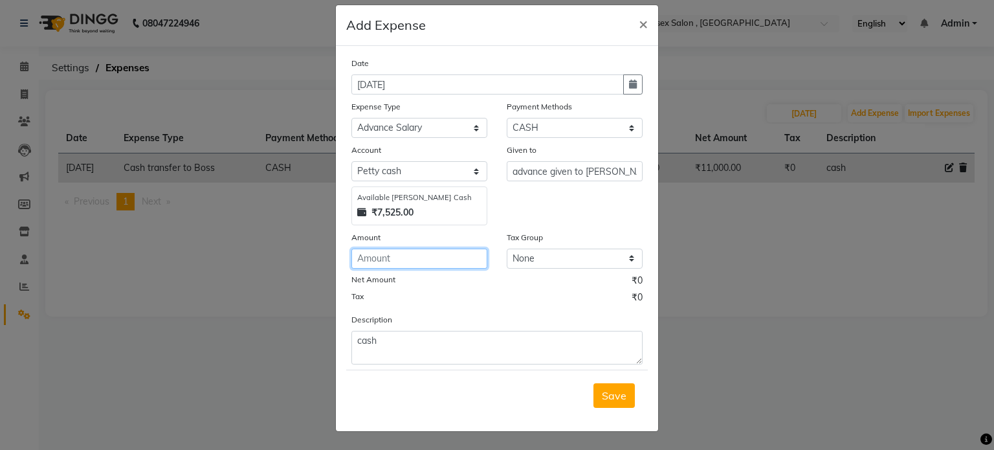
click at [458, 265] on input "number" at bounding box center [419, 258] width 136 height 20
type input "2500"
click at [600, 404] on button "Save" at bounding box center [613, 395] width 41 height 25
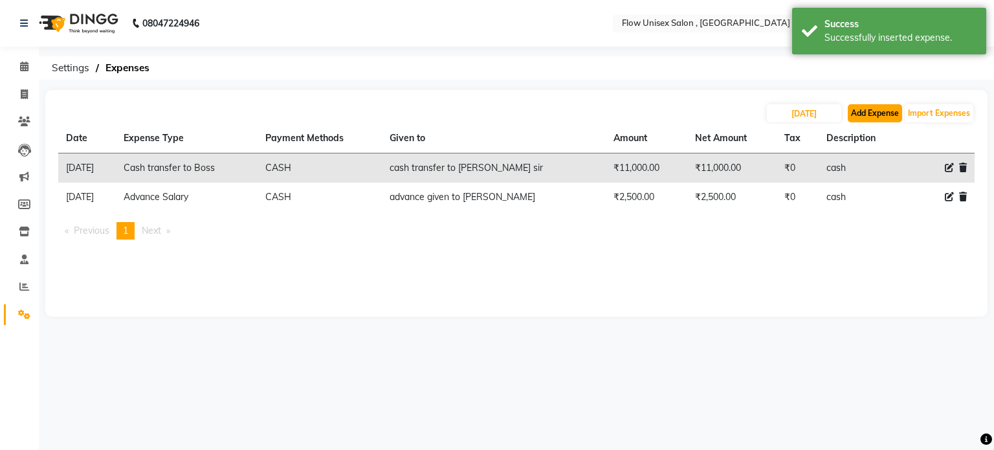
click at [860, 111] on button "Add Expense" at bounding box center [875, 113] width 54 height 18
select select "1"
select select "4831"
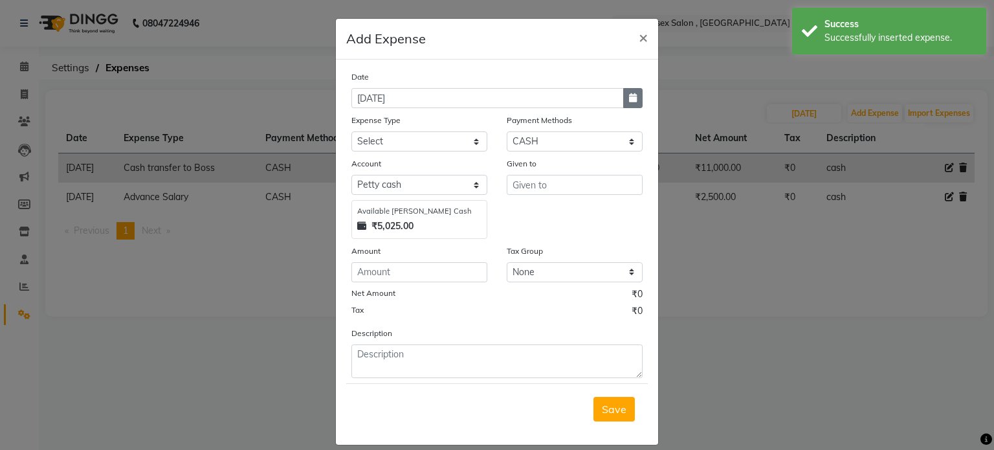
click at [629, 96] on icon "button" at bounding box center [633, 97] width 8 height 9
select select "9"
select select "2025"
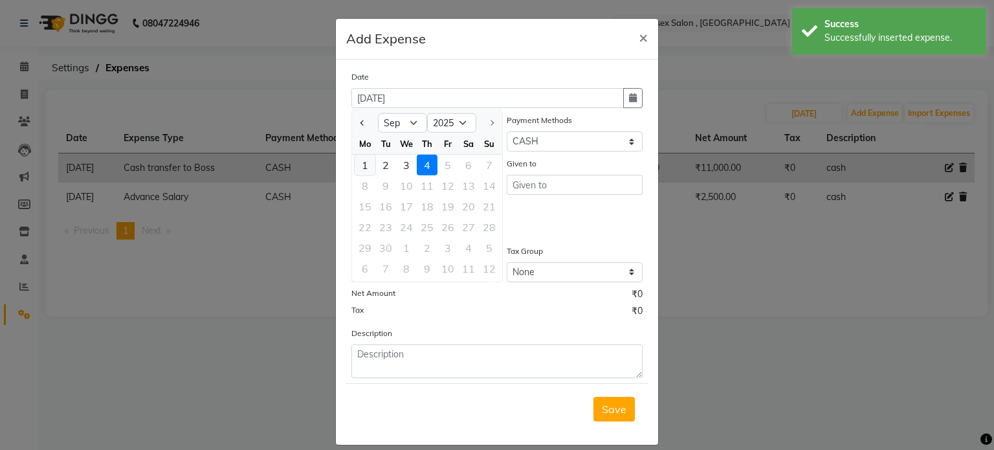
click at [359, 164] on div "1" at bounding box center [365, 165] width 21 height 21
type input "01-09-2025"
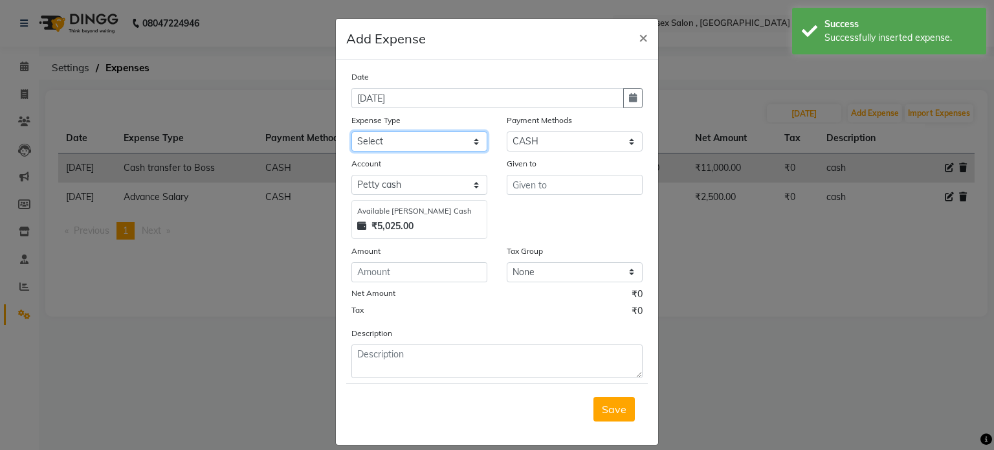
click at [415, 146] on select "Select Advance Salary Bank charges Cash transfer to bank Cash transfer to Boss …" at bounding box center [419, 141] width 136 height 20
select select "15422"
click at [351, 133] on select "Select Advance Salary Bank charges Cash transfer to bank Cash transfer to Boss …" at bounding box center [419, 141] width 136 height 20
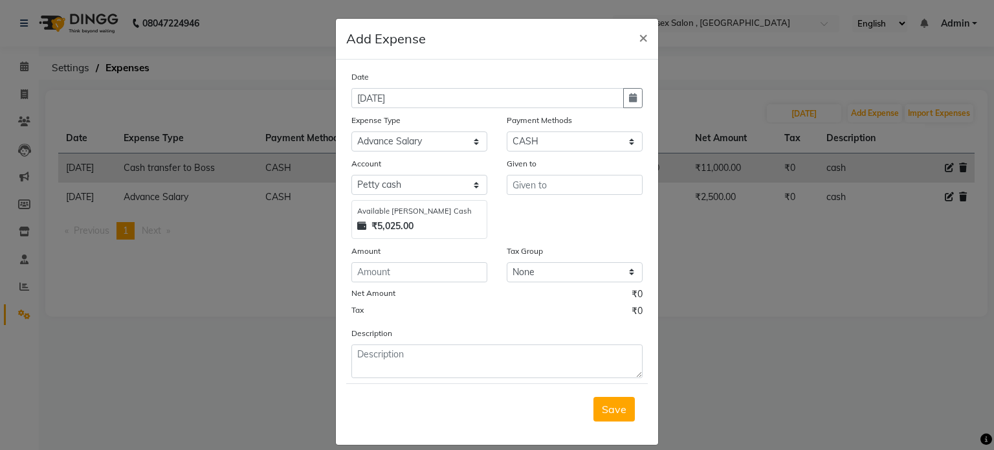
click at [424, 341] on div "Description" at bounding box center [497, 352] width 311 height 52
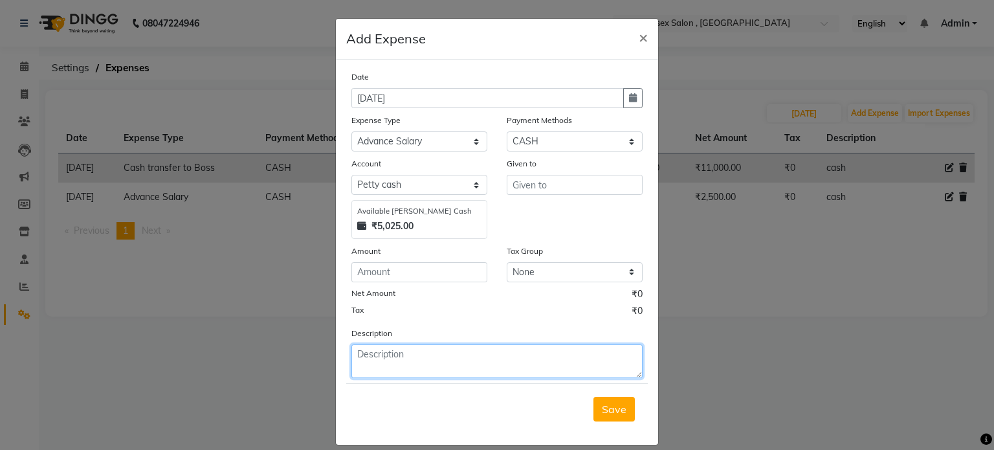
click at [419, 359] on textarea at bounding box center [496, 361] width 291 height 34
type textarea "cash"
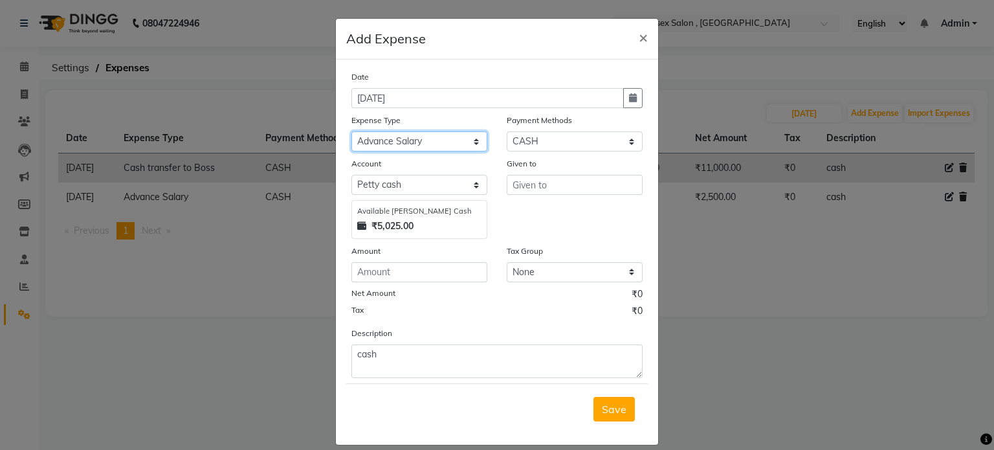
click at [443, 137] on select "Select Advance Salary Bank charges Cash transfer to bank Cash transfer to Boss …" at bounding box center [419, 141] width 136 height 20
drag, startPoint x: 575, startPoint y: 191, endPoint x: 572, endPoint y: 175, distance: 15.9
click at [575, 191] on input "text" at bounding box center [575, 185] width 136 height 20
click at [547, 188] on input "text" at bounding box center [575, 185] width 136 height 20
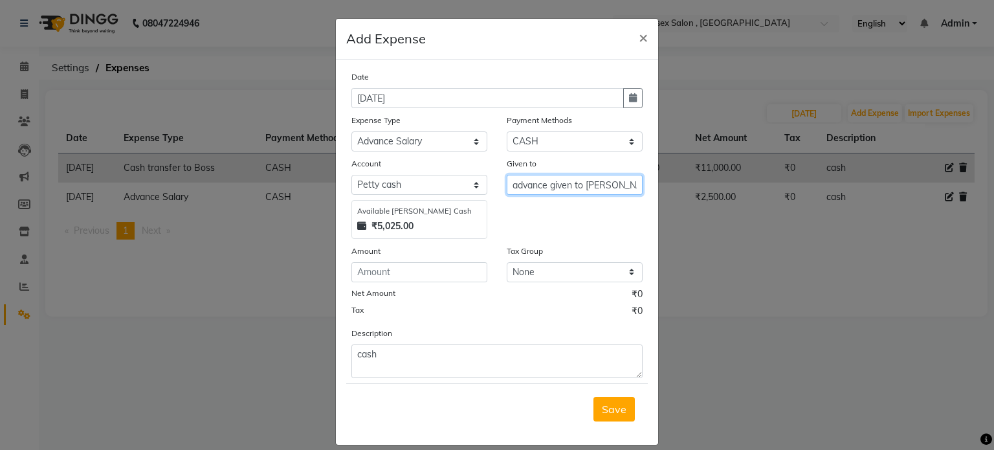
type input "advance given to sonu"
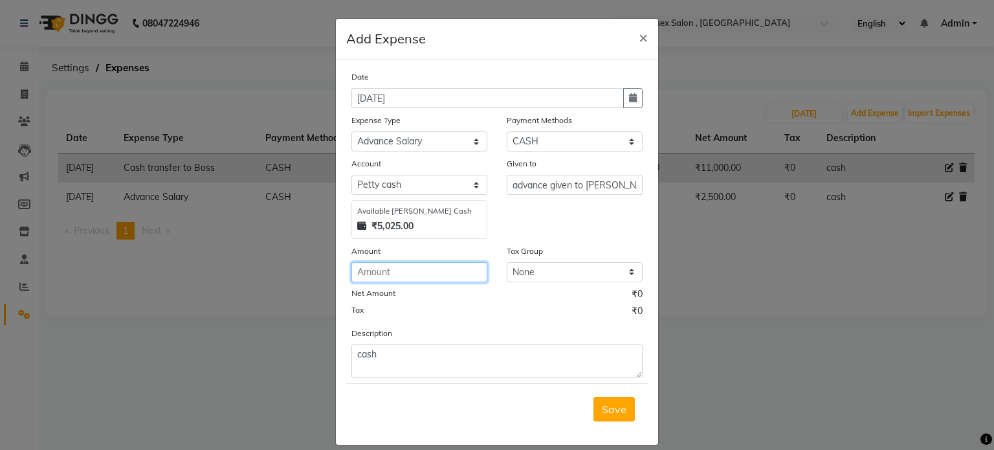
click at [367, 275] on input "number" at bounding box center [419, 272] width 136 height 20
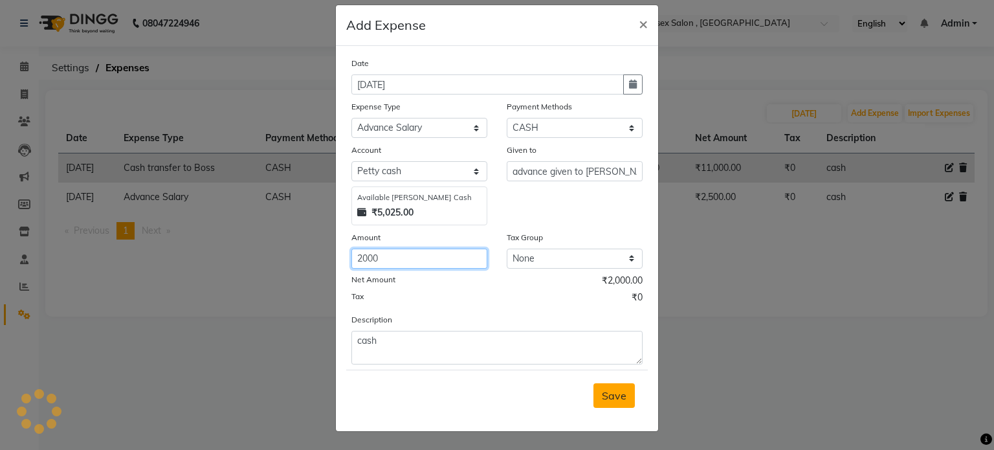
type input "2000"
click at [610, 393] on span "Save" at bounding box center [614, 395] width 25 height 13
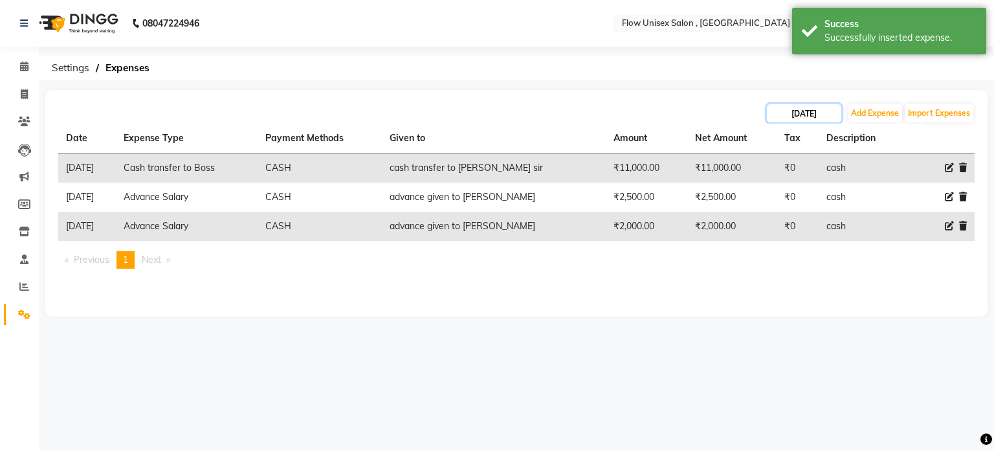
click at [811, 113] on input "01-09-2025" at bounding box center [804, 113] width 74 height 18
select select "9"
select select "2025"
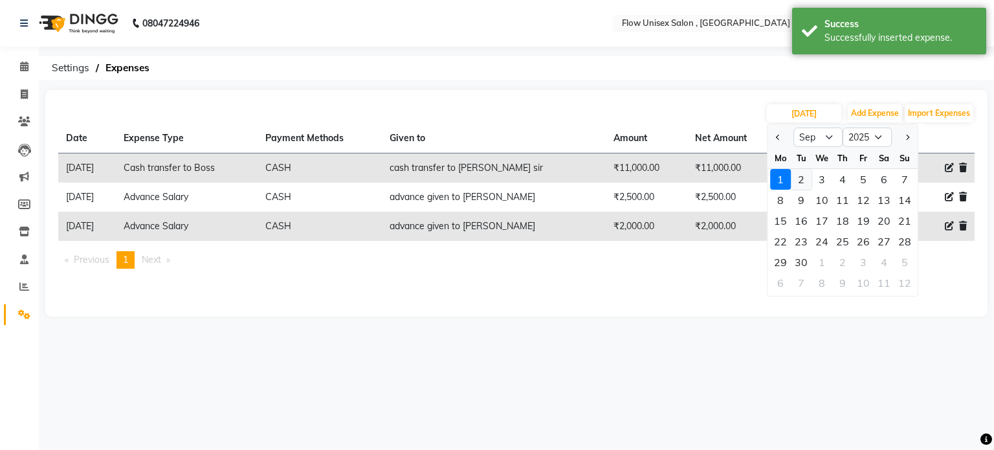
click at [803, 181] on div "2" at bounding box center [801, 179] width 21 height 21
type input "02-09-2025"
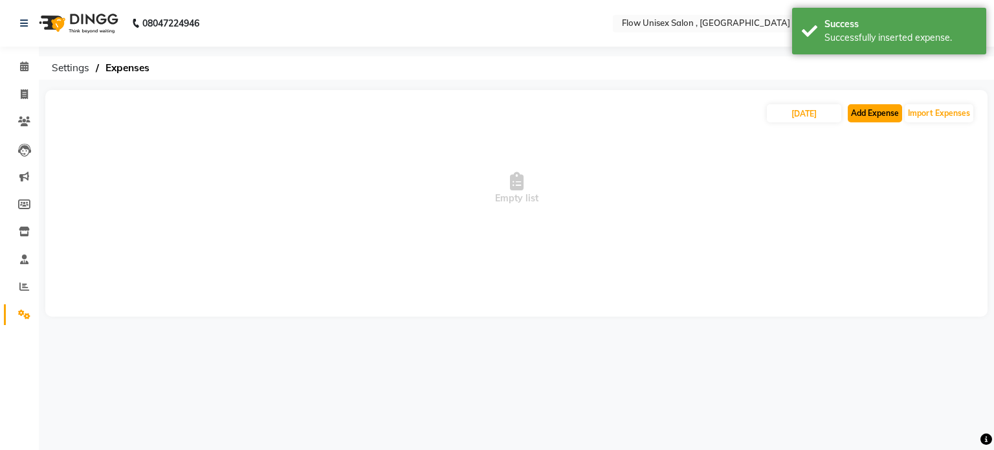
click at [862, 118] on button "Add Expense" at bounding box center [875, 113] width 54 height 18
select select "1"
select select "4831"
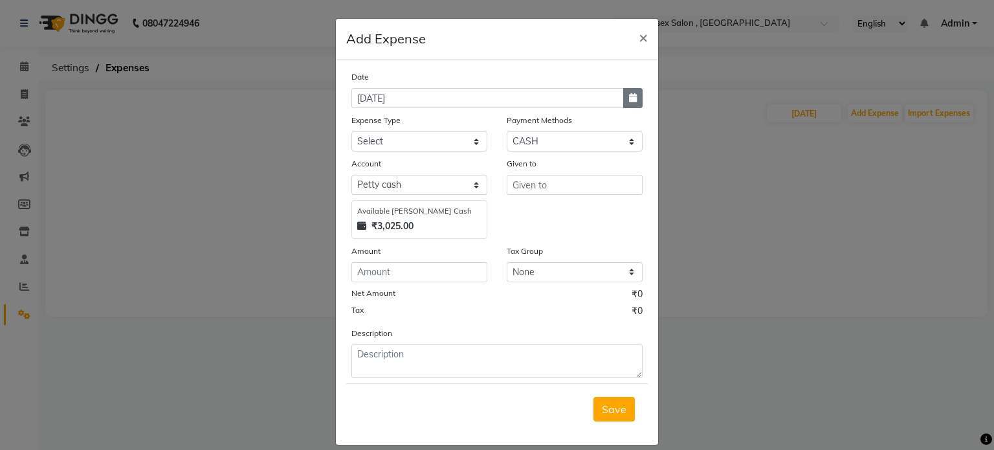
click at [624, 105] on button "button" at bounding box center [632, 98] width 19 height 20
select select "9"
select select "2025"
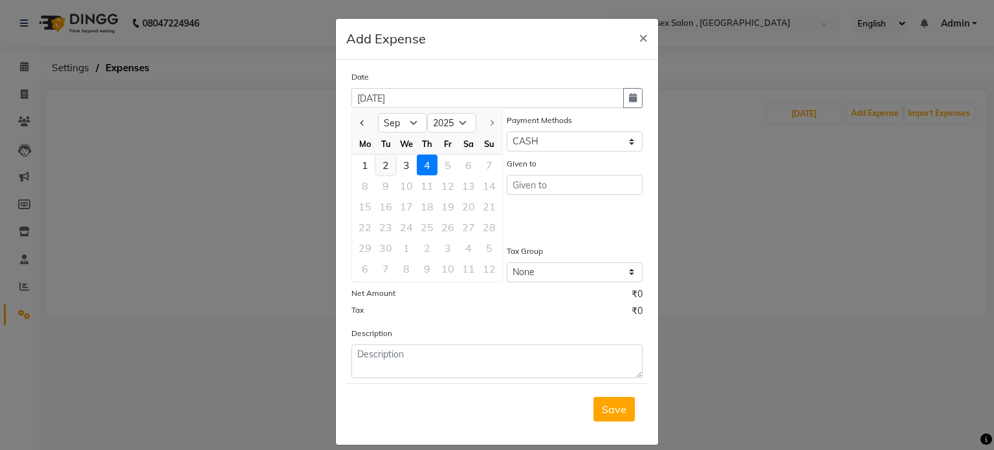
click at [379, 158] on div "2" at bounding box center [385, 165] width 21 height 21
type input "02-09-2025"
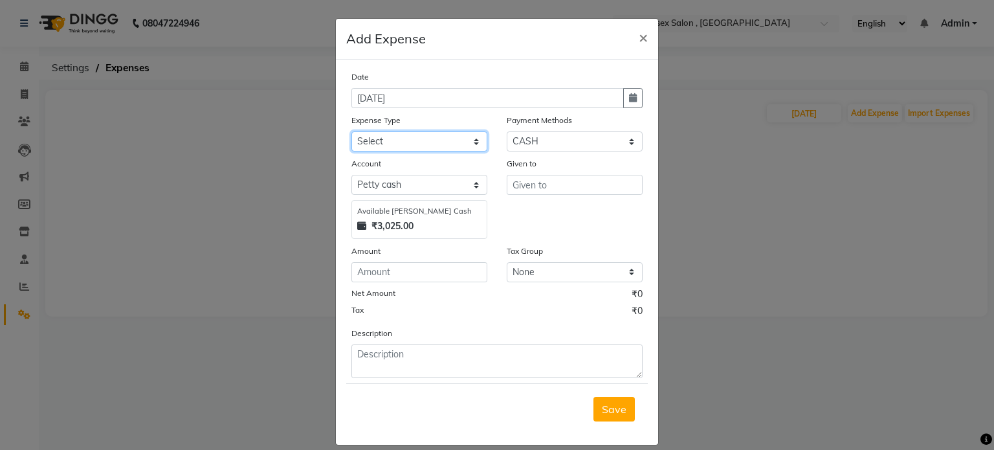
click at [393, 148] on select "Select Advance Salary Bank charges Cash transfer to bank Cash transfer to Boss …" at bounding box center [419, 141] width 136 height 20
select select "15422"
click at [351, 133] on select "Select Advance Salary Bank charges Cash transfer to bank Cash transfer to Boss …" at bounding box center [419, 141] width 136 height 20
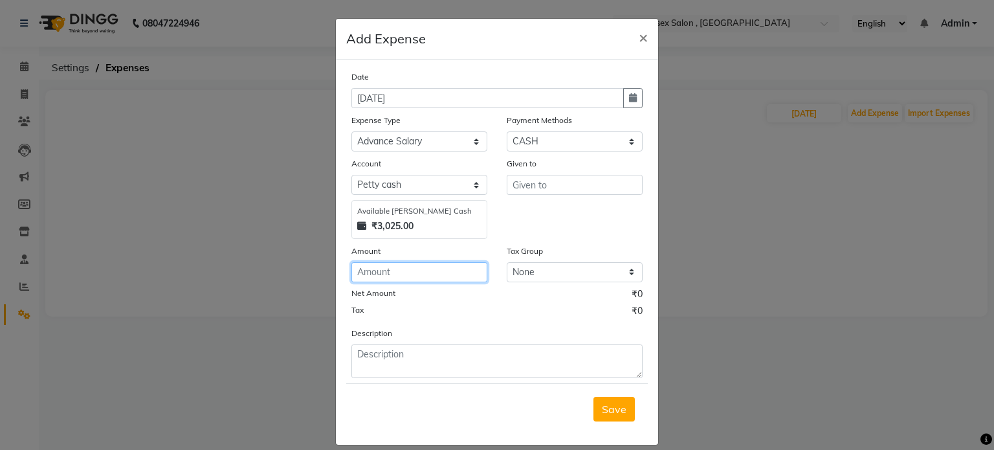
click at [409, 282] on input "number" at bounding box center [419, 272] width 136 height 20
type input "1000"
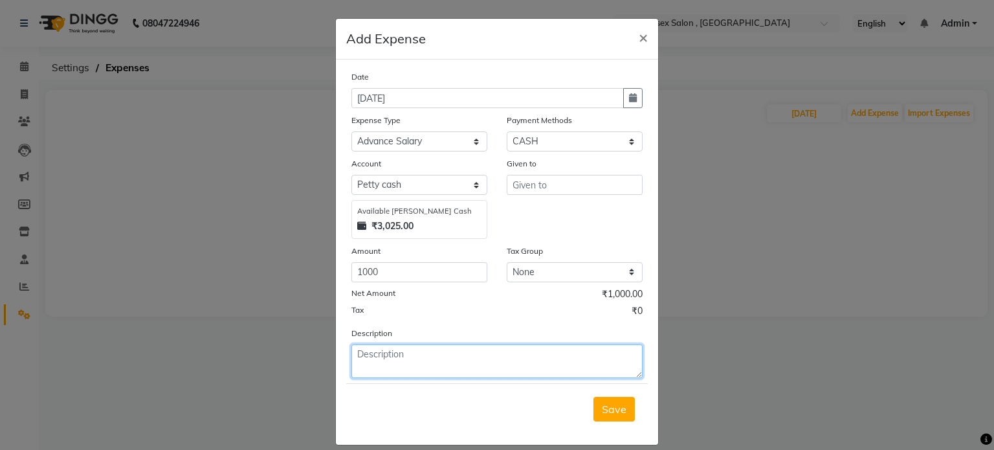
click at [415, 368] on textarea at bounding box center [496, 361] width 291 height 34
type textarea "cash"
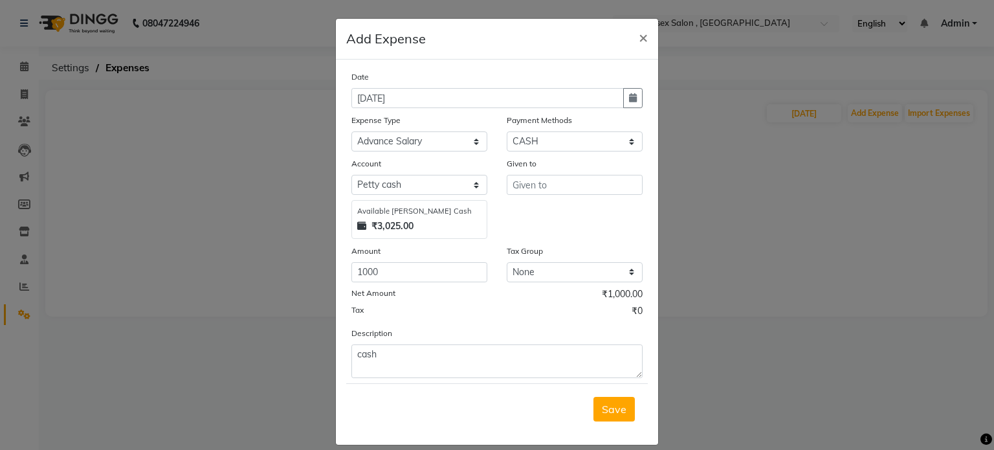
click at [562, 202] on div "Given to" at bounding box center [574, 198] width 155 height 82
click at [563, 195] on input "text" at bounding box center [575, 185] width 136 height 20
type input "advance given to shushank"
click at [614, 413] on span "Save" at bounding box center [614, 408] width 25 height 13
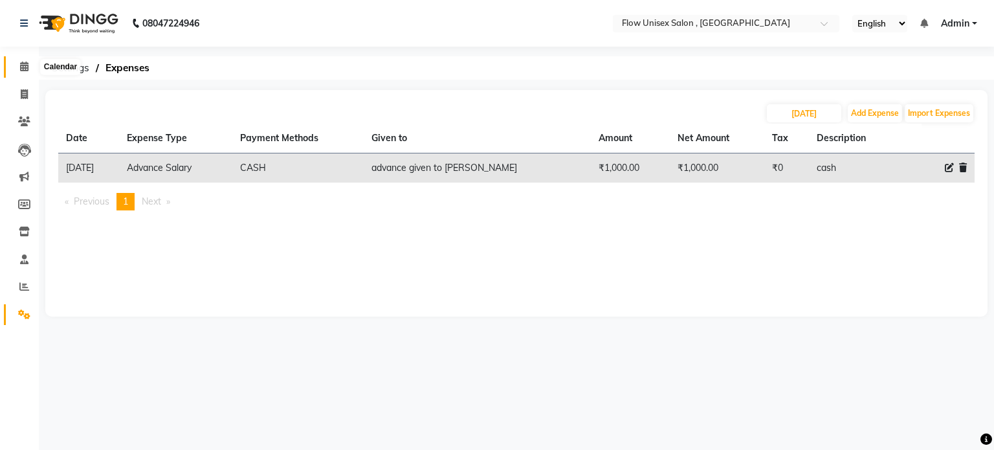
click at [15, 69] on span at bounding box center [24, 67] width 23 height 15
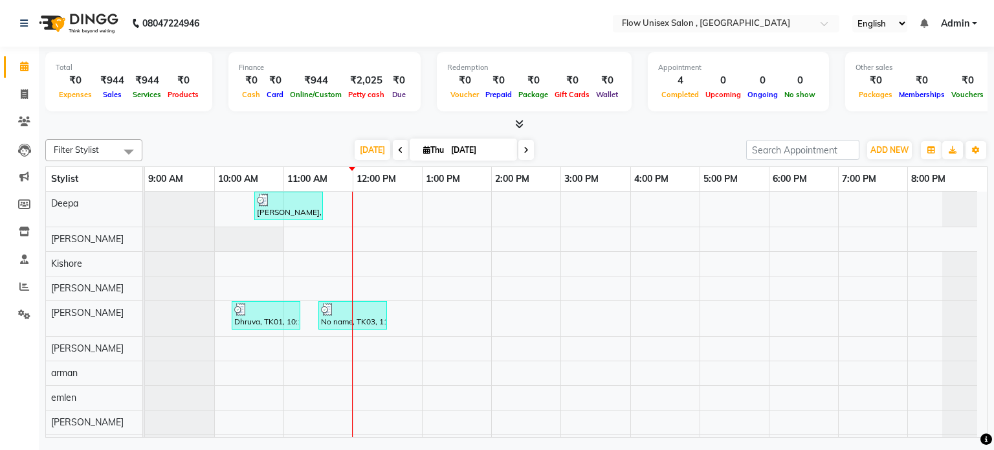
click at [30, 105] on li "Invoice" at bounding box center [19, 95] width 39 height 28
click at [33, 89] on span at bounding box center [24, 94] width 23 height 15
select select "5875"
select select "service"
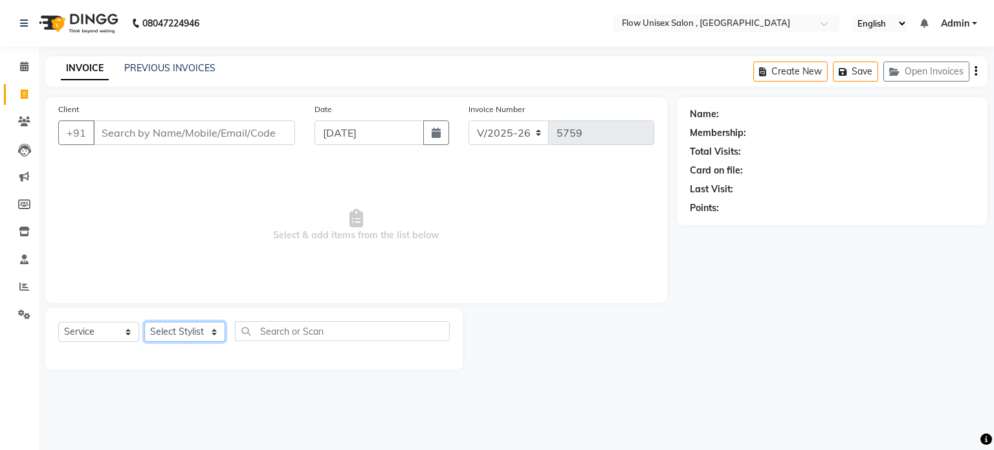
click at [211, 330] on select "Select Stylist" at bounding box center [184, 332] width 81 height 20
select select "79057"
click at [144, 322] on select "Select Stylist [PERSON_NAME] [PERSON_NAME] Kishore [PERSON_NAME] debbarma [PERS…" at bounding box center [184, 332] width 81 height 20
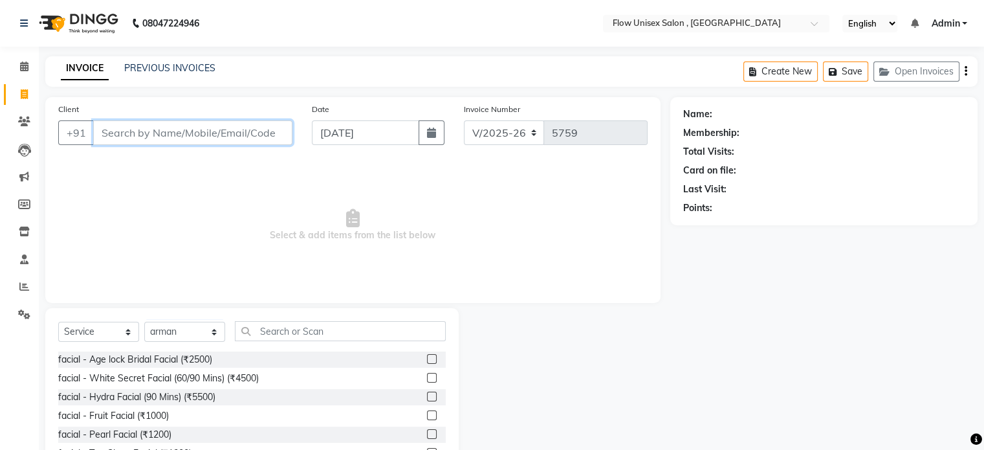
click at [258, 142] on input "Client" at bounding box center [192, 132] width 199 height 25
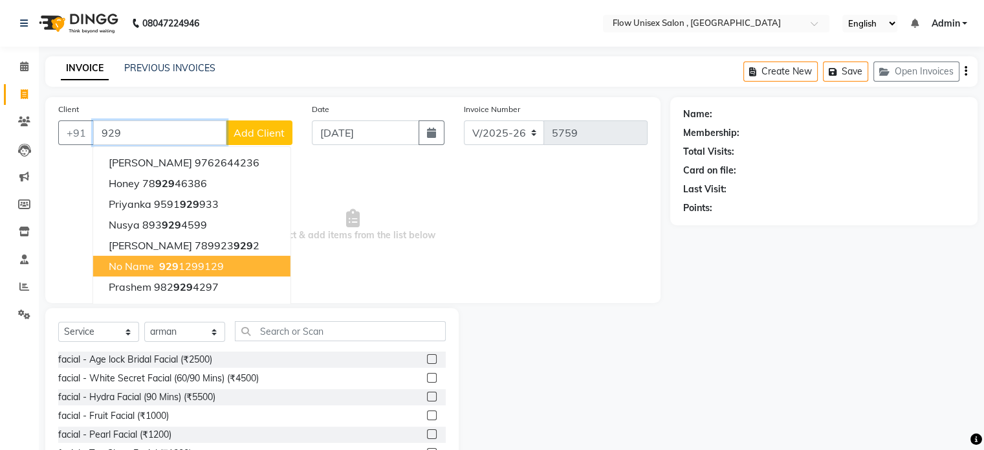
click at [176, 272] on span "929" at bounding box center [168, 265] width 19 height 13
type input "9291299129"
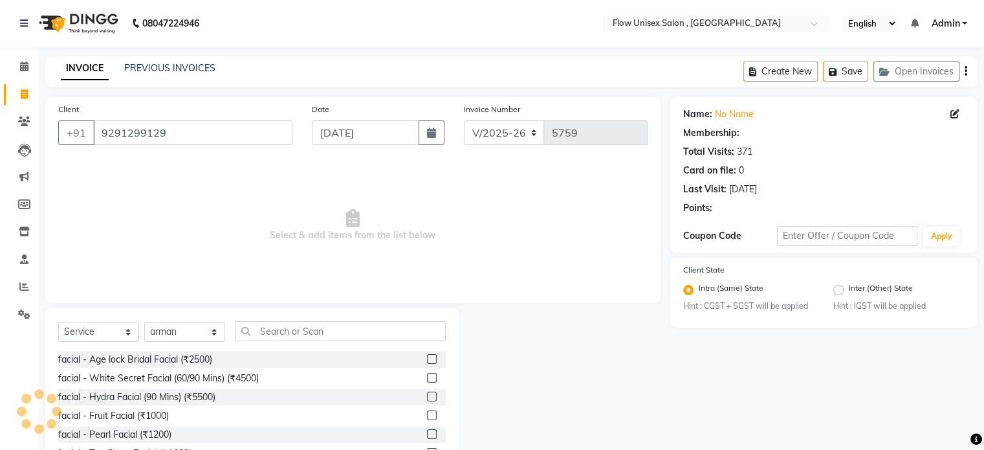
radio input "false"
radio input "true"
select select "1: Object"
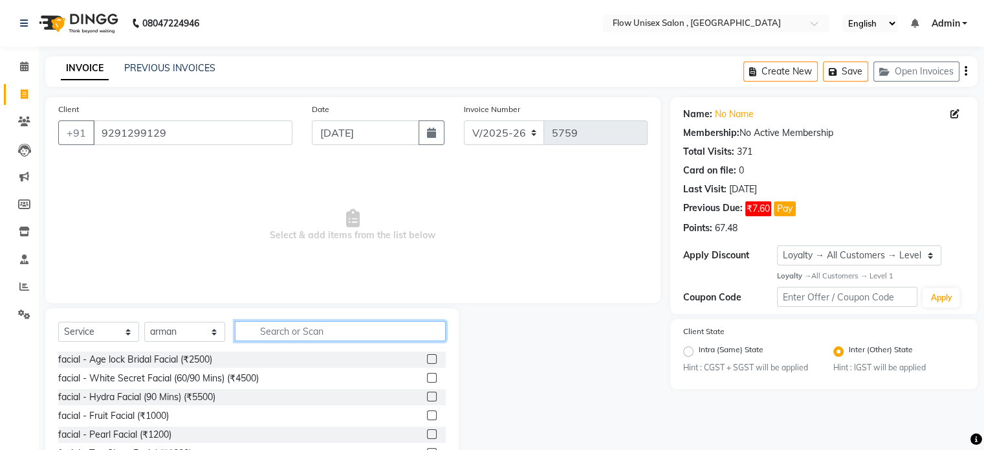
click at [324, 335] on input "text" at bounding box center [340, 331] width 211 height 20
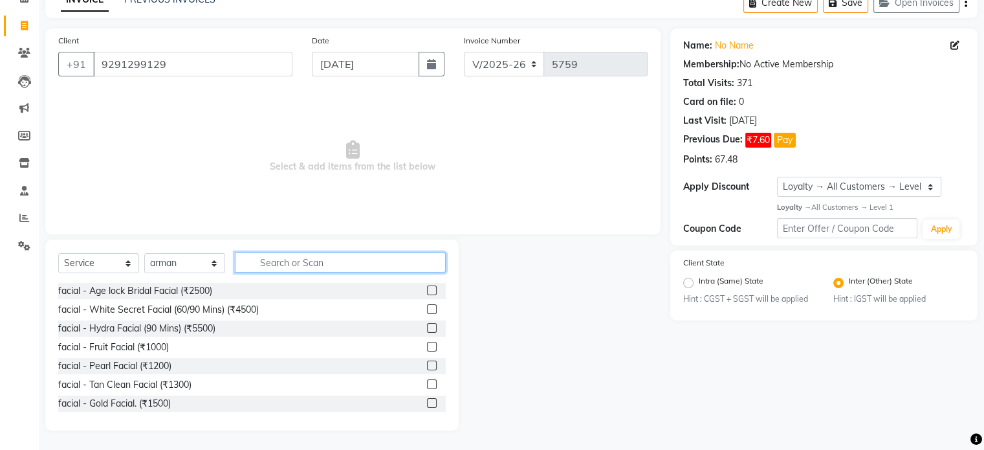
click at [324, 265] on input "text" at bounding box center [340, 262] width 211 height 20
type input "n"
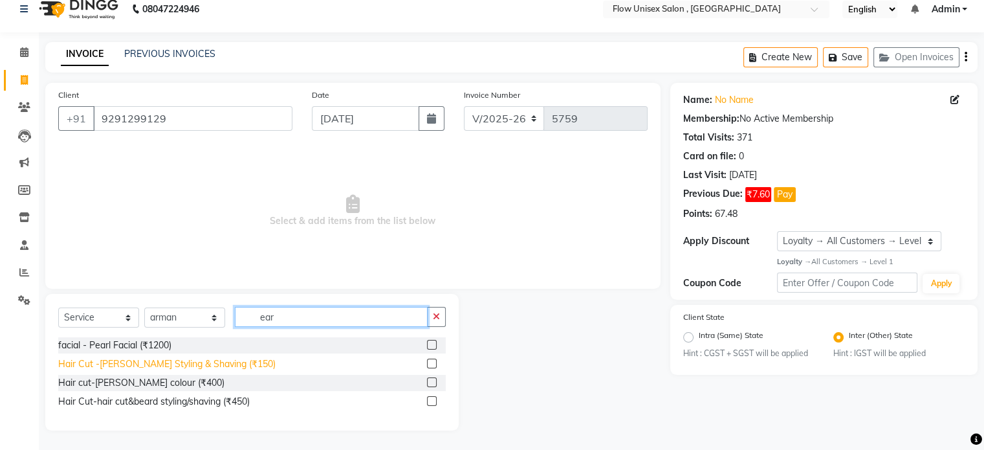
type input "ear"
click at [228, 362] on div "Hair Cut -[PERSON_NAME] Styling & Shaving (₹150)" at bounding box center [166, 364] width 217 height 14
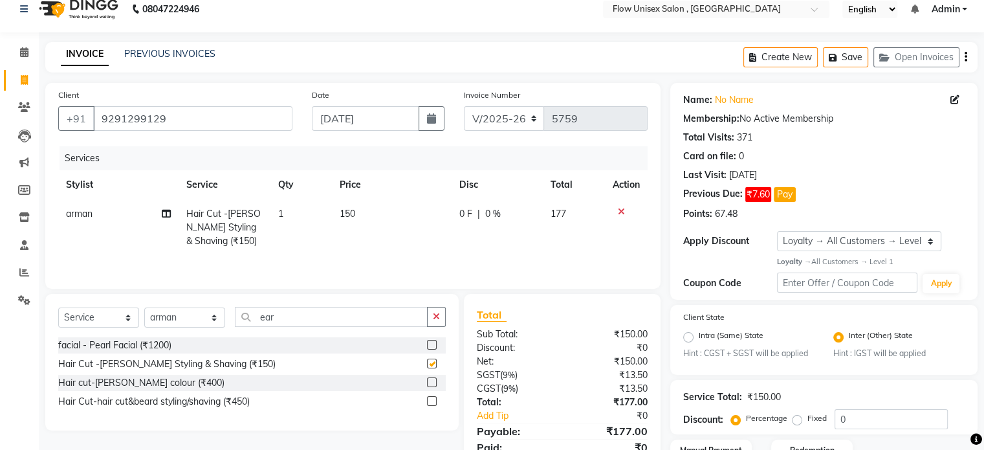
checkbox input "false"
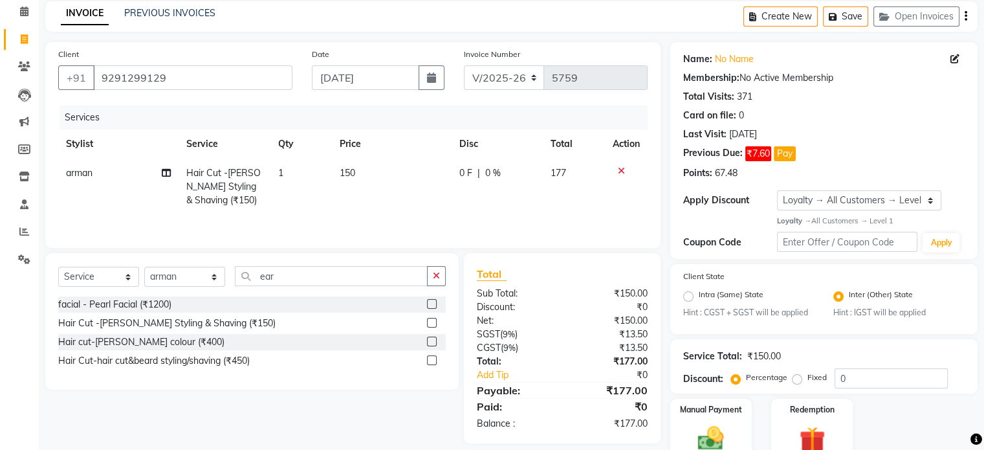
scroll to position [115, 0]
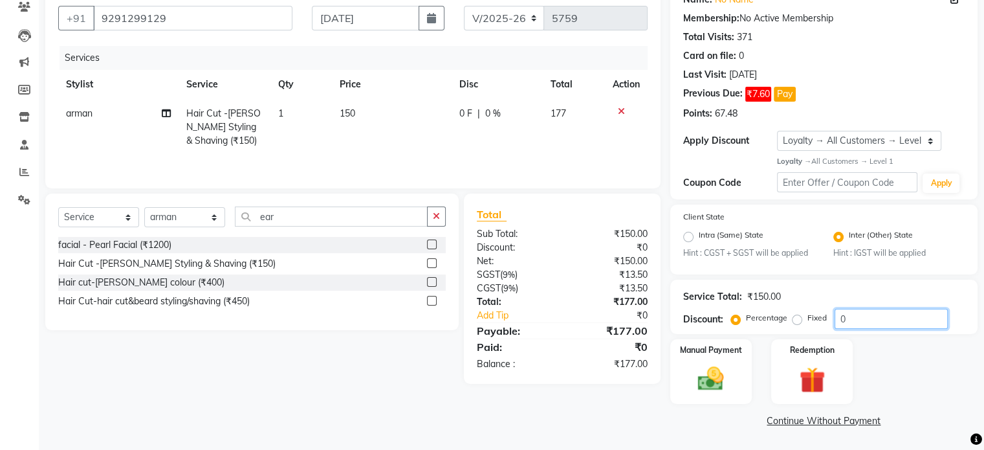
drag, startPoint x: 933, startPoint y: 305, endPoint x: 898, endPoint y: 311, distance: 35.4
click at [932, 305] on div "Service Total: ₹150.00 Discount: Percentage Fixed 0" at bounding box center [823, 307] width 281 height 44
click at [864, 318] on input "0" at bounding box center [891, 319] width 113 height 20
type input "15.3"
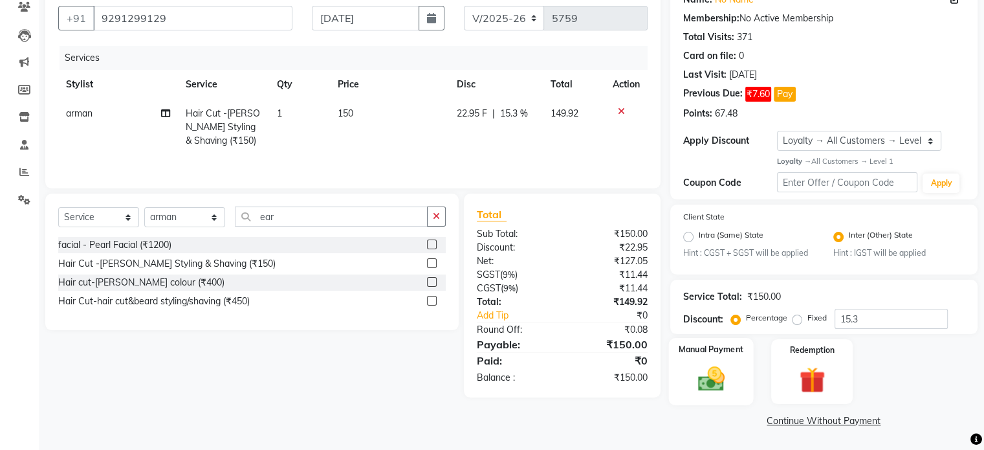
drag, startPoint x: 723, startPoint y: 382, endPoint x: 740, endPoint y: 377, distance: 17.4
click at [722, 382] on img at bounding box center [710, 379] width 43 height 31
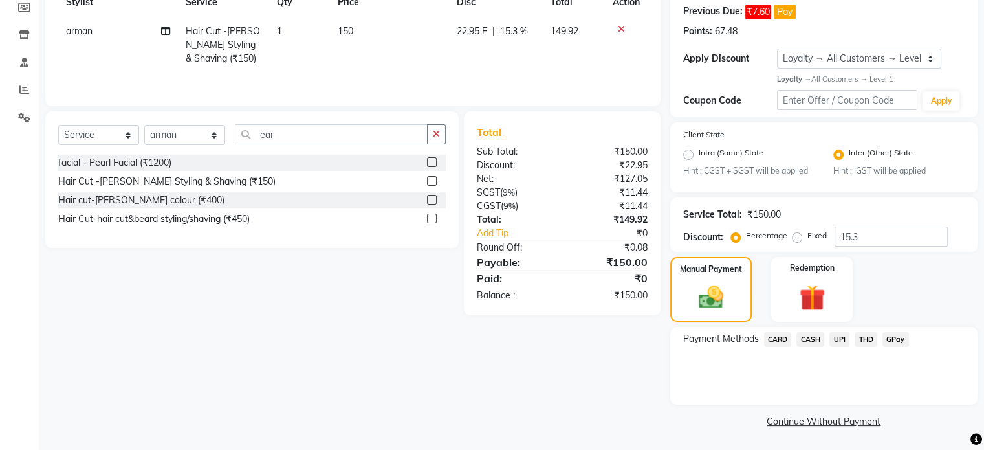
scroll to position [198, 0]
click at [839, 335] on span "UPI" at bounding box center [840, 338] width 20 height 15
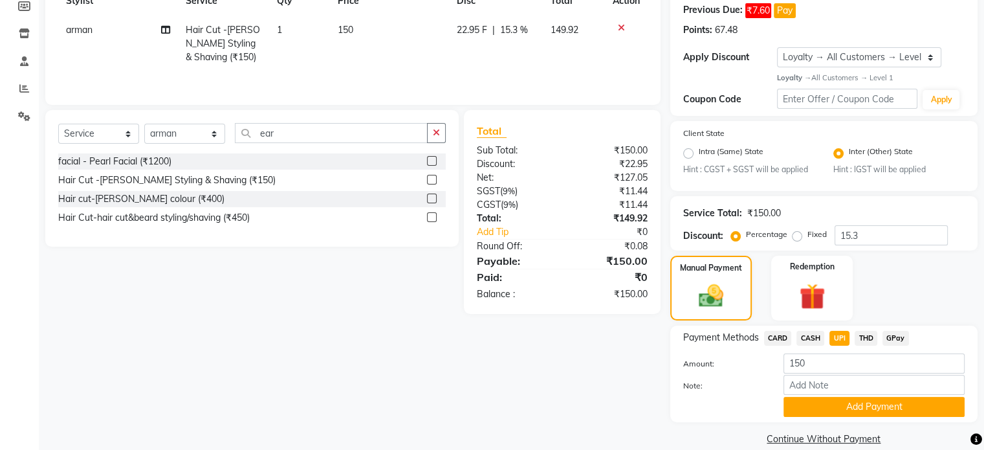
drag, startPoint x: 823, startPoint y: 410, endPoint x: 813, endPoint y: 391, distance: 21.4
click at [819, 408] on button "Add Payment" at bounding box center [874, 407] width 181 height 20
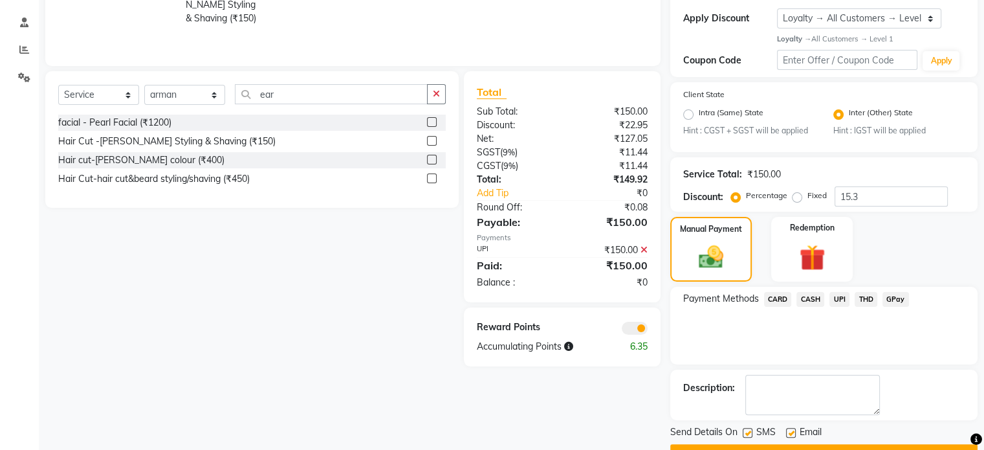
scroll to position [271, 0]
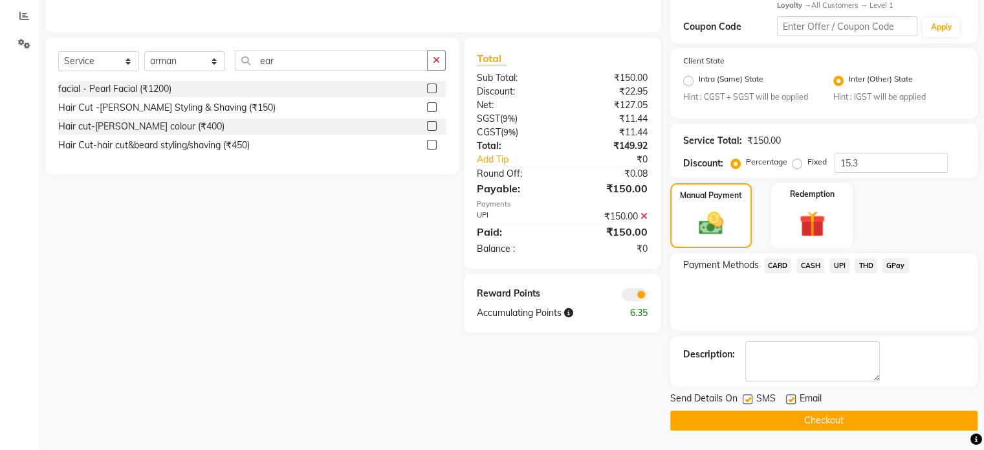
click at [619, 287] on div at bounding box center [609, 294] width 95 height 14
click at [626, 298] on span at bounding box center [635, 294] width 26 height 13
click at [648, 296] on input "checkbox" at bounding box center [648, 296] width 0 height 0
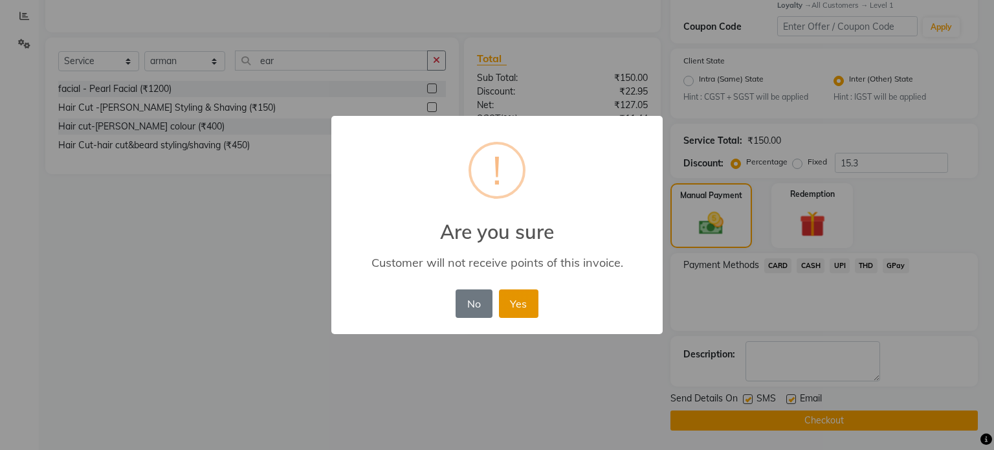
click at [526, 307] on button "Yes" at bounding box center [518, 303] width 39 height 28
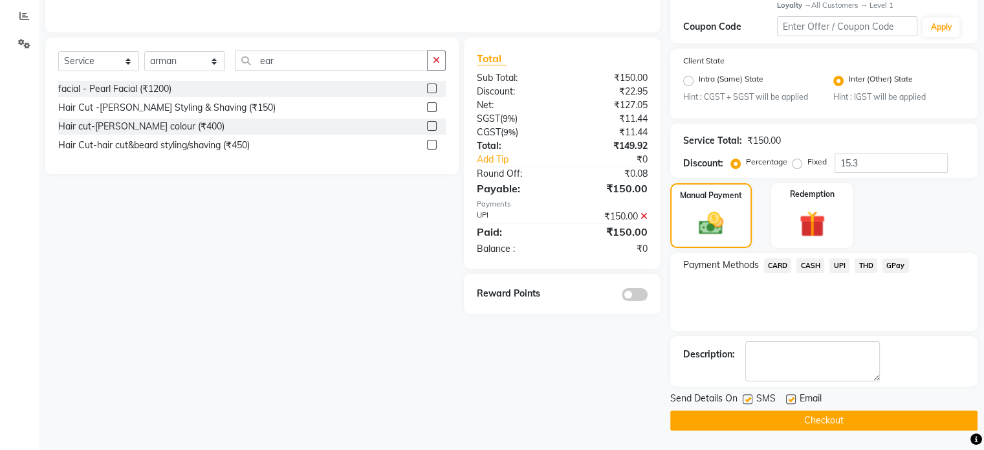
click at [704, 433] on main "INVOICE PREVIOUS INVOICES Create New Save Open Invoices Client +91 9291299129 D…" at bounding box center [511, 118] width 945 height 664
drag, startPoint x: 698, startPoint y: 422, endPoint x: 669, endPoint y: 404, distance: 34.3
click at [696, 422] on button "Checkout" at bounding box center [823, 420] width 307 height 20
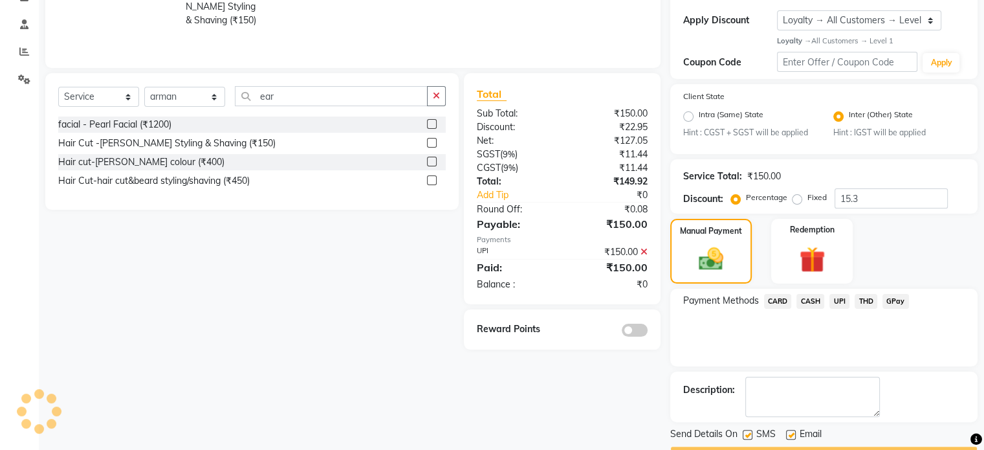
scroll to position [0, 0]
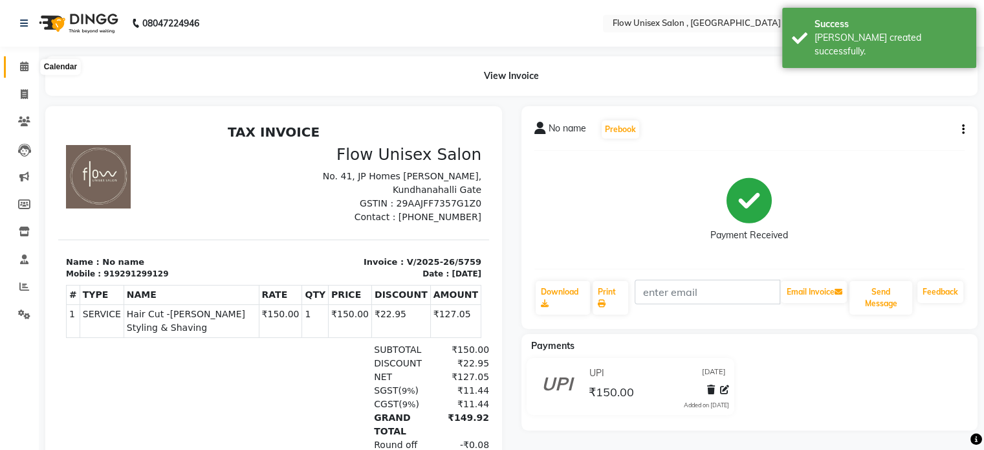
drag, startPoint x: 19, startPoint y: 66, endPoint x: 29, endPoint y: 82, distance: 18.9
click at [20, 66] on icon at bounding box center [24, 66] width 8 height 10
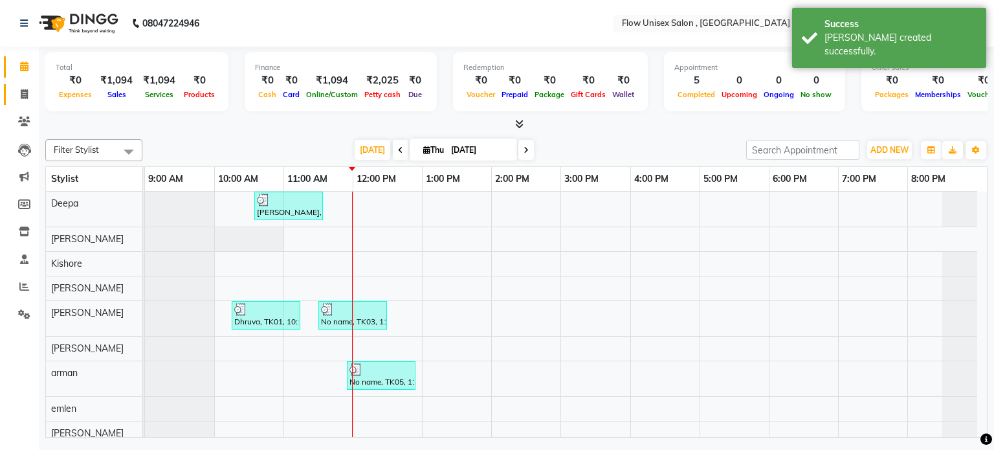
click at [16, 89] on span at bounding box center [24, 94] width 23 height 15
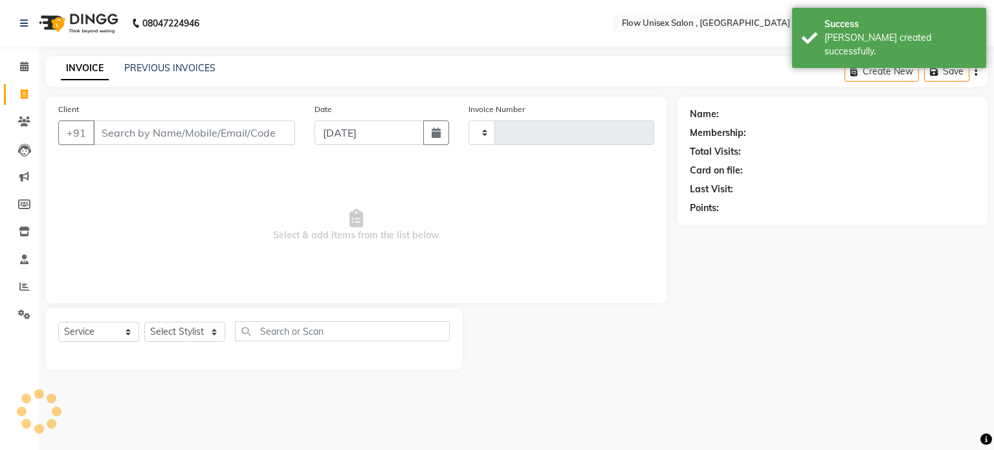
click at [19, 89] on span at bounding box center [24, 94] width 23 height 15
select select "5875"
select select "service"
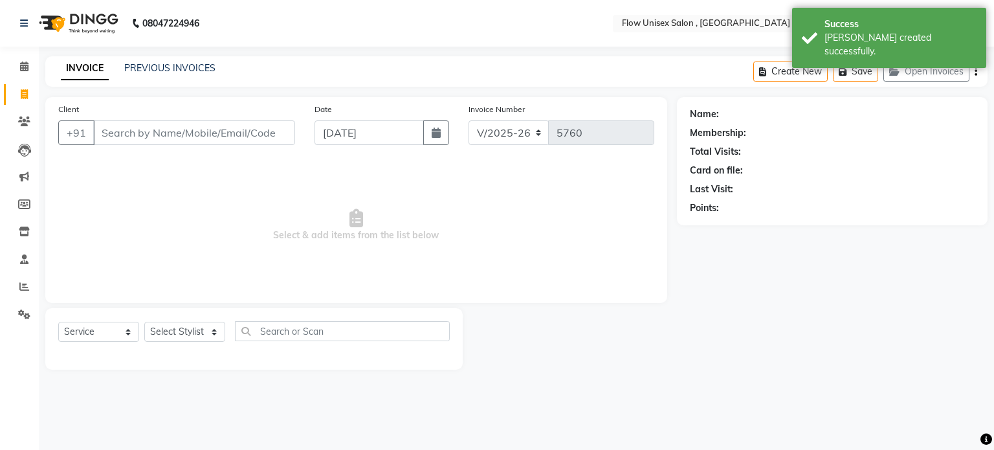
click at [232, 133] on input "Client" at bounding box center [194, 132] width 202 height 25
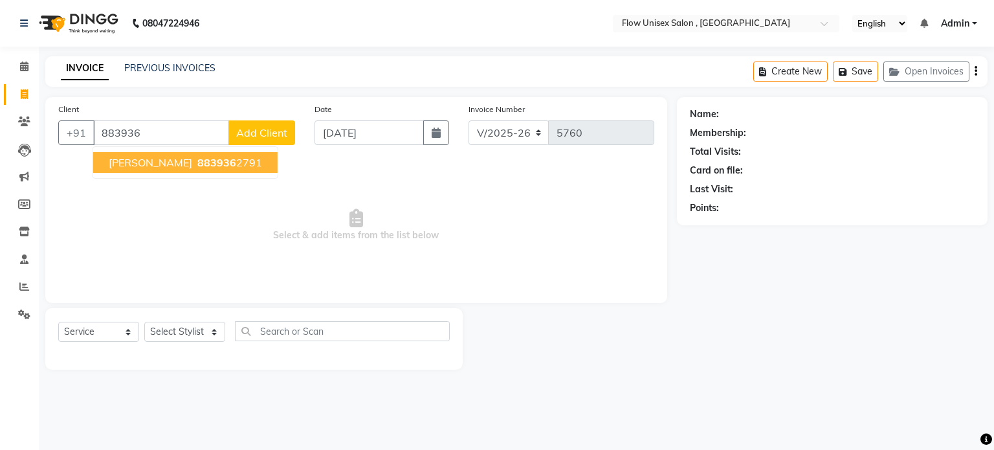
click at [166, 171] on button "akhil 883936 2791" at bounding box center [185, 162] width 184 height 21
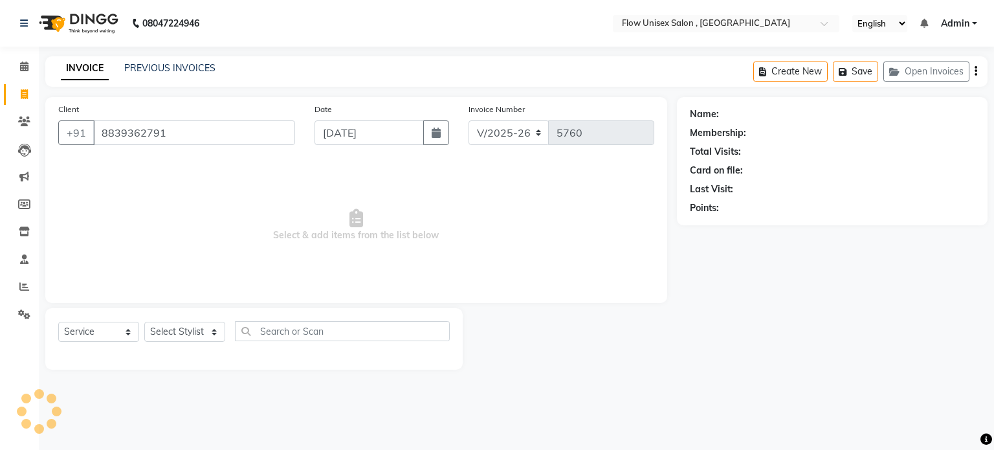
type input "8839362791"
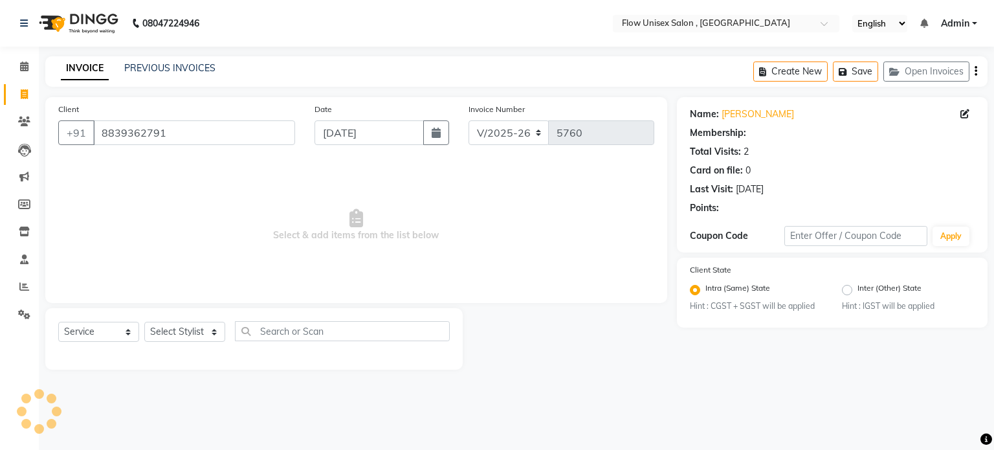
select select "1: Object"
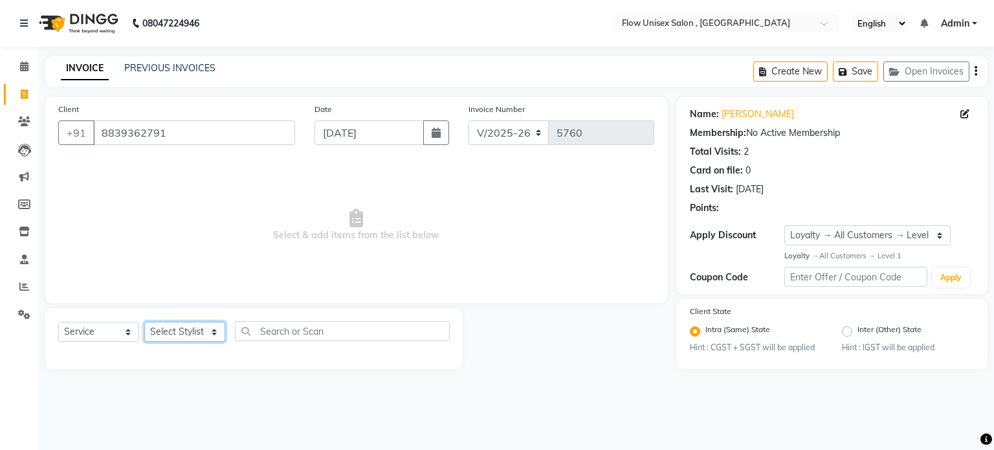
click at [175, 342] on select "Select Stylist [PERSON_NAME] [PERSON_NAME] Kishore [PERSON_NAME] debbarma [PERS…" at bounding box center [184, 332] width 81 height 20
select select "79057"
click at [144, 322] on select "Select Stylist [PERSON_NAME] [PERSON_NAME] Kishore [PERSON_NAME] debbarma [PERS…" at bounding box center [184, 332] width 81 height 20
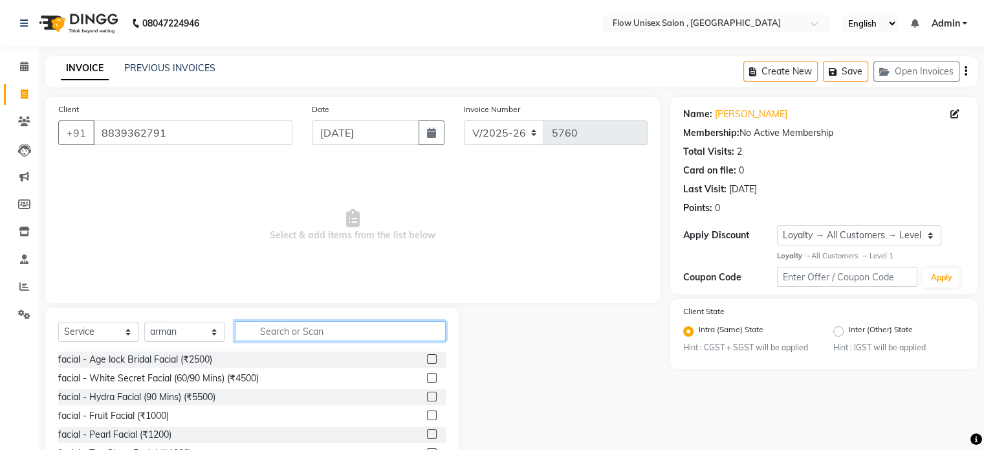
click at [299, 331] on input "text" at bounding box center [340, 331] width 211 height 20
type input "e"
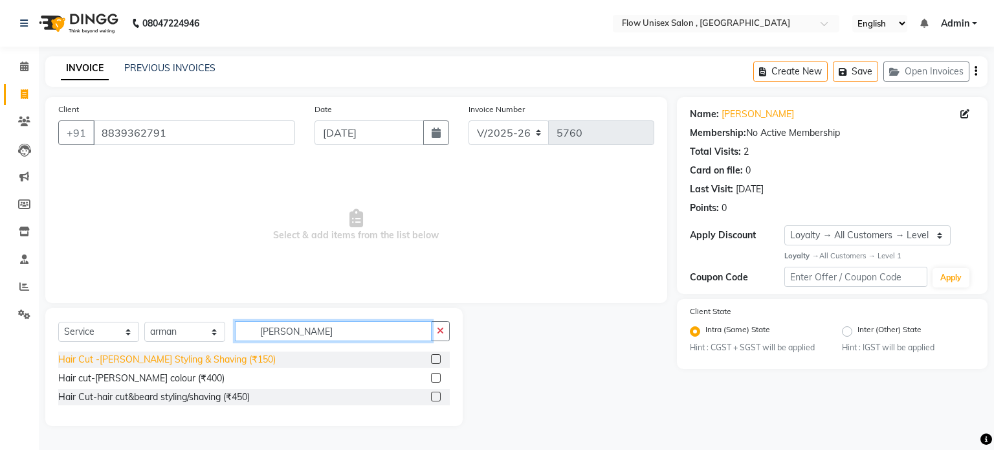
type input "beard"
click at [199, 355] on div "Hair Cut -[PERSON_NAME] Styling & Shaving (₹150)" at bounding box center [166, 360] width 217 height 14
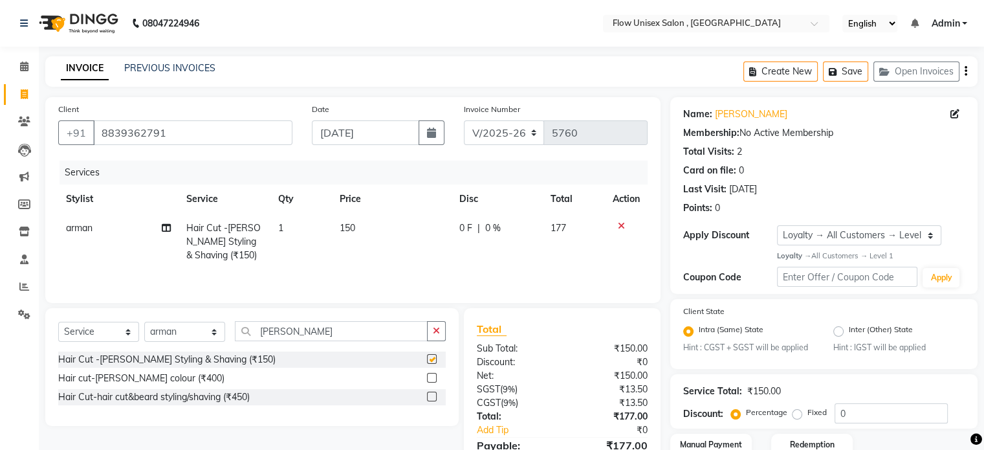
checkbox input "false"
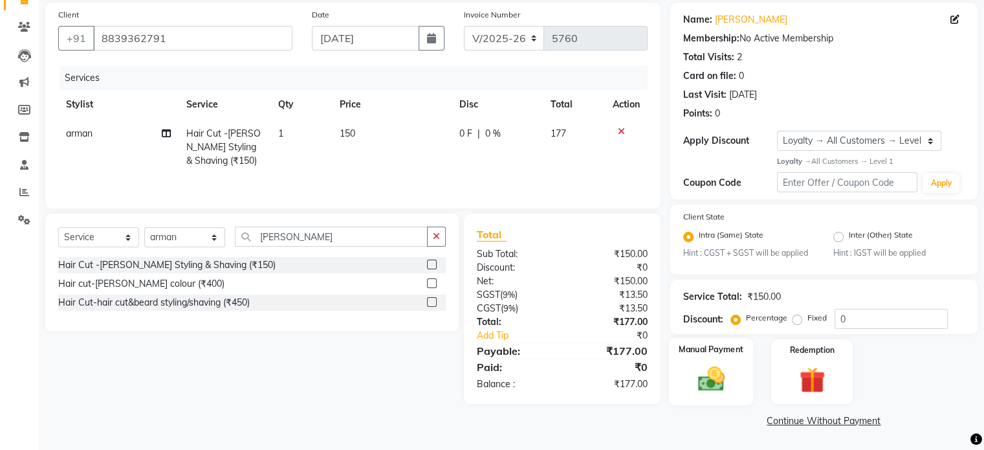
click at [704, 382] on img at bounding box center [710, 379] width 43 height 31
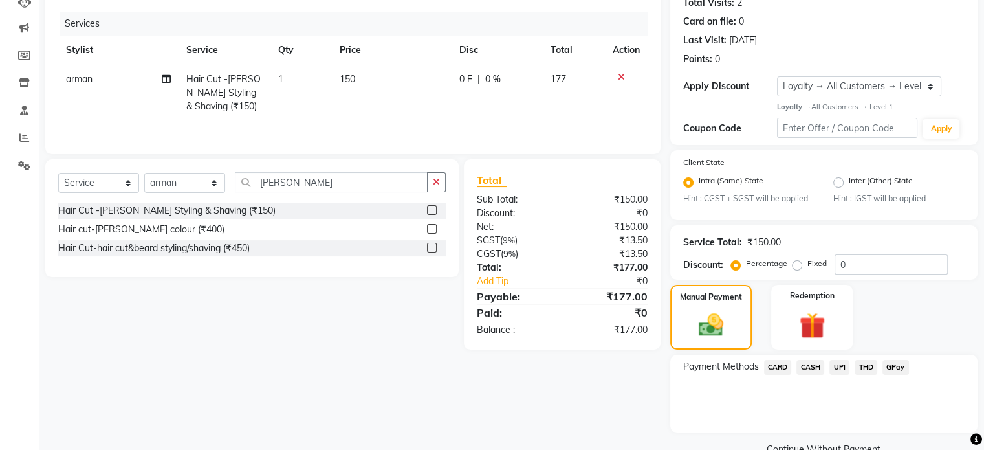
scroll to position [179, 0]
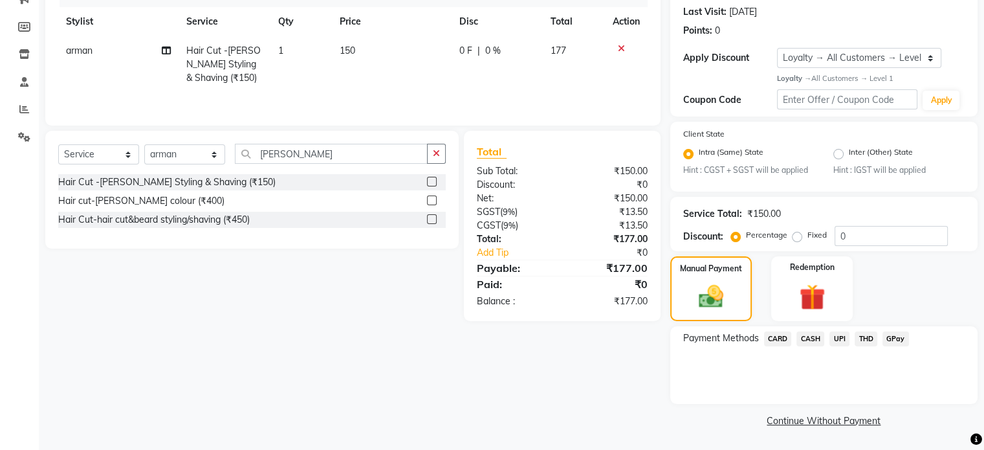
click at [847, 336] on span "UPI" at bounding box center [840, 338] width 20 height 15
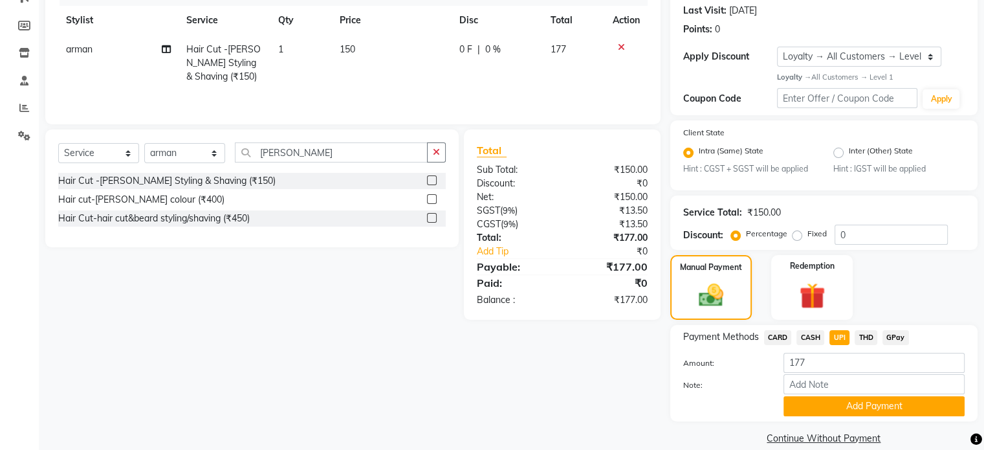
drag, startPoint x: 830, startPoint y: 412, endPoint x: 815, endPoint y: 400, distance: 18.9
click at [828, 412] on button "Add Payment" at bounding box center [874, 406] width 181 height 20
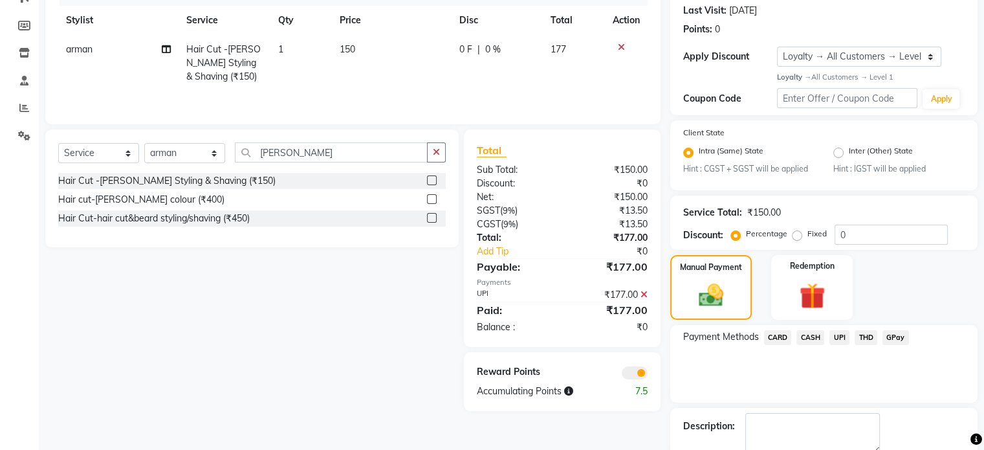
scroll to position [251, 0]
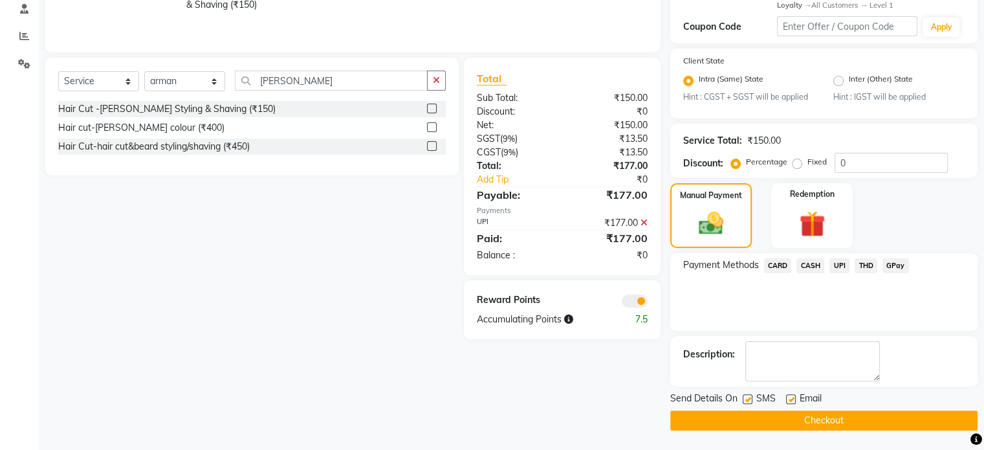
click at [635, 307] on span at bounding box center [635, 300] width 26 height 13
click at [648, 303] on input "checkbox" at bounding box center [648, 303] width 0 height 0
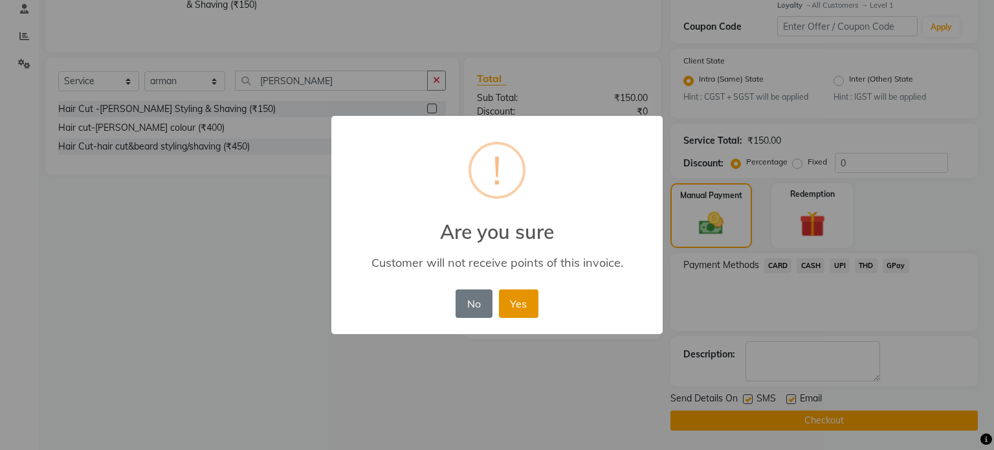
click at [523, 299] on button "Yes" at bounding box center [518, 303] width 39 height 28
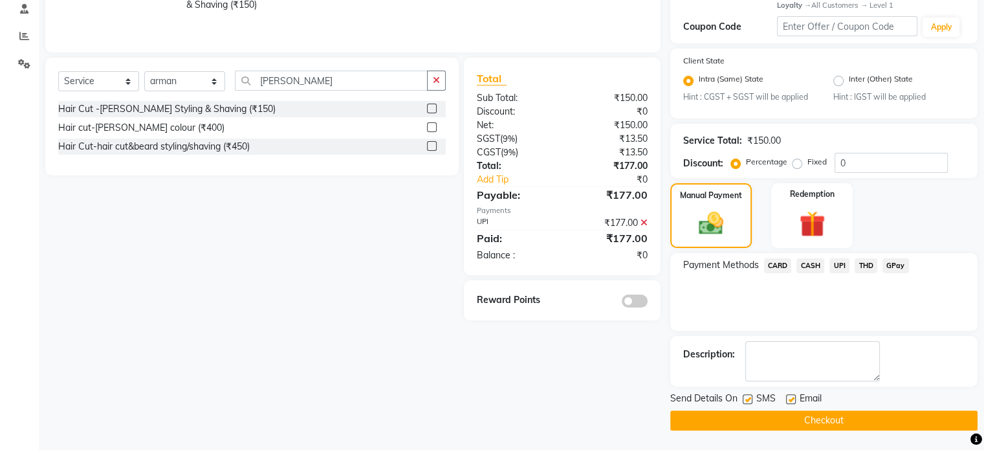
click at [683, 410] on div "Send Details On SMS Email Checkout" at bounding box center [823, 410] width 307 height 39
click at [685, 427] on button "Checkout" at bounding box center [823, 420] width 307 height 20
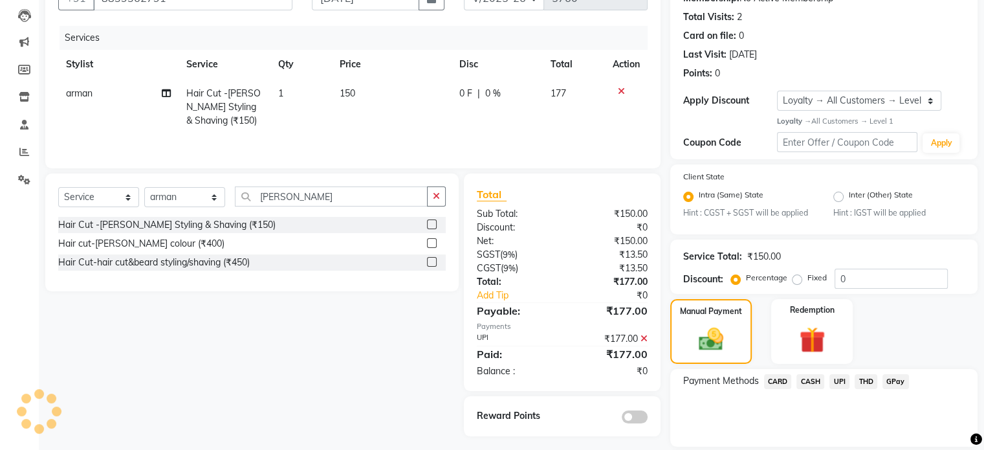
scroll to position [0, 0]
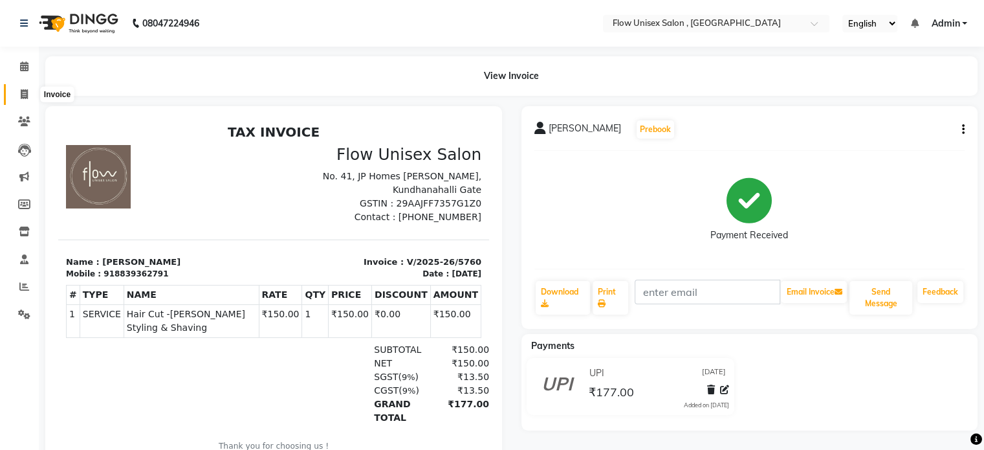
click at [18, 90] on span at bounding box center [24, 94] width 23 height 15
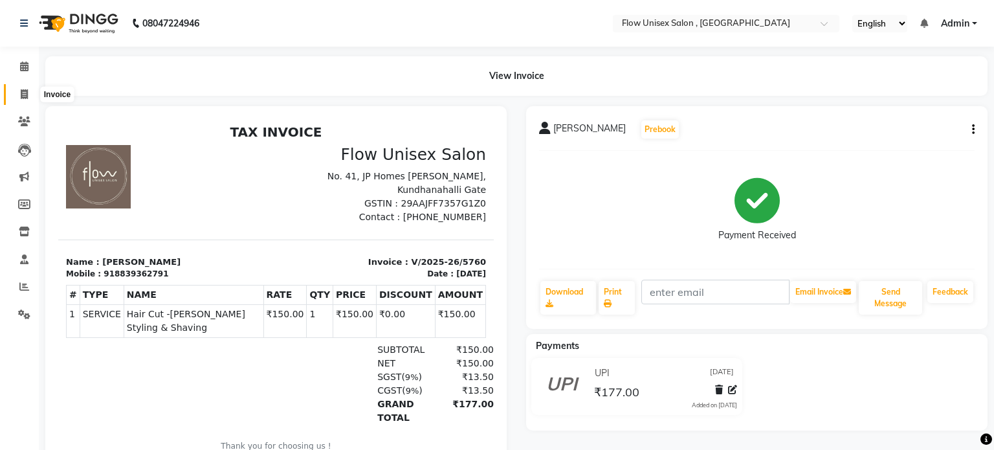
select select "service"
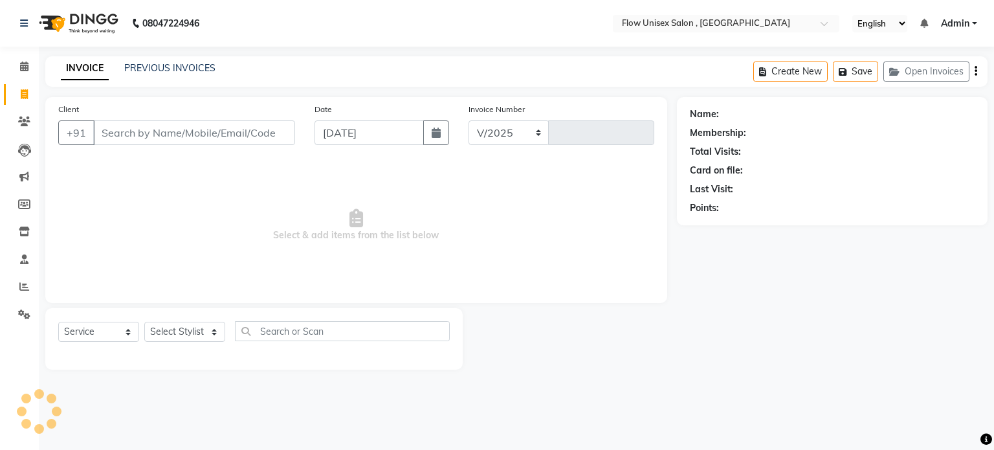
select select "5875"
type input "5761"
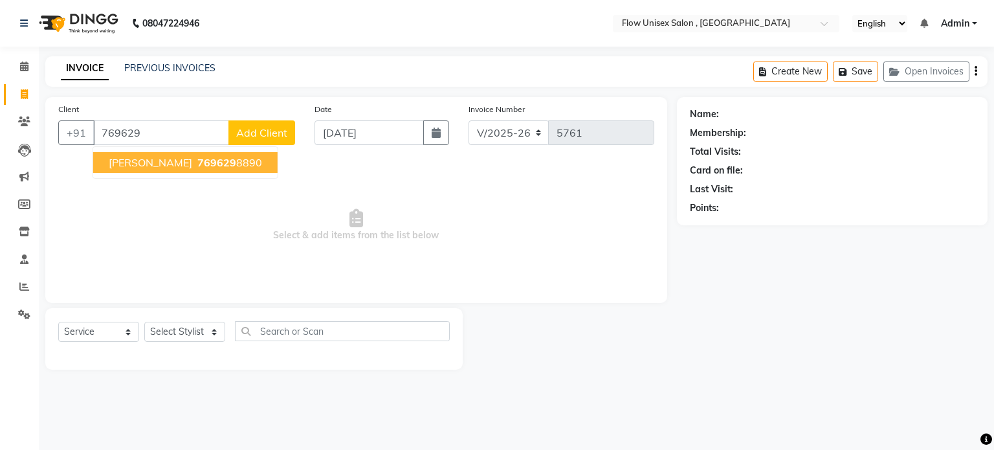
click at [194, 170] on button "Eeshan 769629 8890" at bounding box center [185, 162] width 184 height 21
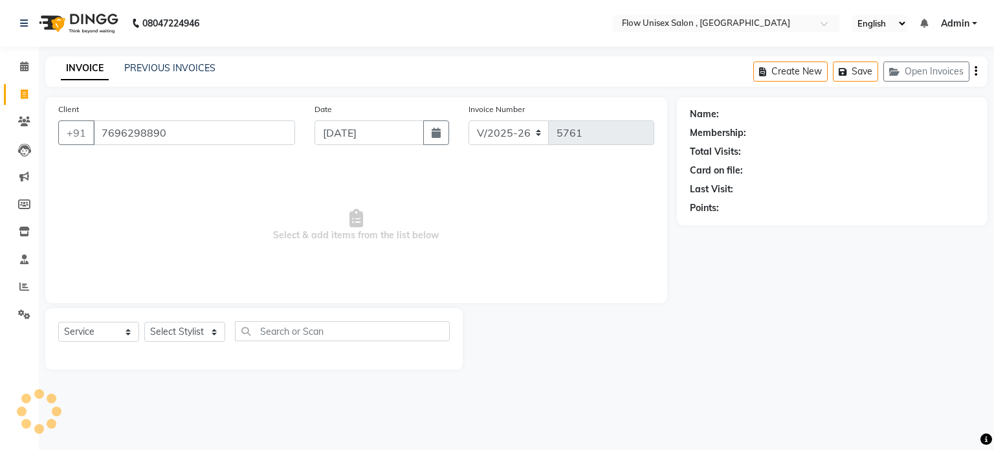
type input "7696298890"
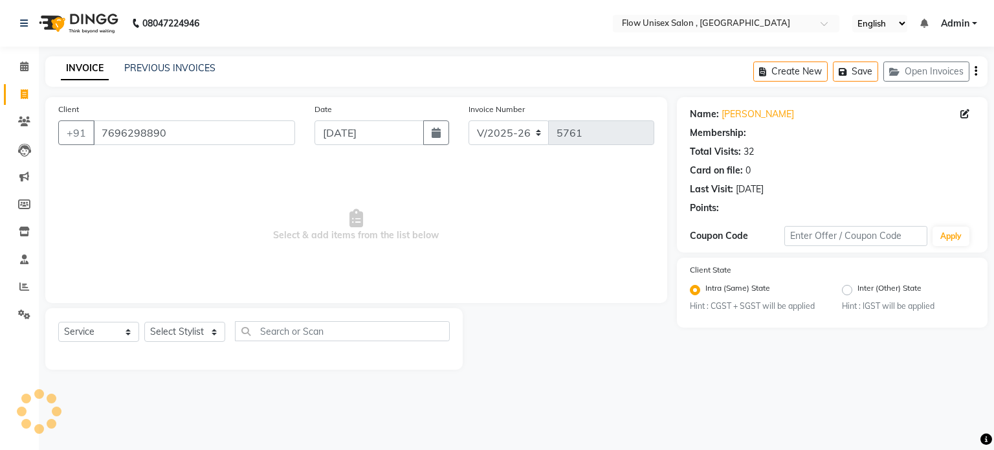
select select "1: Object"
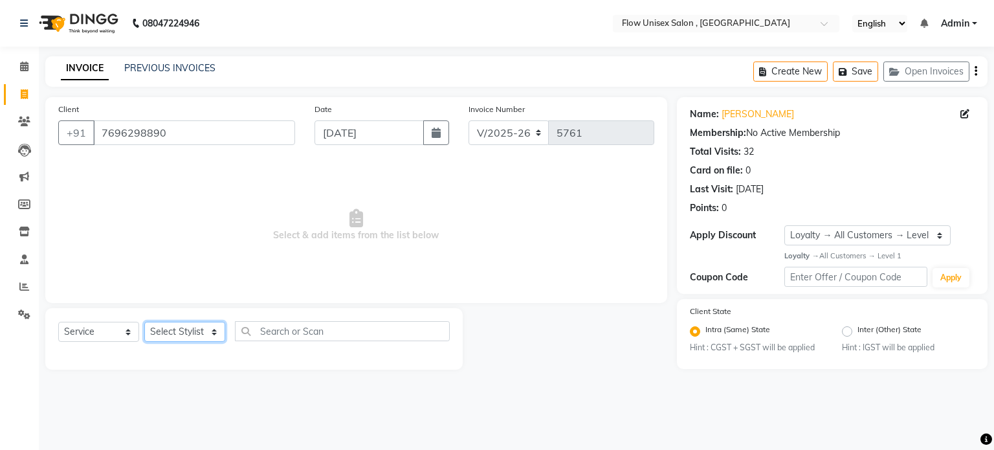
click at [171, 337] on select "Select Stylist [PERSON_NAME] [PERSON_NAME] Kishore [PERSON_NAME] debbarma [PERS…" at bounding box center [184, 332] width 81 height 20
select select "48856"
click at [144, 322] on select "Select Stylist [PERSON_NAME] [PERSON_NAME] Kishore [PERSON_NAME] debbarma [PERS…" at bounding box center [184, 332] width 81 height 20
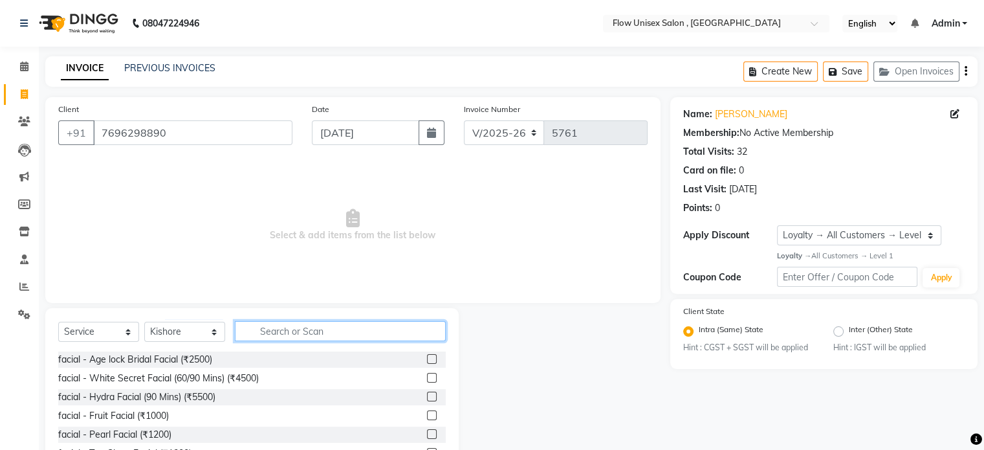
click at [291, 338] on input "text" at bounding box center [340, 331] width 211 height 20
type input "e"
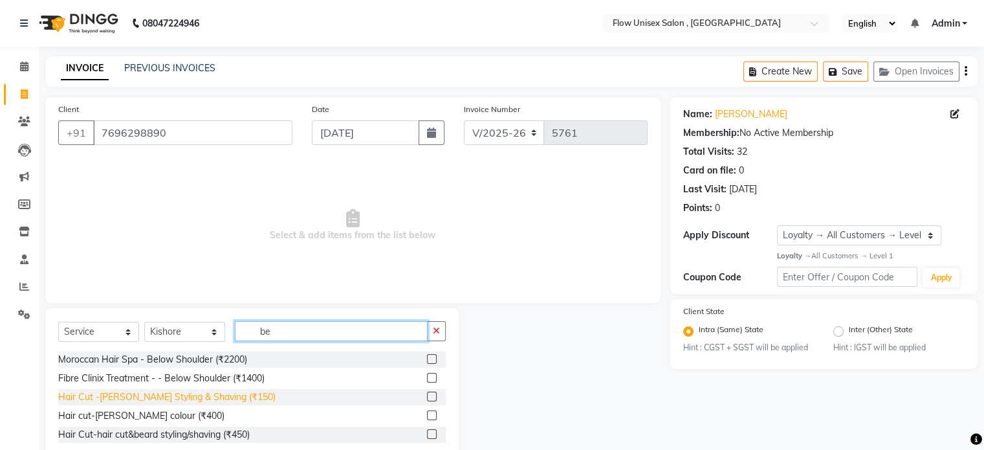
type input "be"
click at [184, 398] on div "Hair Cut -[PERSON_NAME] Styling & Shaving (₹150)" at bounding box center [166, 397] width 217 height 14
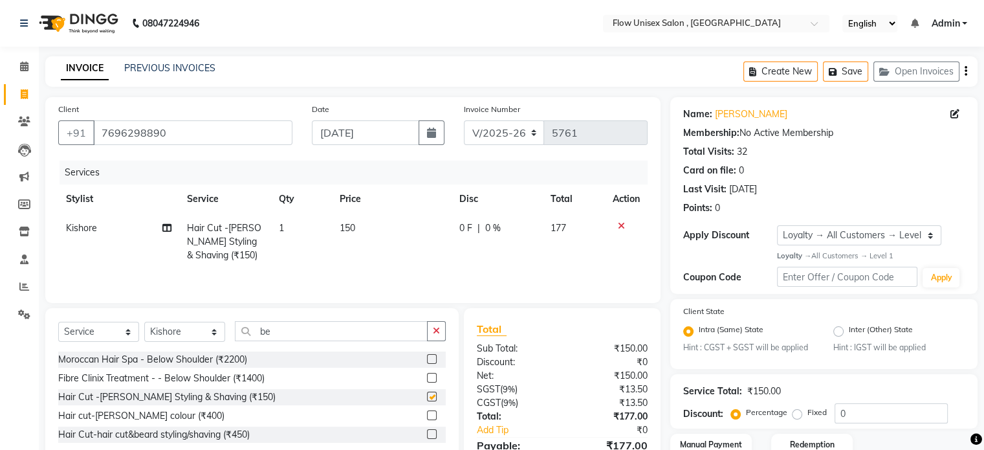
checkbox input "false"
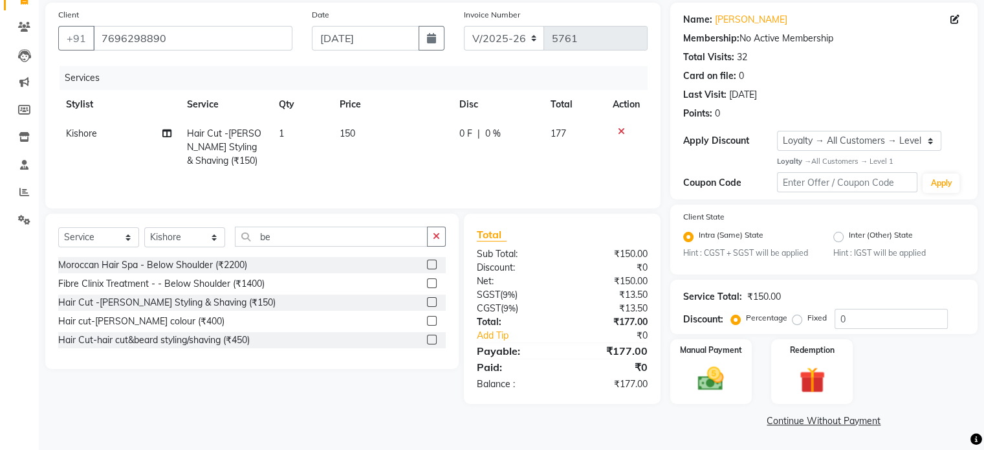
scroll to position [96, 0]
click at [699, 388] on img at bounding box center [710, 379] width 43 height 31
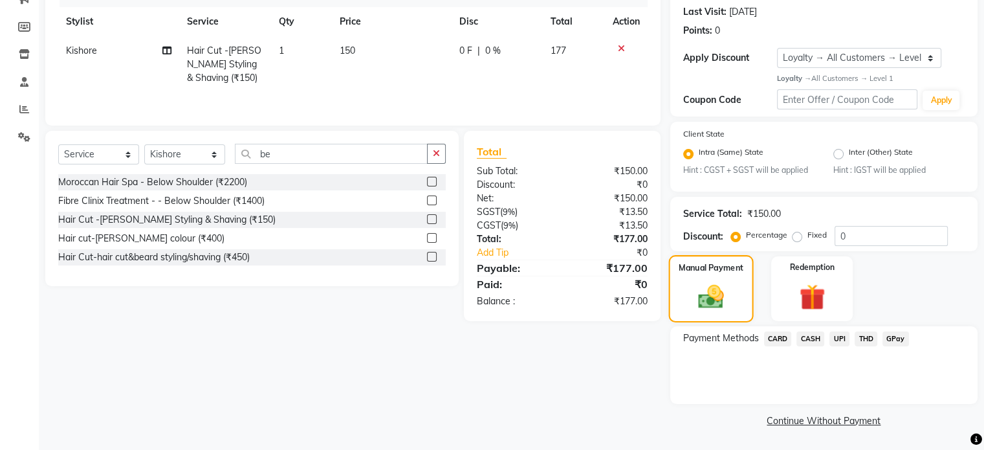
scroll to position [179, 0]
click at [841, 338] on span "UPI" at bounding box center [840, 338] width 20 height 15
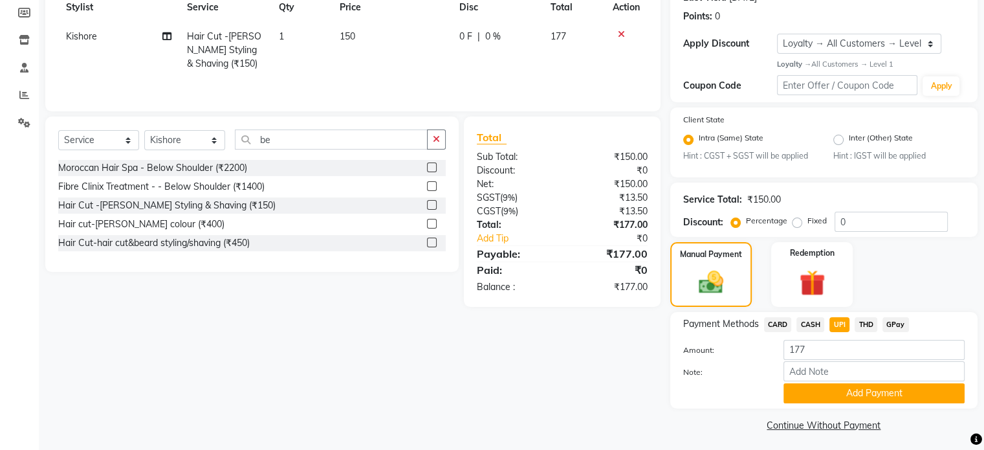
scroll to position [198, 0]
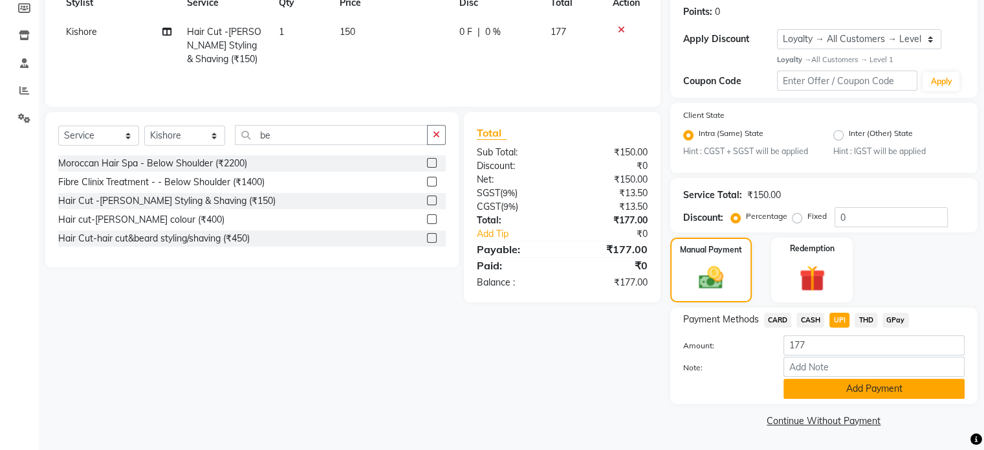
click at [856, 382] on button "Add Payment" at bounding box center [874, 389] width 181 height 20
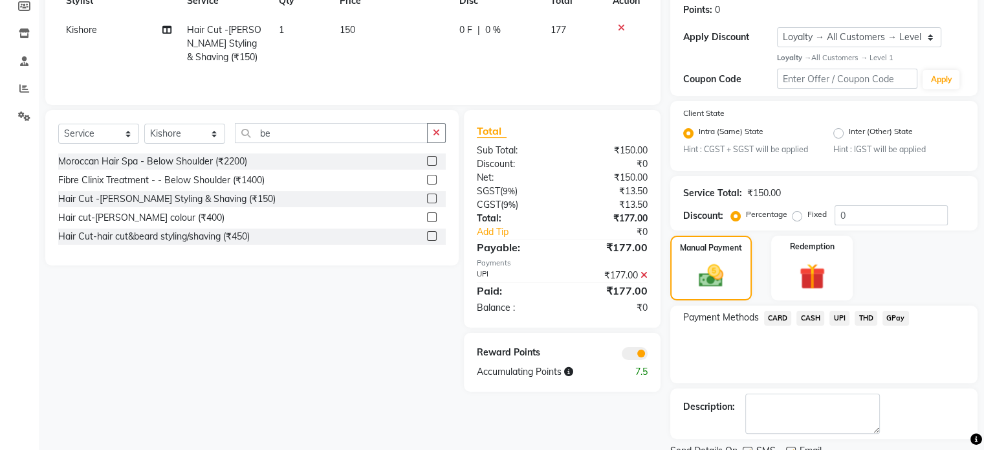
click at [642, 348] on span at bounding box center [635, 353] width 26 height 13
click at [648, 355] on input "checkbox" at bounding box center [648, 355] width 0 height 0
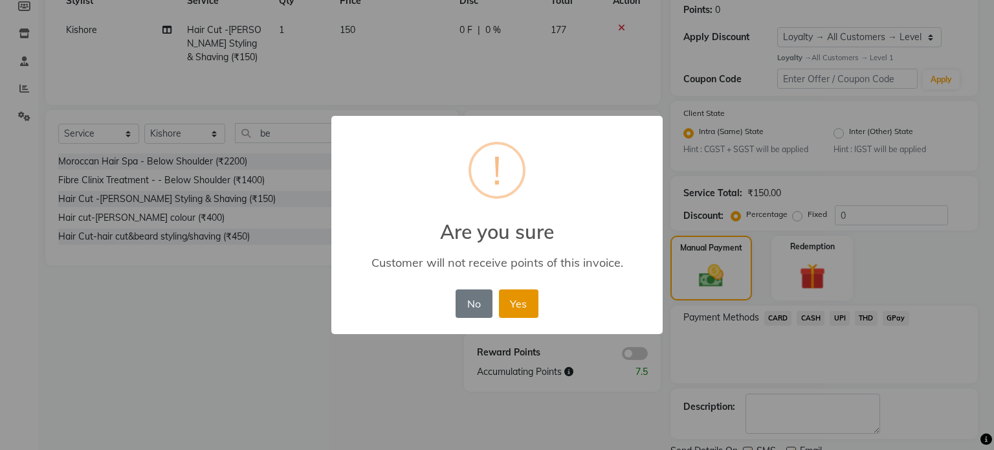
click at [526, 298] on button "Yes" at bounding box center [518, 303] width 39 height 28
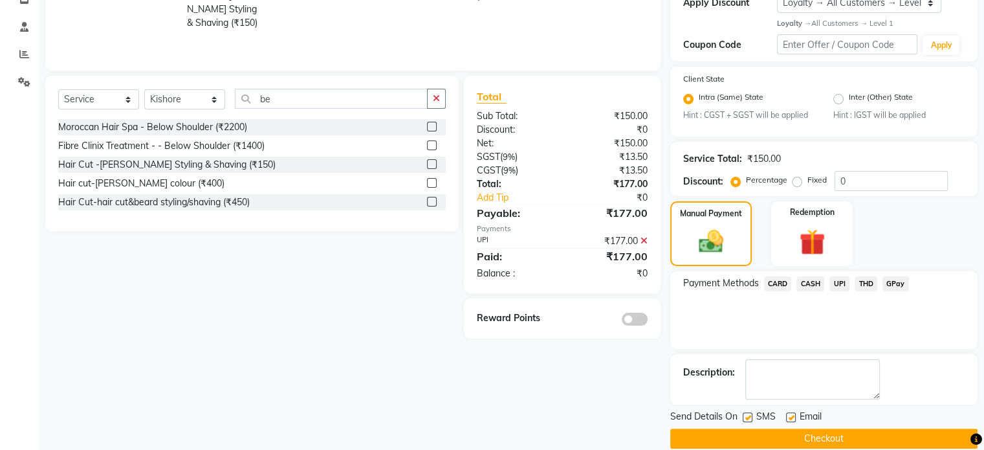
scroll to position [251, 0]
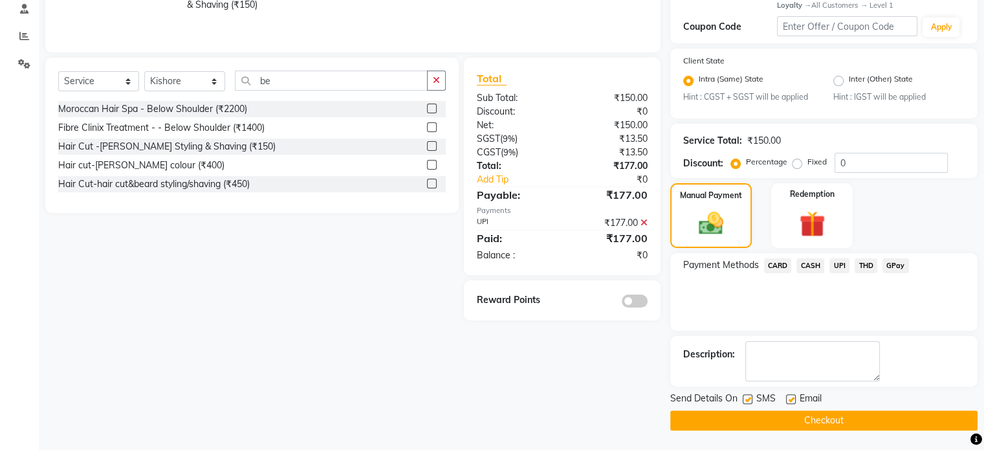
click at [805, 419] on button "Checkout" at bounding box center [823, 420] width 307 height 20
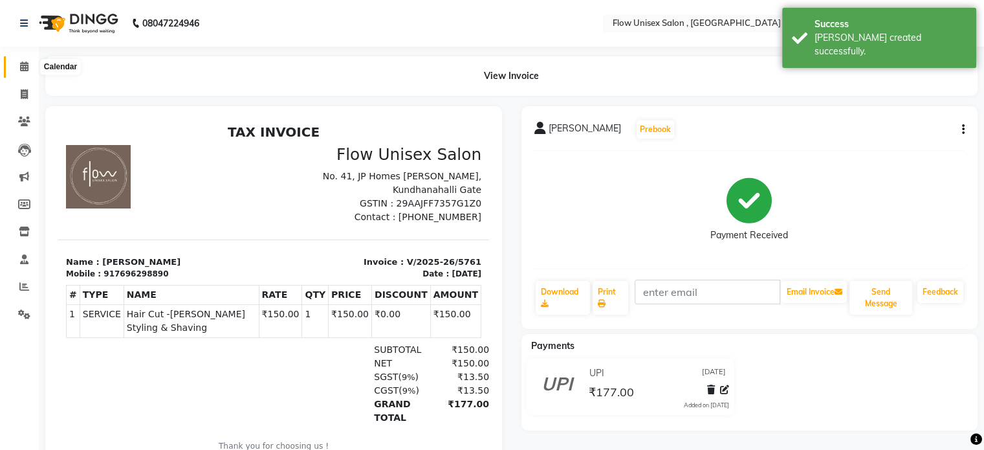
click at [24, 65] on icon at bounding box center [24, 66] width 8 height 10
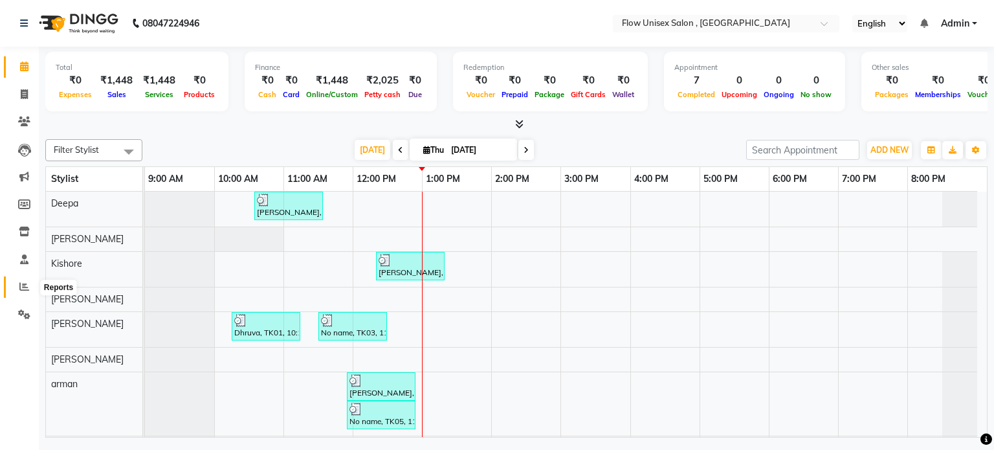
click at [17, 288] on span at bounding box center [24, 287] width 23 height 15
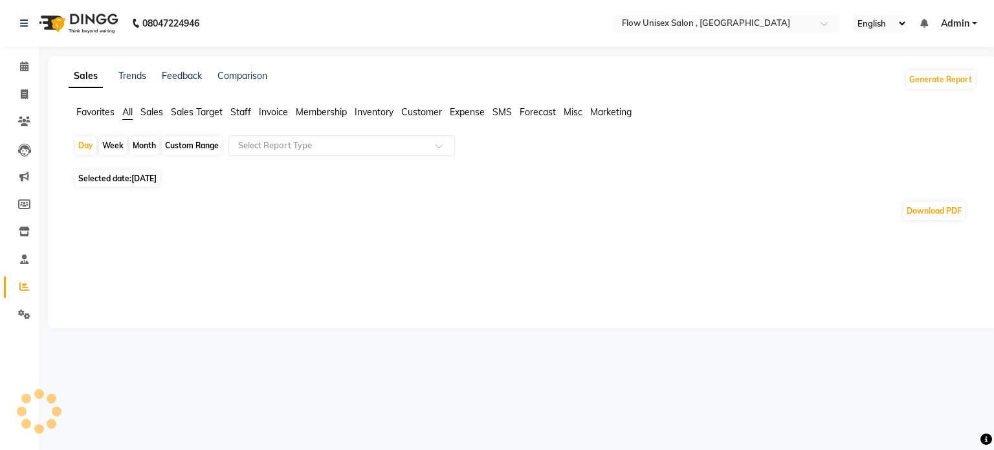
click at [214, 110] on span "Sales Target" at bounding box center [197, 112] width 52 height 12
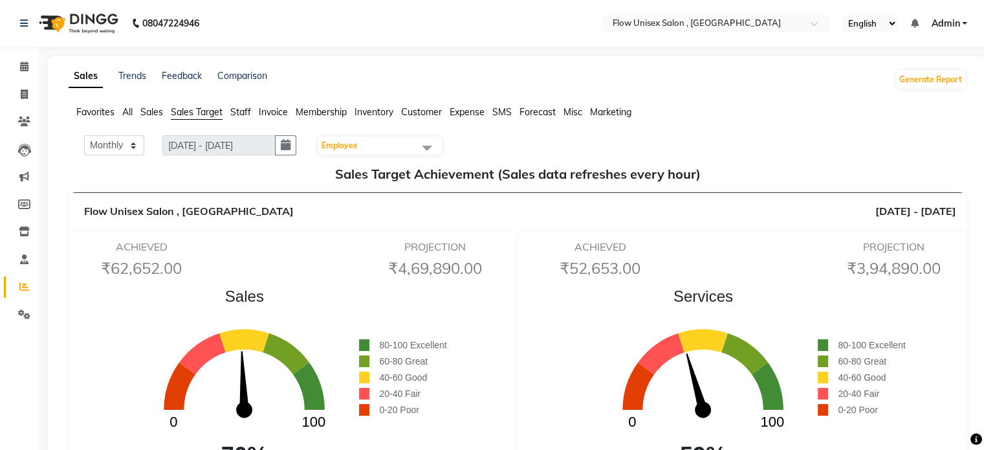
click at [382, 148] on span "Employee" at bounding box center [380, 146] width 124 height 18
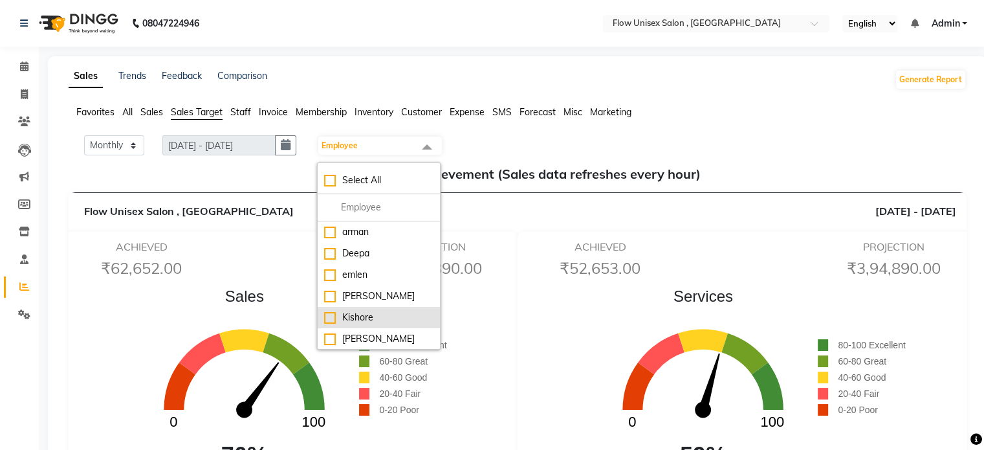
click at [371, 311] on div "Kishore" at bounding box center [378, 318] width 109 height 14
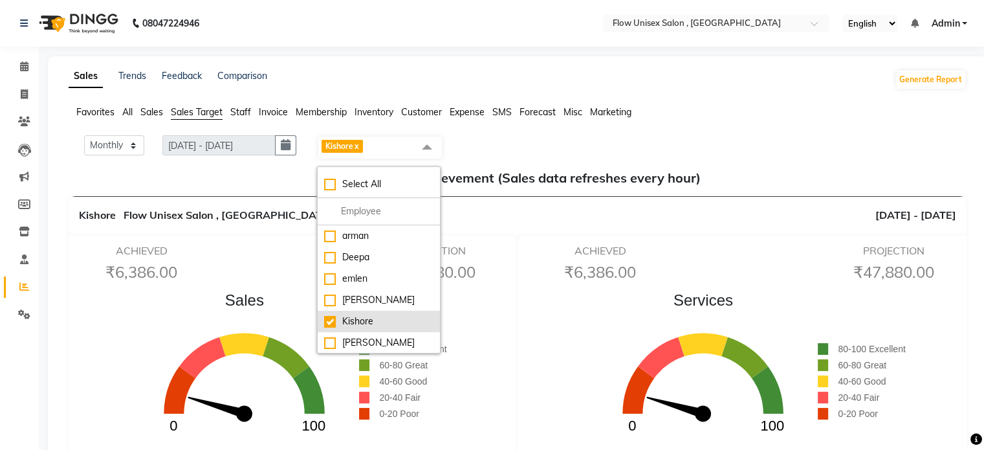
click at [373, 322] on div "Kishore" at bounding box center [378, 321] width 109 height 14
checkbox input "false"
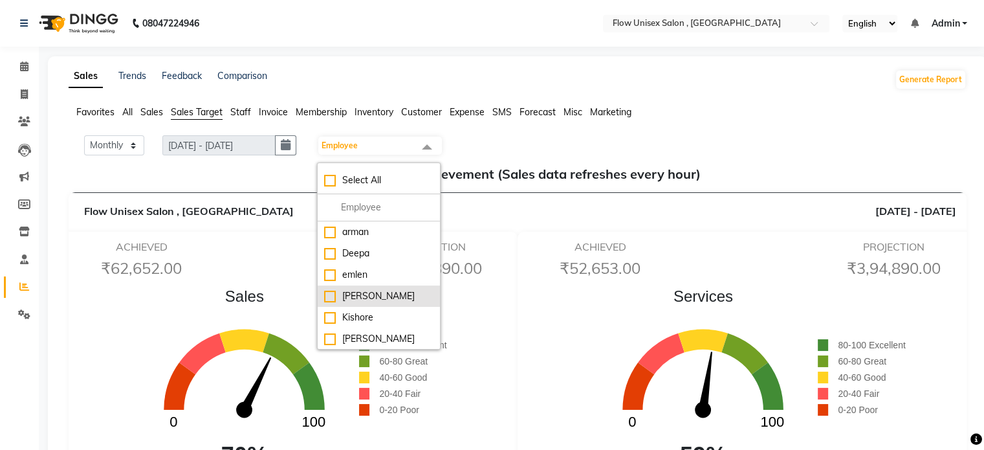
click at [373, 301] on div "[PERSON_NAME]" at bounding box center [378, 296] width 109 height 14
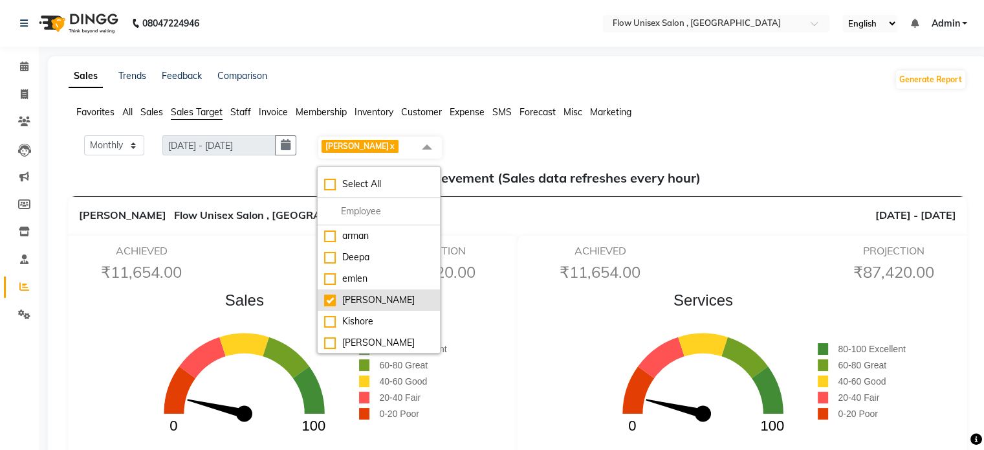
click at [373, 301] on div "[PERSON_NAME]" at bounding box center [378, 300] width 109 height 14
checkbox input "false"
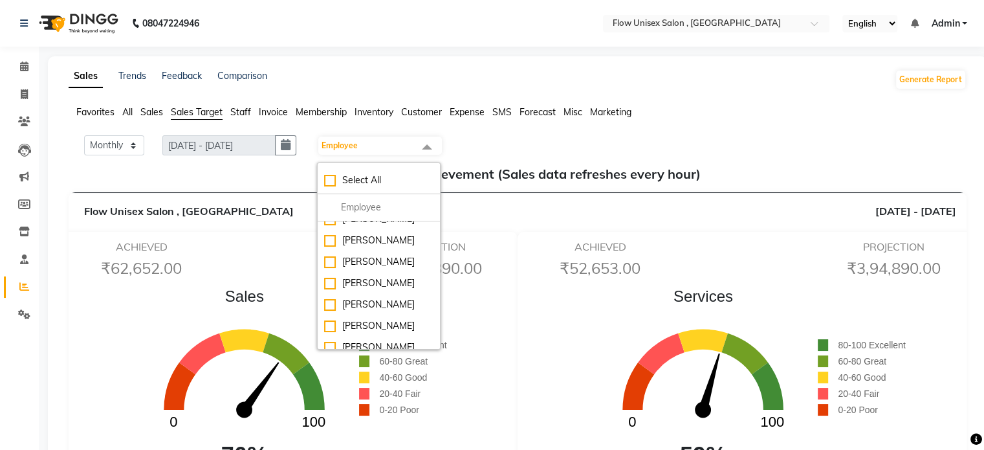
scroll to position [129, 0]
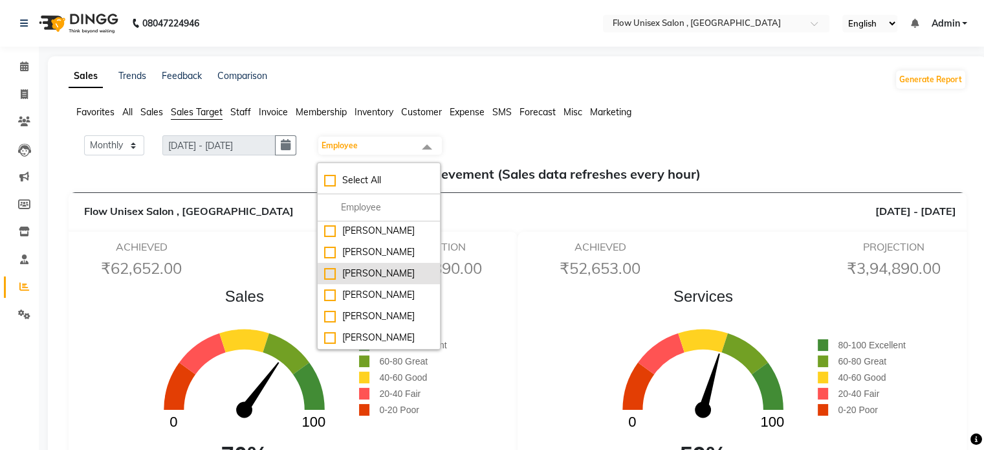
click at [369, 278] on div "[PERSON_NAME]" at bounding box center [378, 274] width 109 height 14
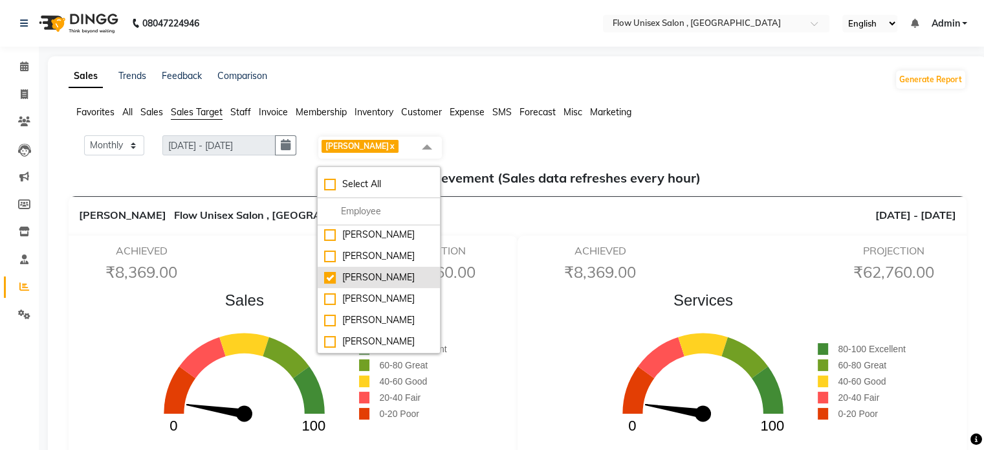
click at [369, 278] on div "[PERSON_NAME]" at bounding box center [378, 277] width 109 height 14
checkbox input "false"
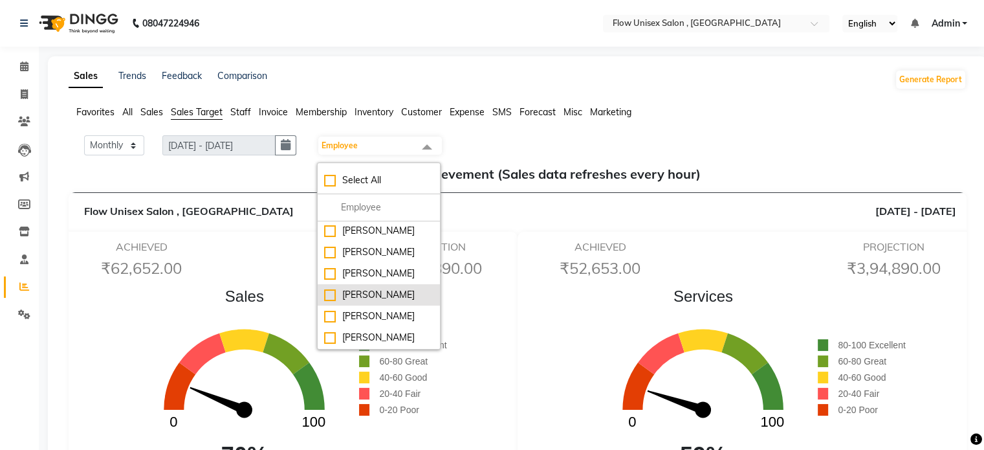
click at [371, 302] on div "[PERSON_NAME]" at bounding box center [378, 295] width 109 height 14
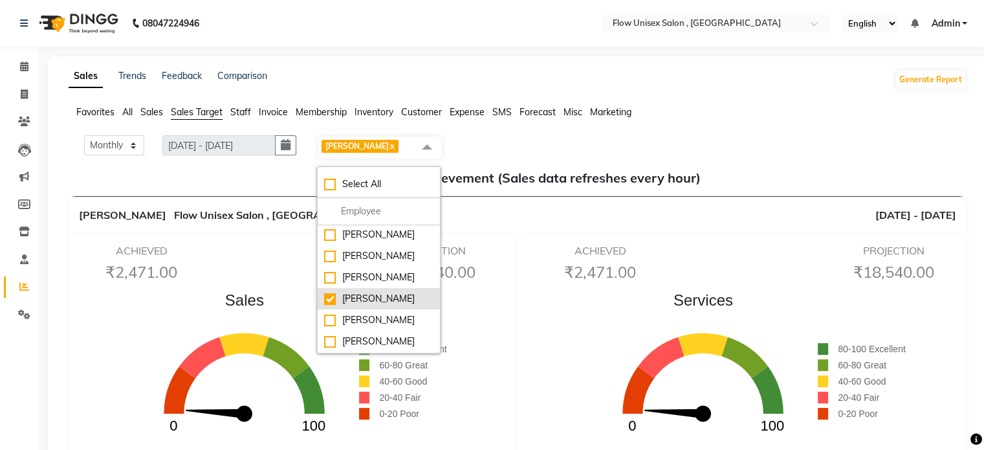
click at [371, 305] on div "[PERSON_NAME]" at bounding box center [378, 299] width 109 height 14
checkbox input "false"
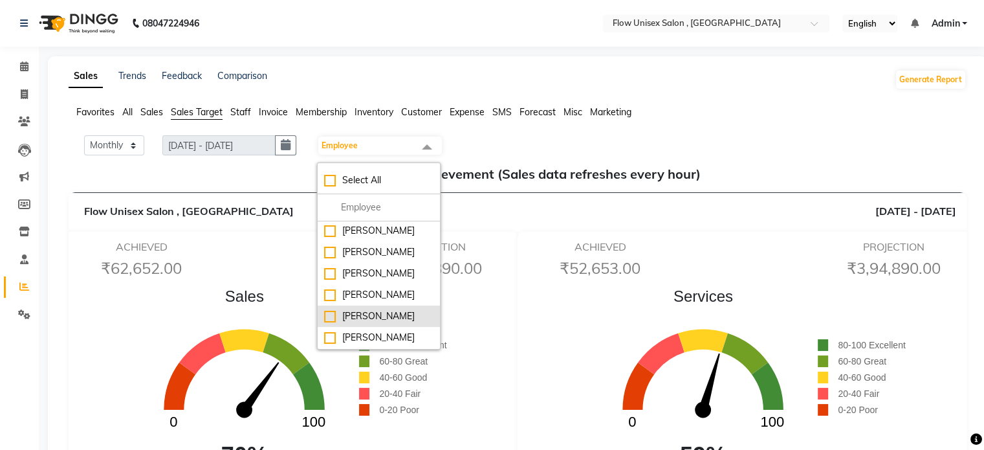
click at [376, 323] on div "[PERSON_NAME]" at bounding box center [378, 316] width 109 height 14
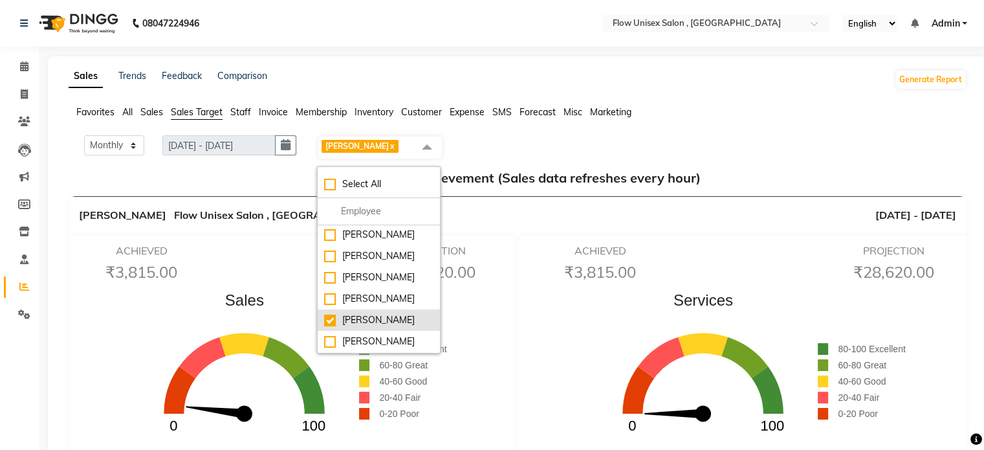
click at [376, 327] on div "[PERSON_NAME]" at bounding box center [378, 320] width 109 height 14
checkbox input "false"
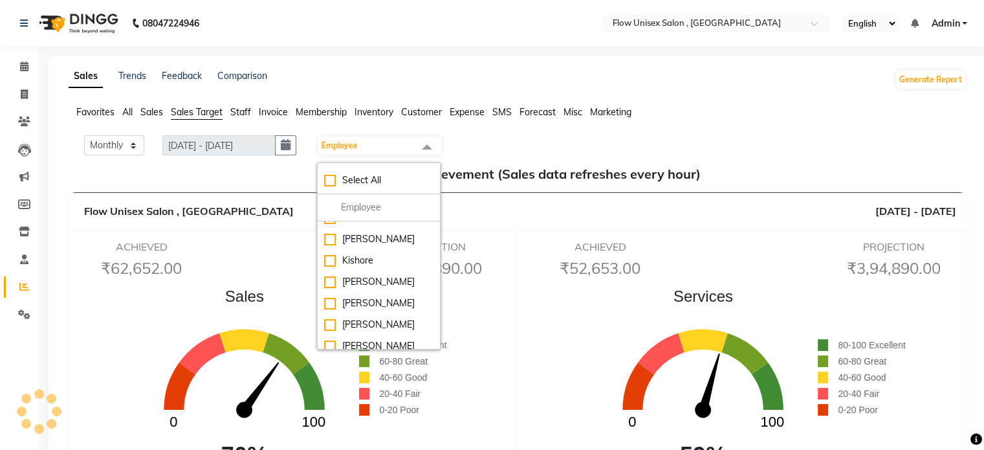
scroll to position [65, 0]
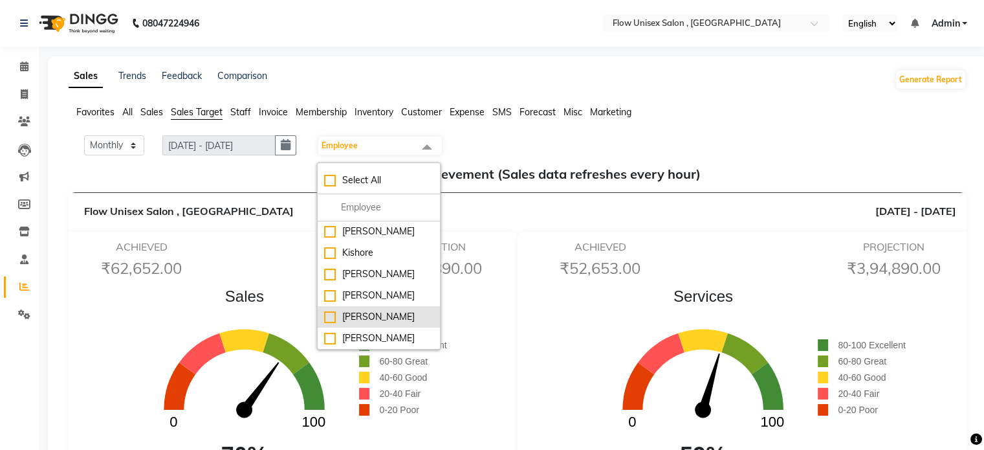
click at [368, 318] on div "[PERSON_NAME]" at bounding box center [378, 317] width 109 height 14
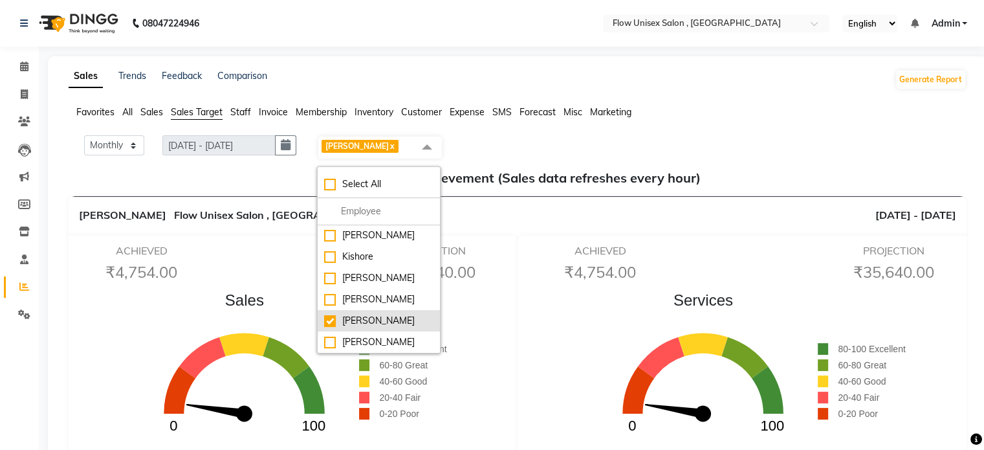
click at [368, 318] on div "[PERSON_NAME]" at bounding box center [378, 321] width 109 height 14
checkbox input "false"
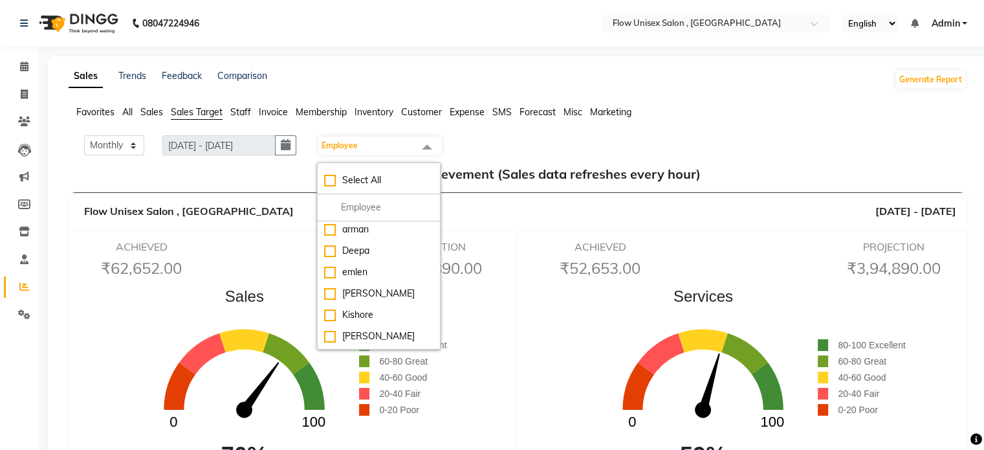
scroll to position [0, 0]
click at [373, 234] on div "arman" at bounding box center [378, 232] width 109 height 14
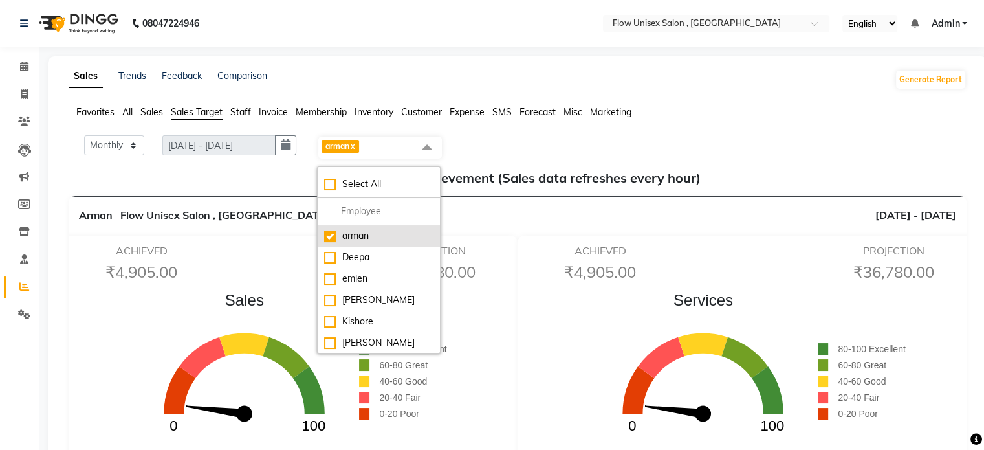
click at [373, 234] on div "arman" at bounding box center [378, 236] width 109 height 14
checkbox input "false"
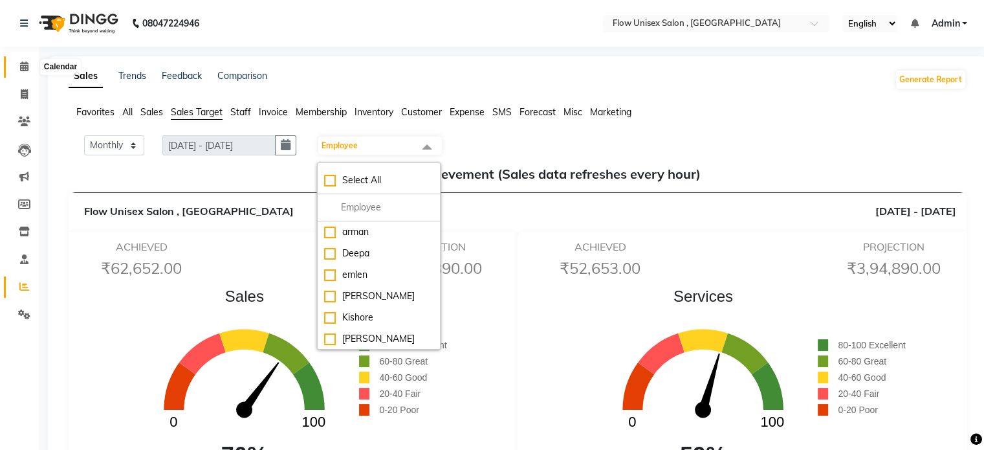
click at [23, 72] on span at bounding box center [24, 67] width 23 height 15
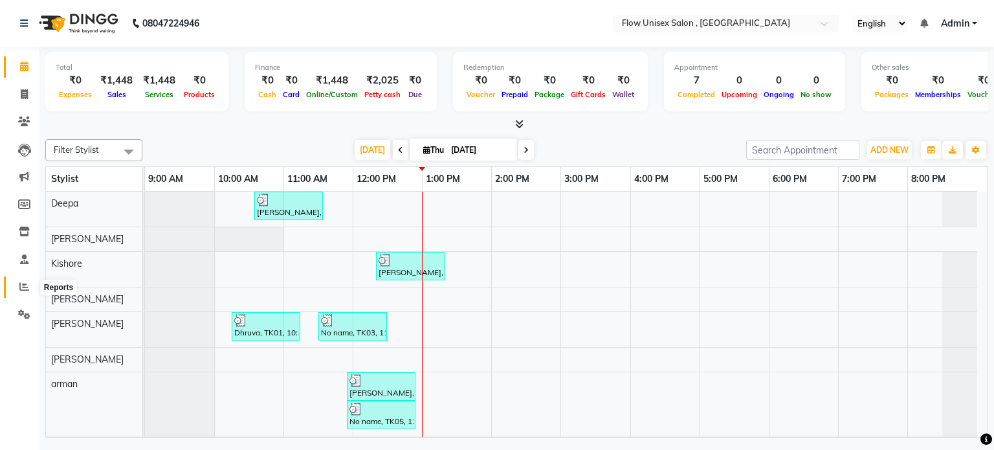
click at [27, 287] on icon at bounding box center [24, 286] width 10 height 10
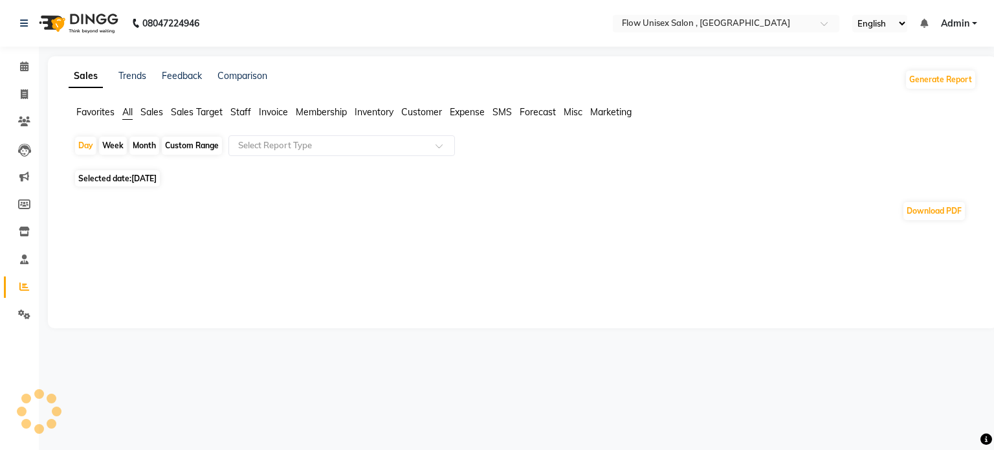
click at [204, 116] on span "Sales Target" at bounding box center [197, 112] width 52 height 12
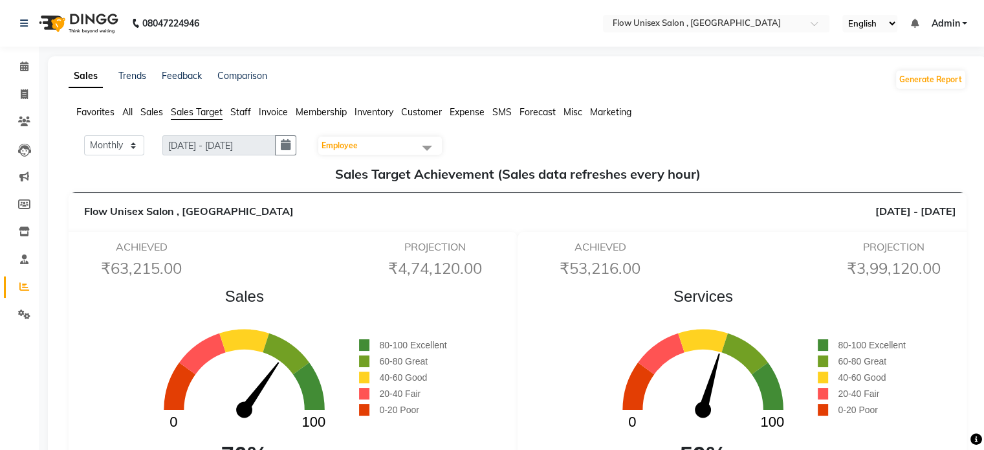
click at [342, 144] on span "Employee" at bounding box center [340, 145] width 36 height 10
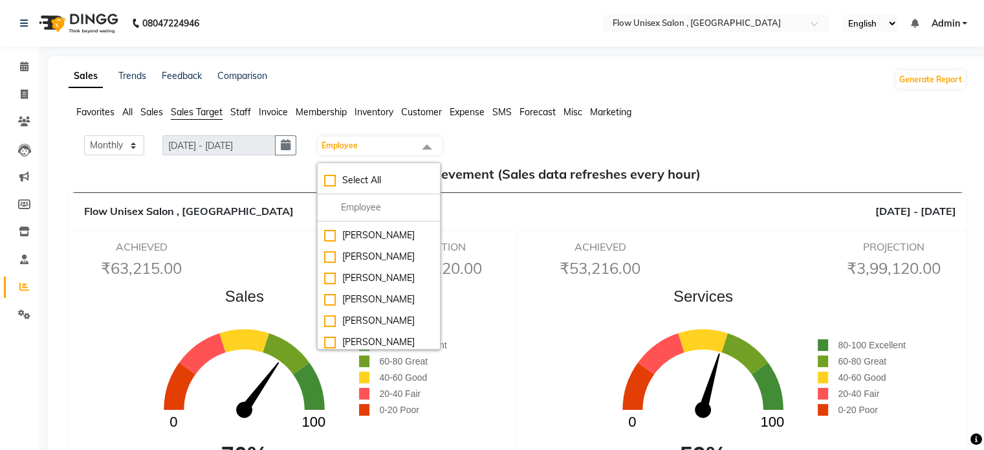
scroll to position [129, 0]
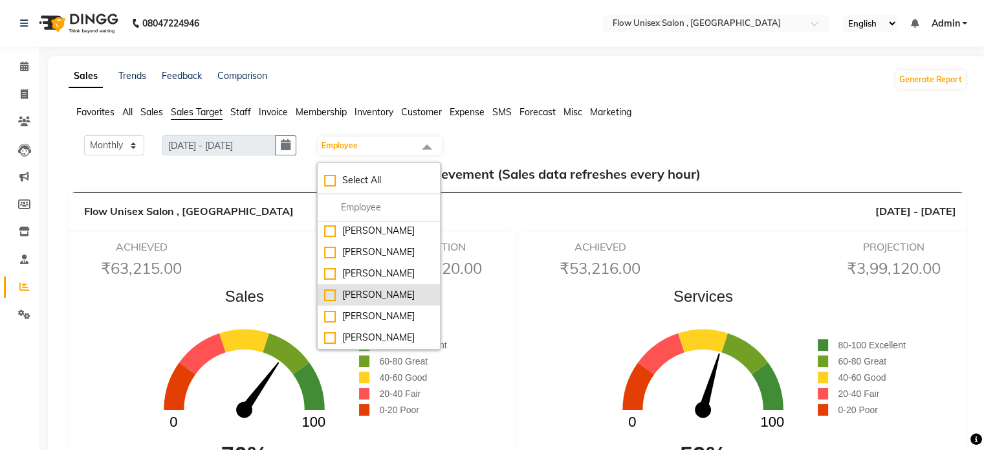
click at [348, 302] on div "[PERSON_NAME]" at bounding box center [378, 295] width 109 height 14
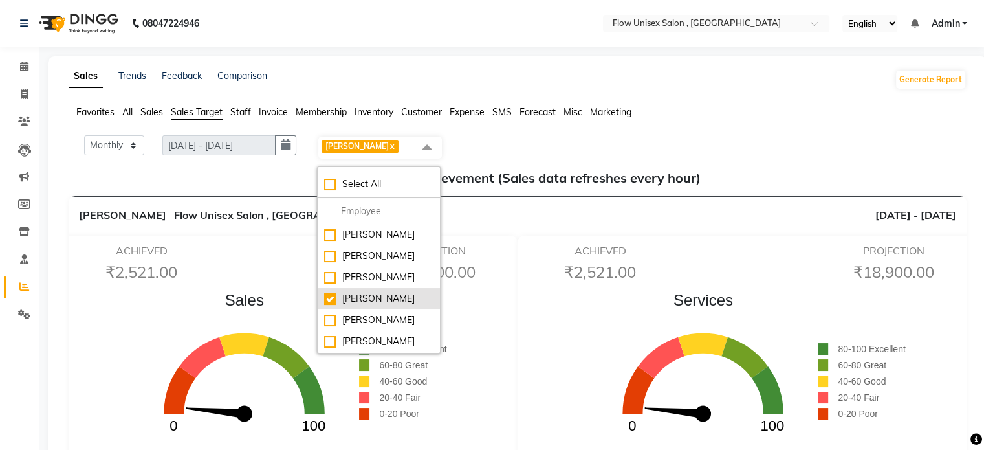
click at [333, 305] on div "[PERSON_NAME]" at bounding box center [378, 299] width 109 height 14
checkbox input "false"
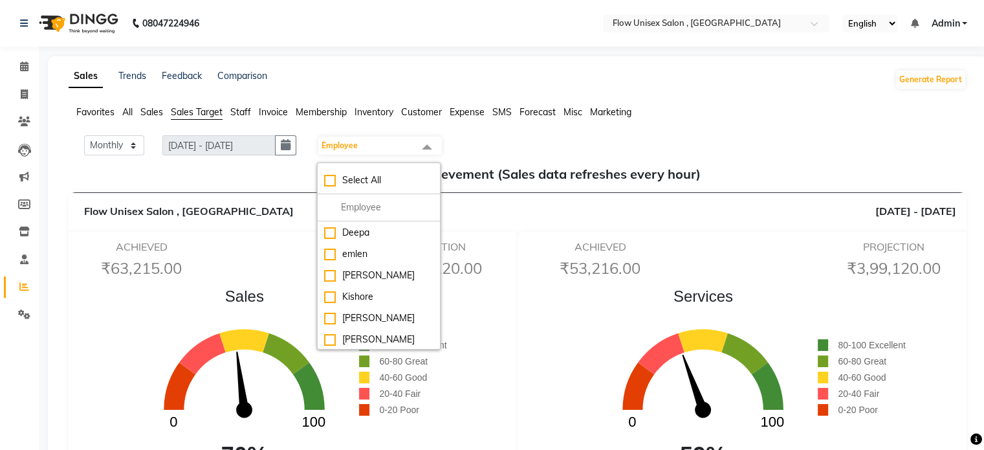
scroll to position [0, 0]
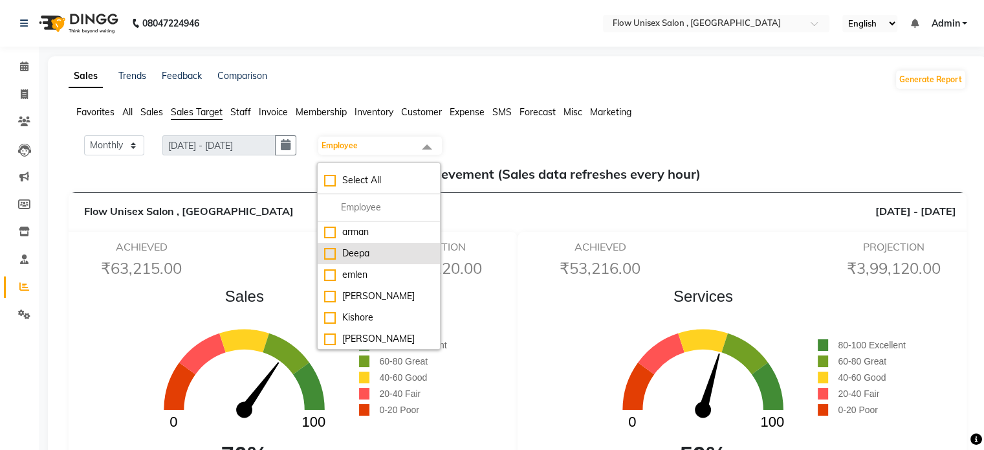
click at [377, 259] on div "Deepa" at bounding box center [378, 254] width 109 height 14
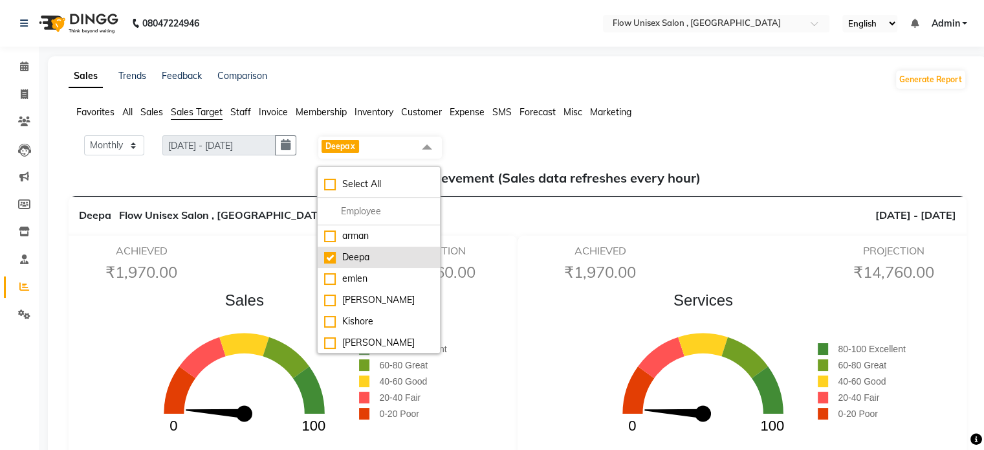
click at [377, 259] on div "Deepa" at bounding box center [378, 257] width 109 height 14
checkbox input "false"
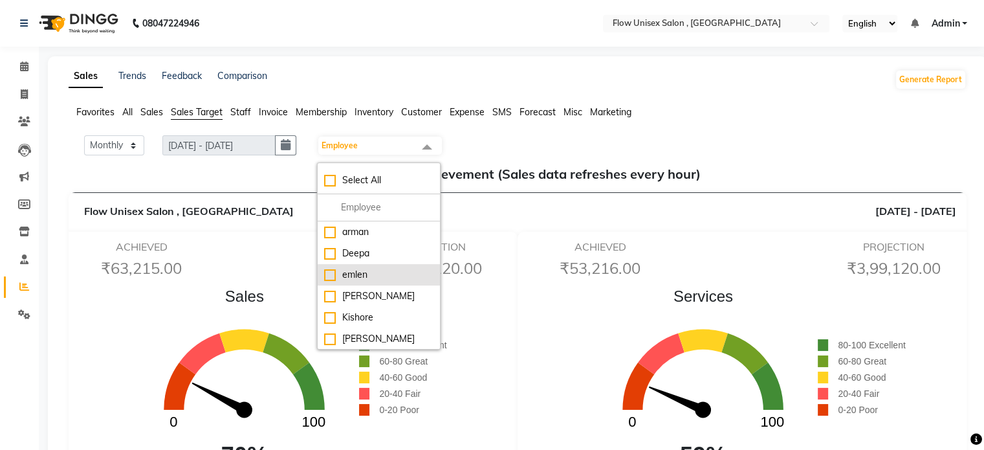
click at [382, 280] on div "emlen" at bounding box center [378, 275] width 109 height 14
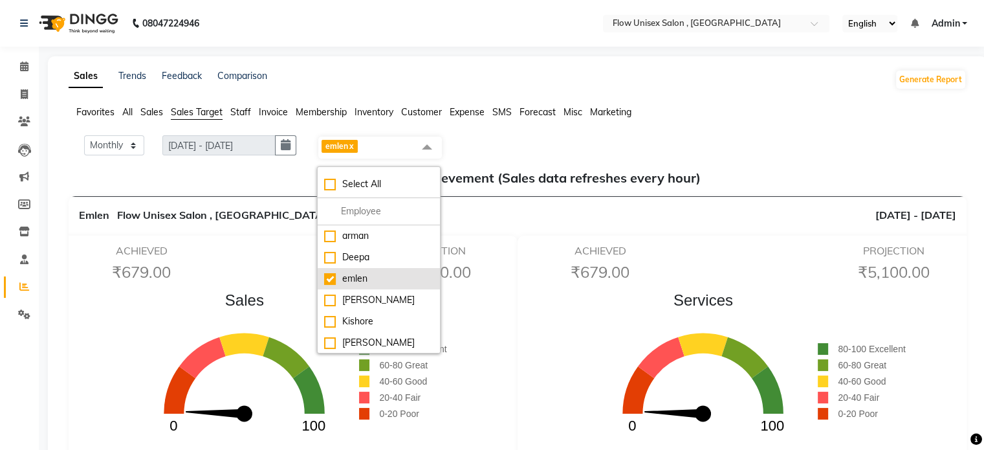
click at [382, 280] on div "emlen" at bounding box center [378, 279] width 109 height 14
checkbox input "false"
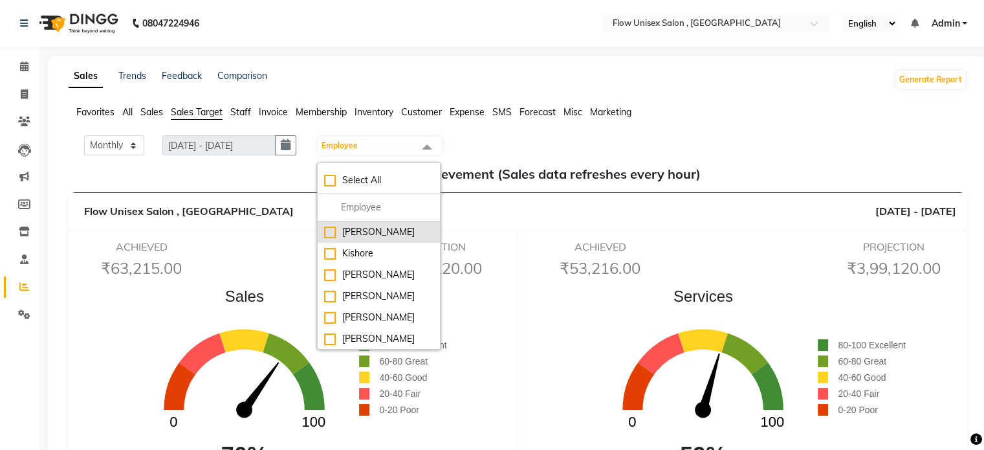
scroll to position [65, 0]
click at [386, 270] on div "[PERSON_NAME]" at bounding box center [378, 274] width 109 height 14
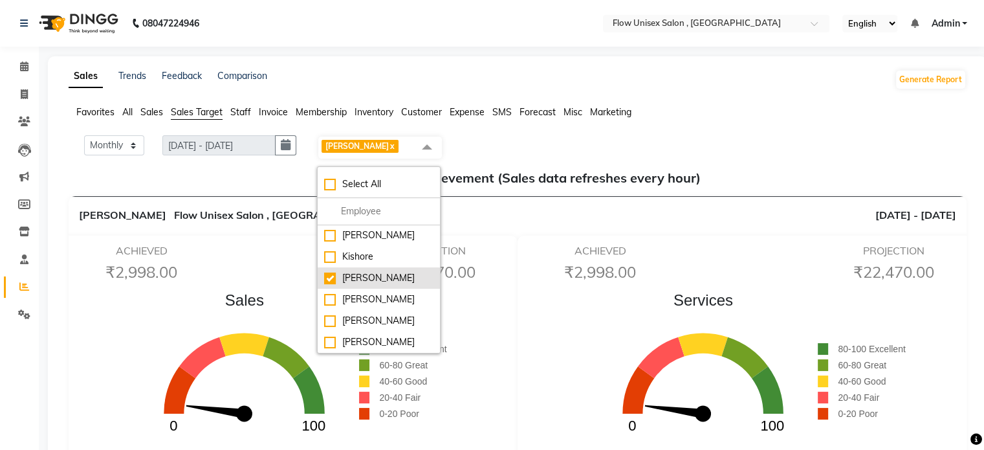
click at [386, 271] on div "[PERSON_NAME]" at bounding box center [378, 278] width 109 height 14
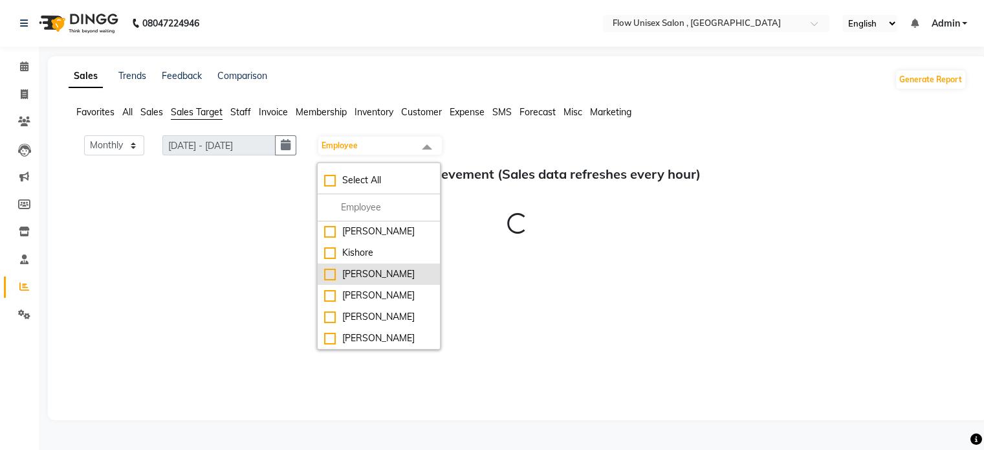
checkbox input "false"
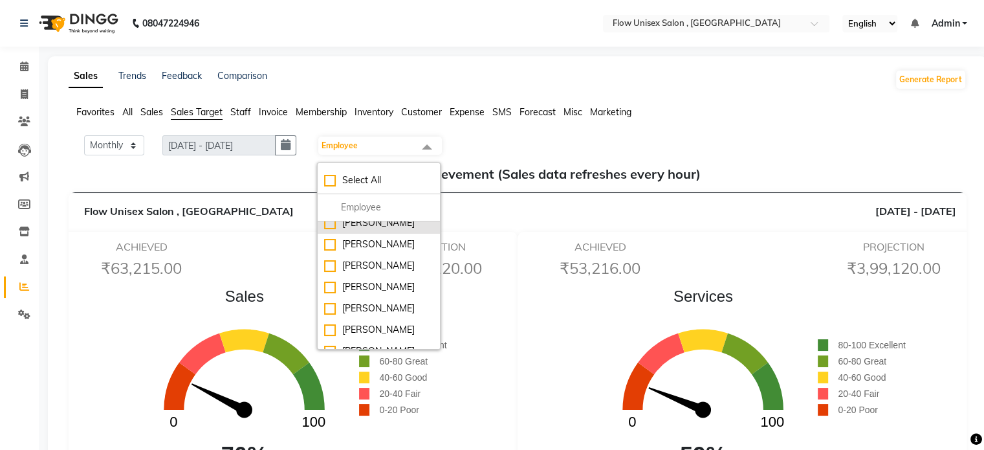
scroll to position [129, 0]
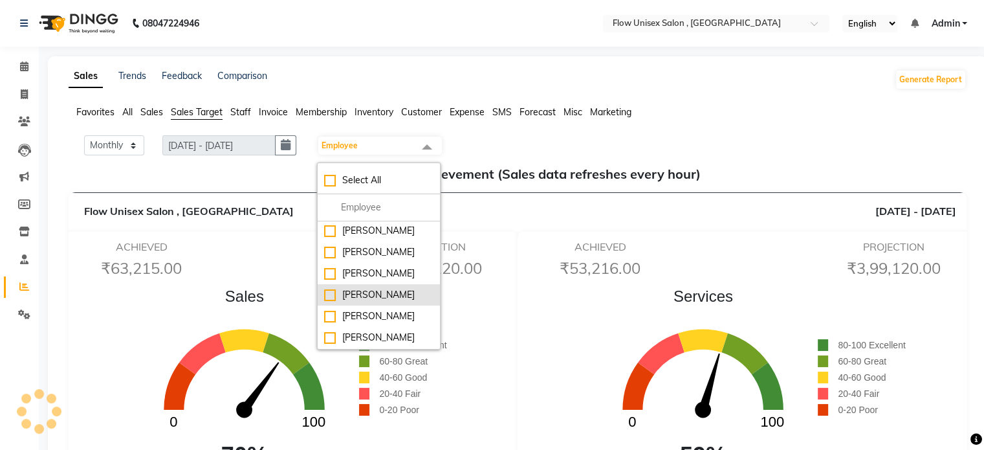
click at [393, 302] on div "[PERSON_NAME]" at bounding box center [378, 295] width 109 height 14
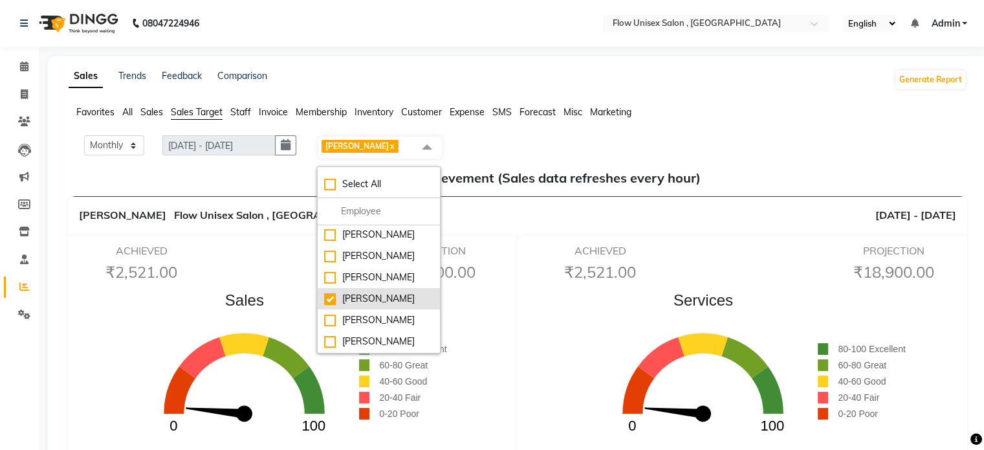
click at [393, 305] on div "[PERSON_NAME]" at bounding box center [378, 299] width 109 height 14
checkbox input "false"
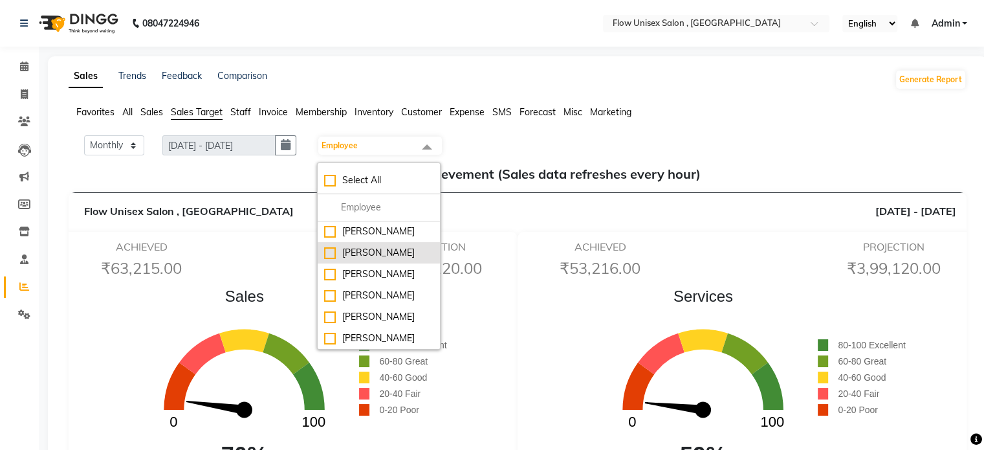
scroll to position [185, 0]
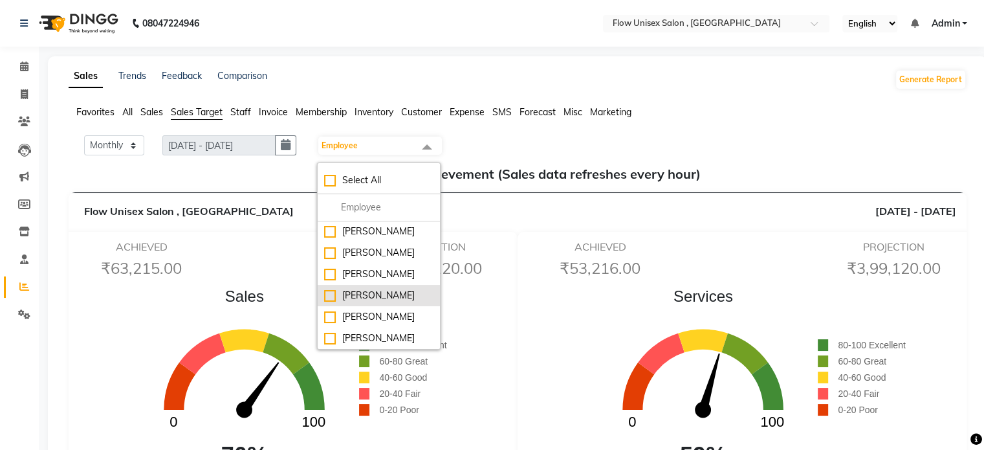
click at [393, 296] on div "[PERSON_NAME]" at bounding box center [378, 296] width 109 height 14
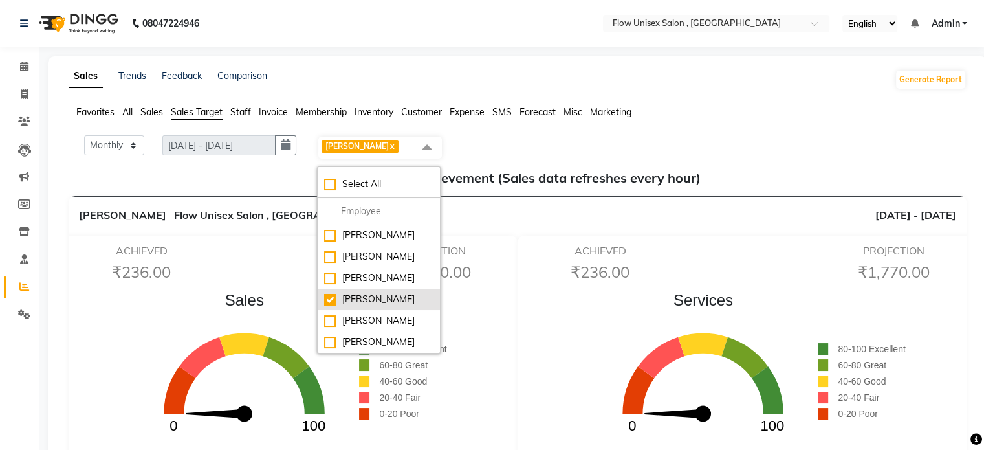
click at [369, 302] on div "[PERSON_NAME]" at bounding box center [378, 299] width 109 height 14
checkbox input "false"
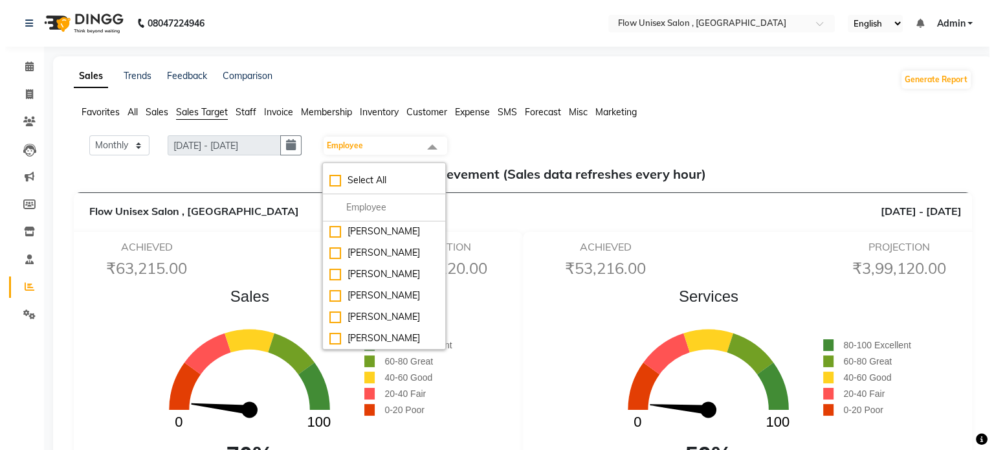
scroll to position [0, 0]
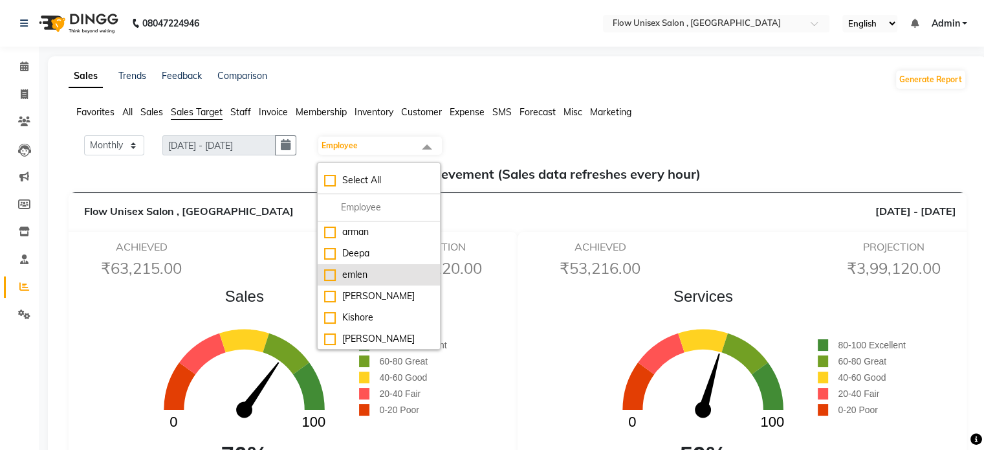
click at [388, 283] on li "emlen" at bounding box center [379, 274] width 122 height 21
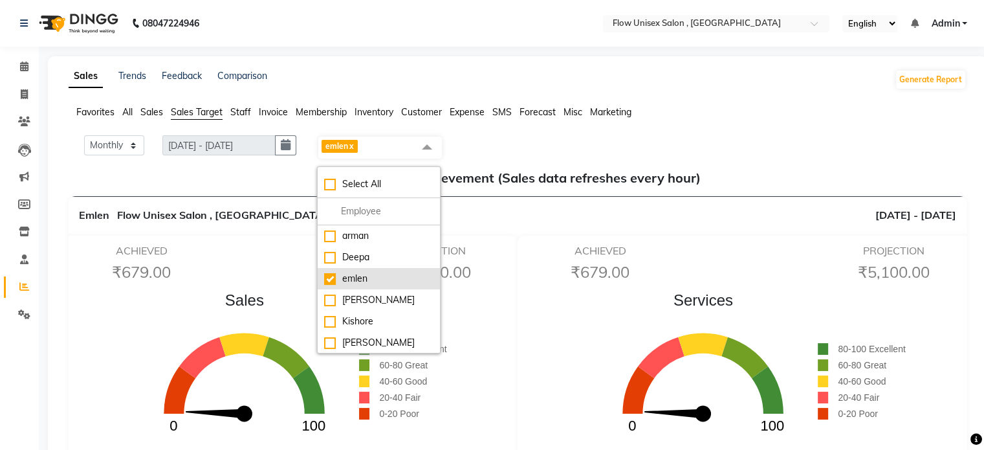
click at [388, 283] on div "emlen" at bounding box center [378, 279] width 109 height 14
checkbox input "false"
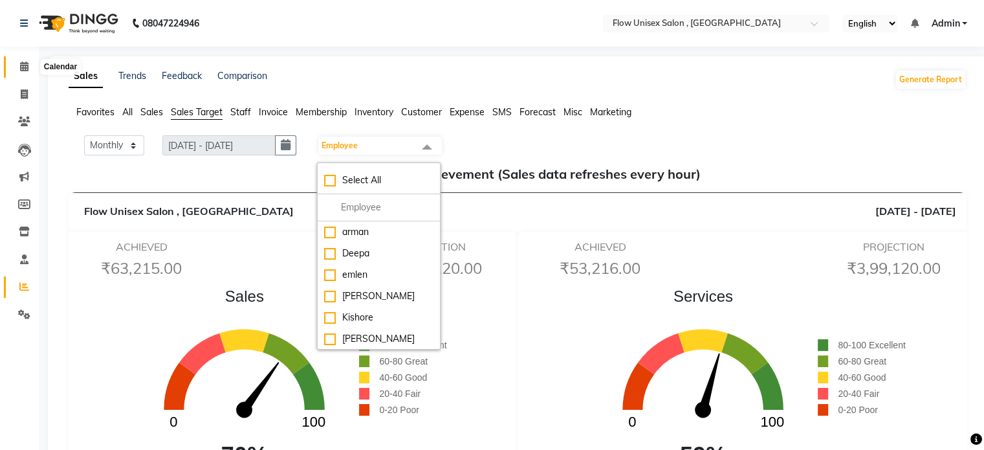
click at [25, 63] on icon at bounding box center [24, 66] width 8 height 10
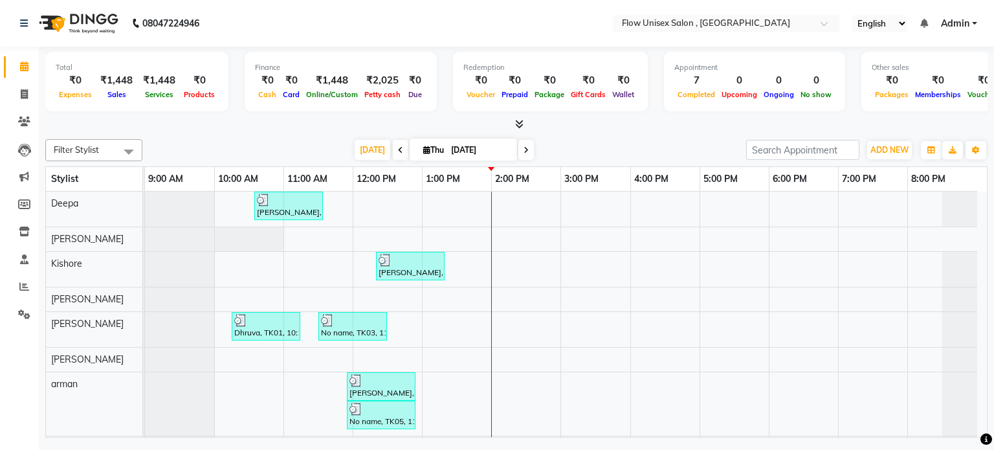
click at [3, 49] on div "Calendar Invoice Clients Leads Marketing Members Inventory Staff Reports Settin…" at bounding box center [87, 233] width 175 height 393
